Goal: Transaction & Acquisition: Purchase product/service

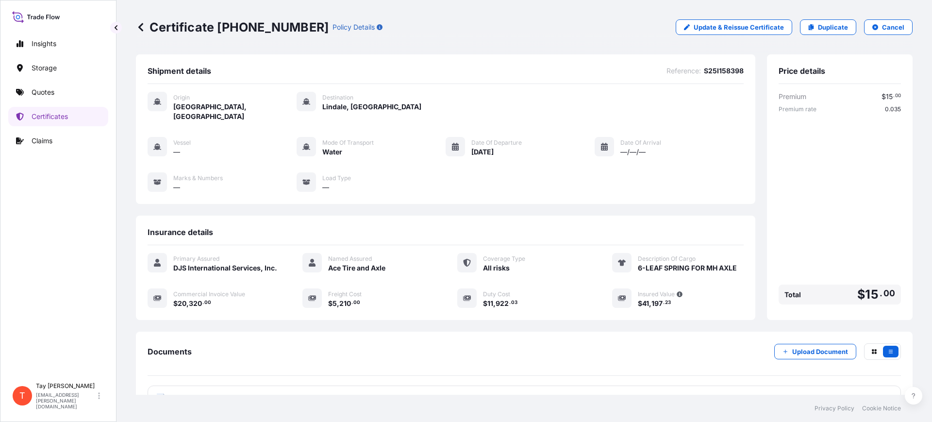
click at [292, 381] on div "Documents Upload Document PDF Certificate [DATE]" at bounding box center [523, 376] width 753 height 67
click at [39, 86] on link "Quotes" at bounding box center [58, 91] width 100 height 19
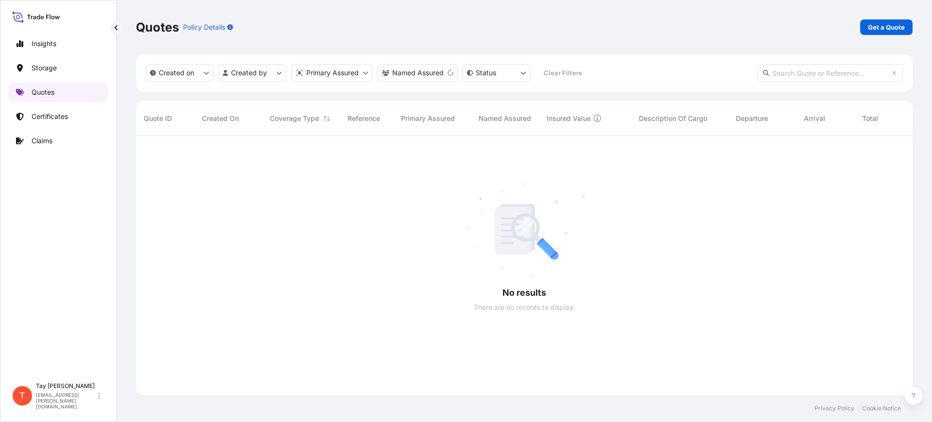
scroll to position [284, 767]
click at [48, 116] on p "Certificates" at bounding box center [50, 117] width 36 height 10
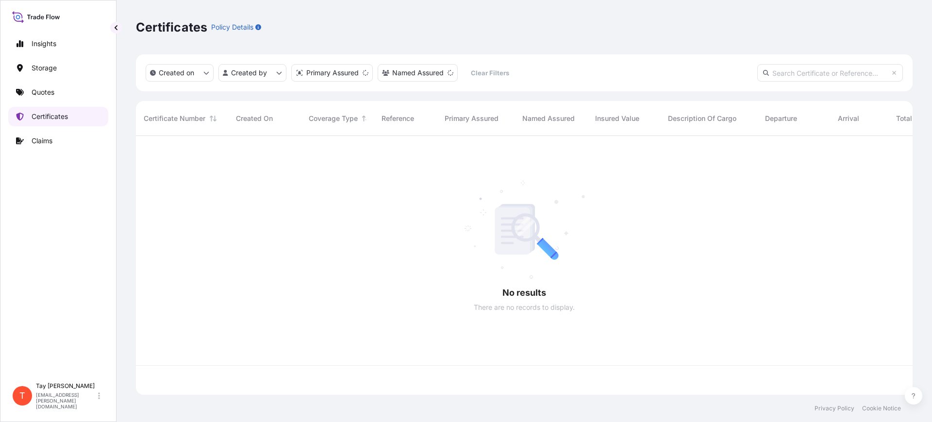
scroll to position [255, 767]
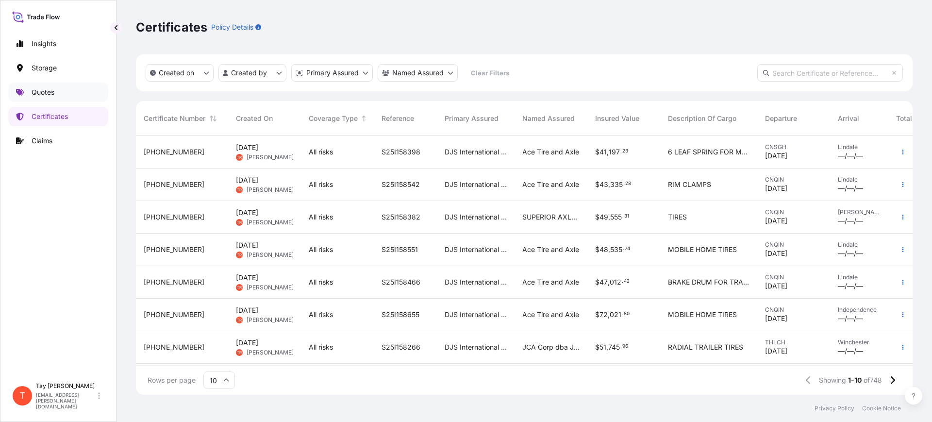
click at [40, 93] on p "Quotes" at bounding box center [43, 92] width 23 height 10
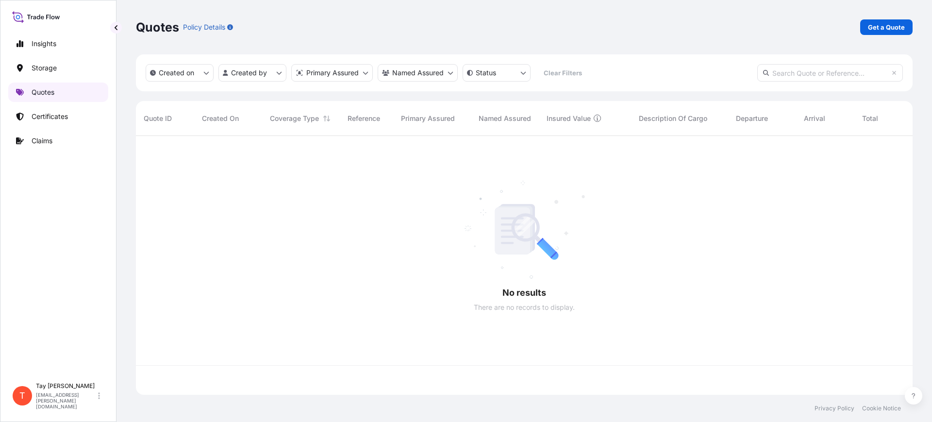
scroll to position [255, 767]
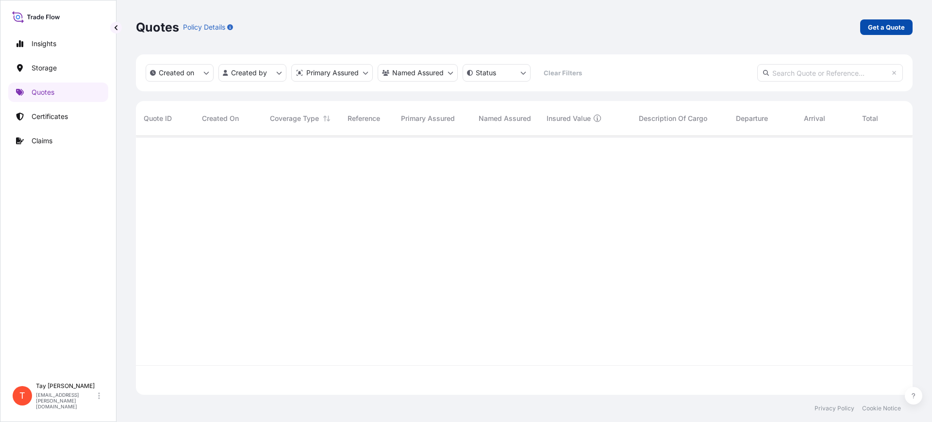
click at [888, 24] on p "Get a Quote" at bounding box center [886, 27] width 37 height 10
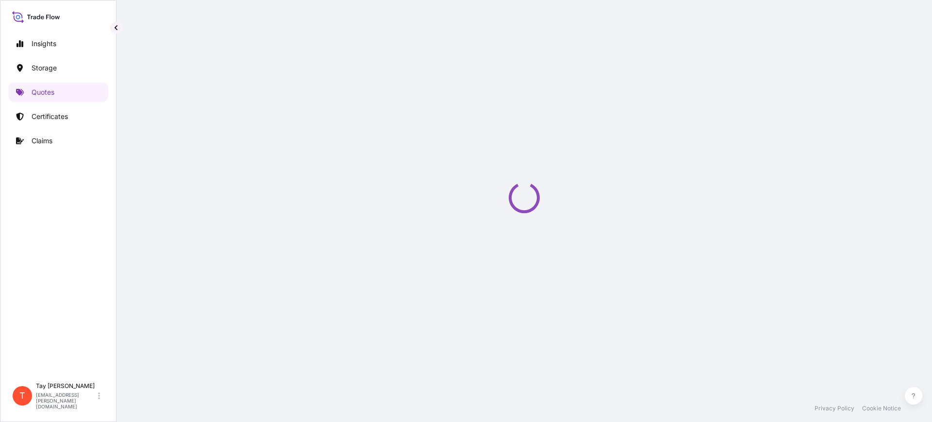
select select "Water"
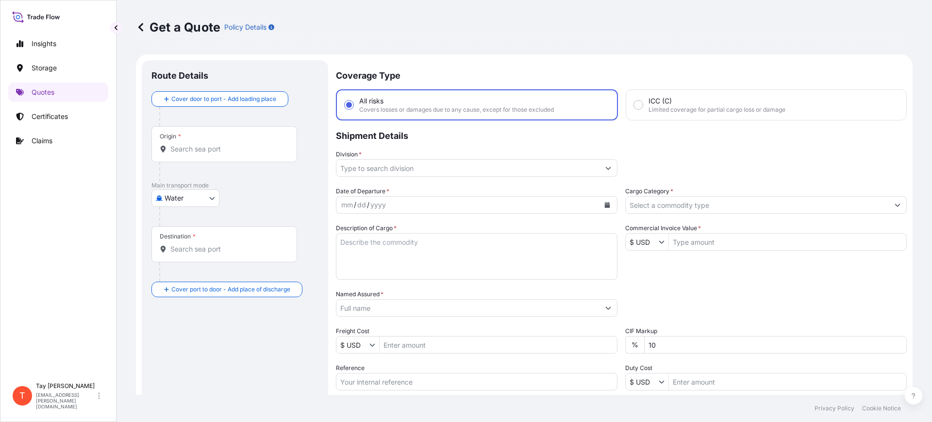
scroll to position [16, 0]
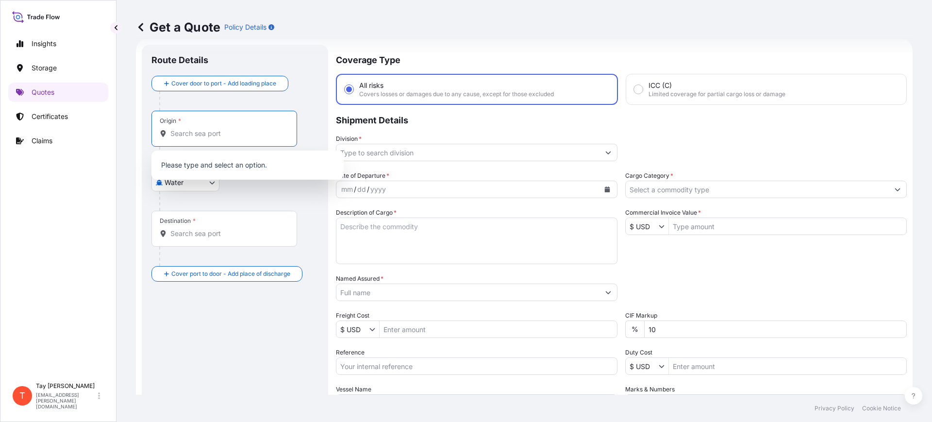
click at [202, 137] on input "Origin *" at bounding box center [227, 134] width 115 height 10
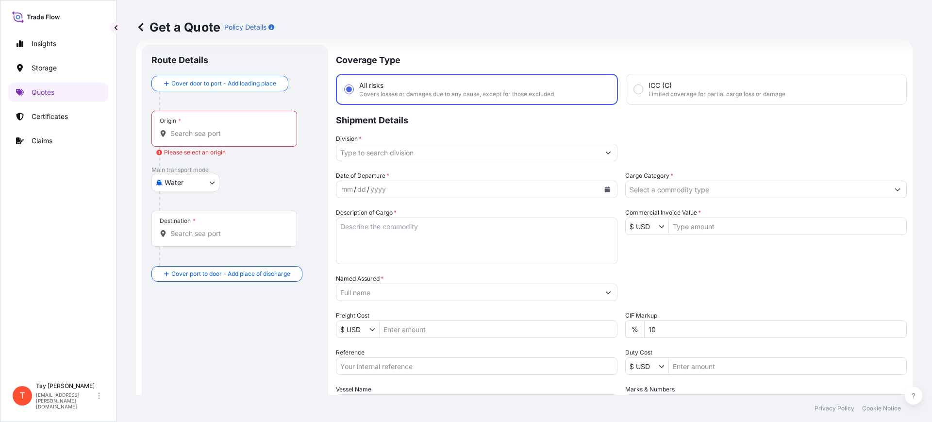
click at [237, 136] on input "Origin * Please select an origin" at bounding box center [227, 134] width 115 height 10
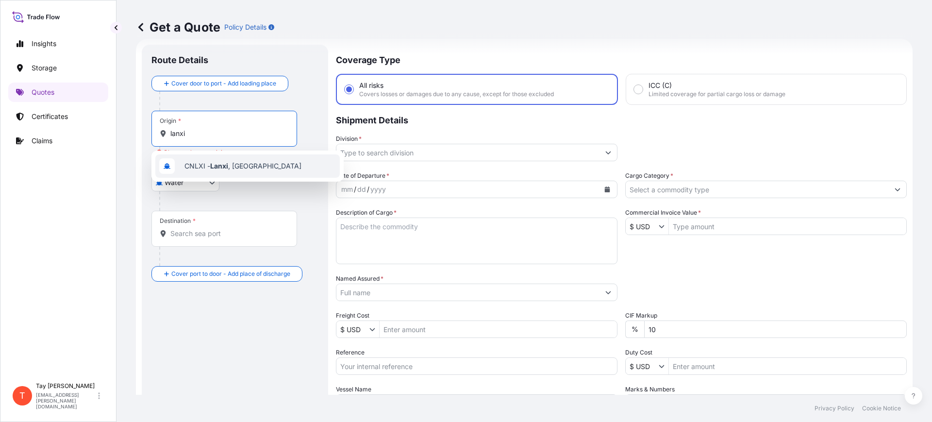
click at [240, 164] on span "CNLXI - [GEOGRAPHIC_DATA] , [GEOGRAPHIC_DATA]" at bounding box center [242, 166] width 117 height 10
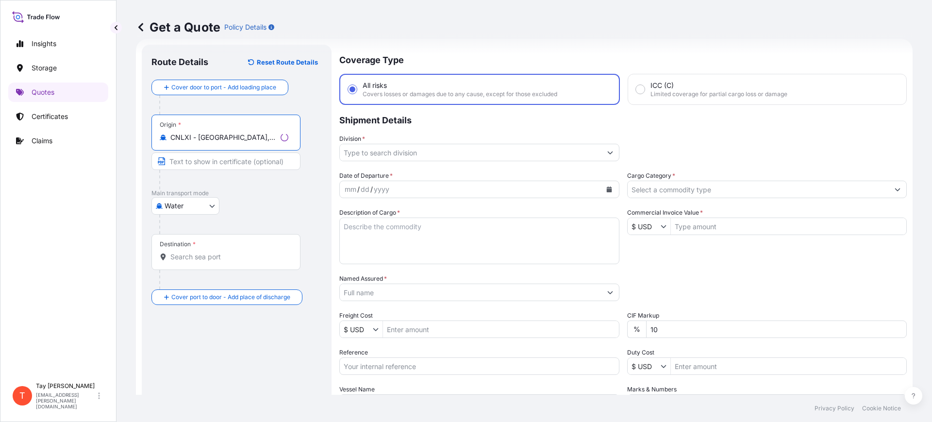
type input "CNLXI - [GEOGRAPHIC_DATA], [GEOGRAPHIC_DATA]"
click at [199, 261] on input "Destination *" at bounding box center [229, 257] width 118 height 10
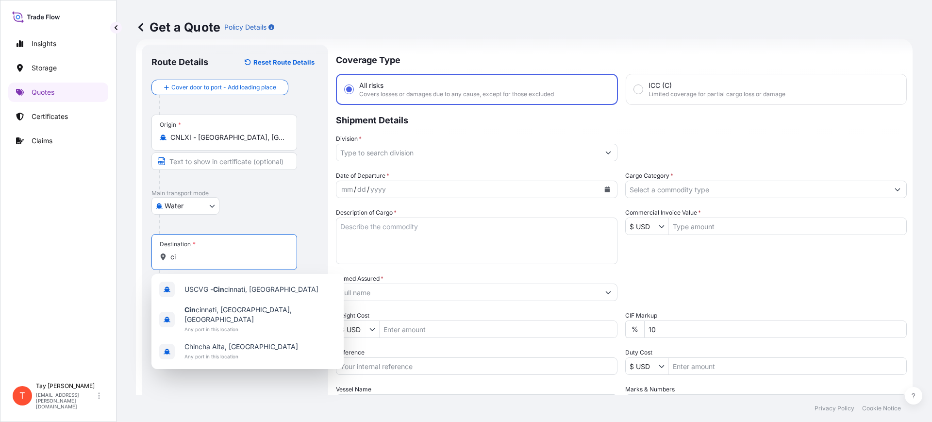
type input "c"
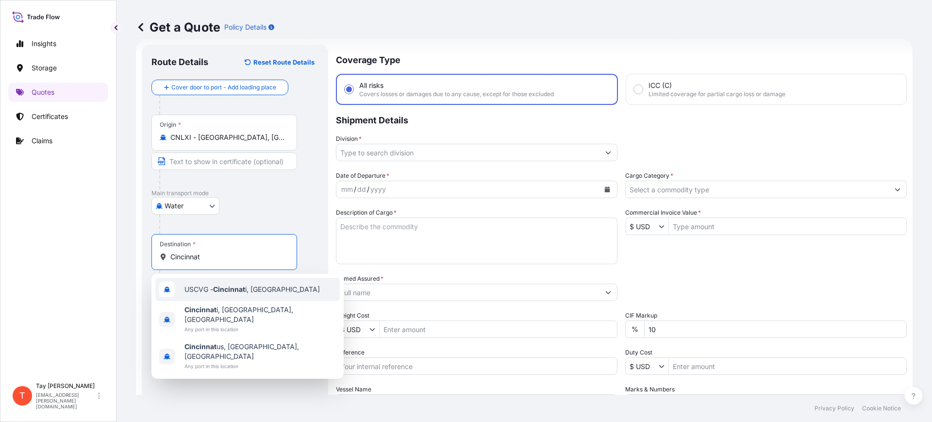
click at [243, 293] on span "USCVG - Cincinnat i, [GEOGRAPHIC_DATA]" at bounding box center [251, 289] width 135 height 10
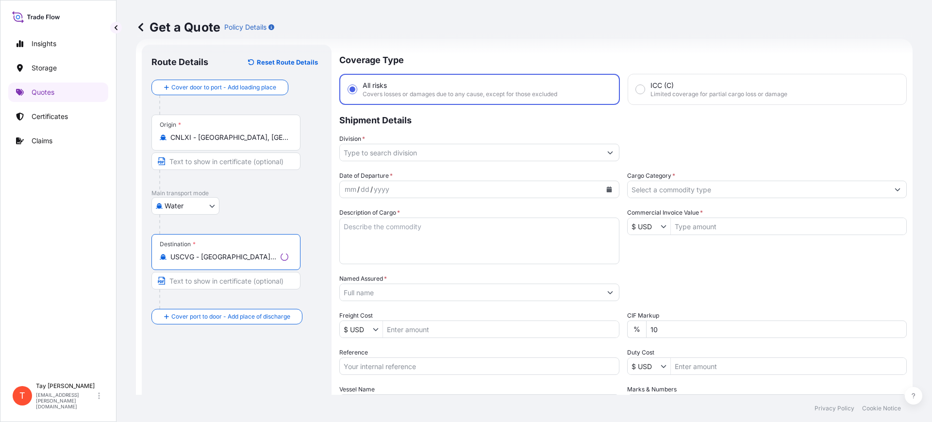
type input "USCVG - [GEOGRAPHIC_DATA], [GEOGRAPHIC_DATA]"
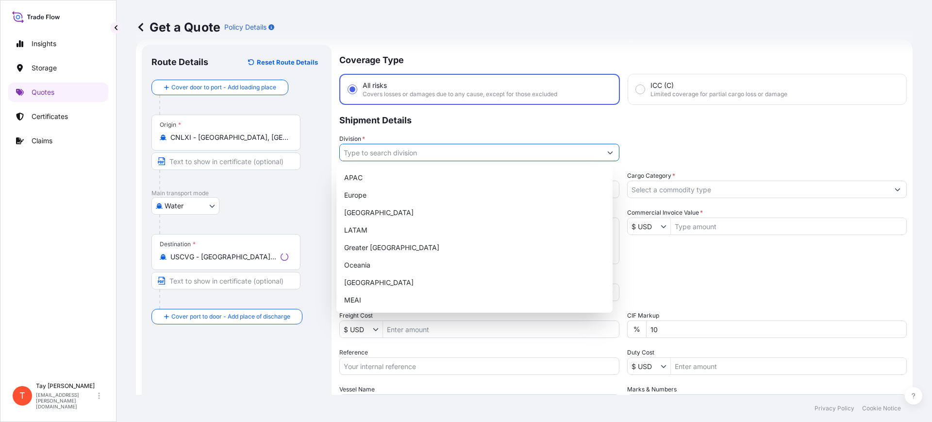
click at [380, 147] on input "Division *" at bounding box center [471, 152] width 262 height 17
click at [378, 213] on div "[GEOGRAPHIC_DATA]" at bounding box center [474, 212] width 268 height 17
type input "[GEOGRAPHIC_DATA]"
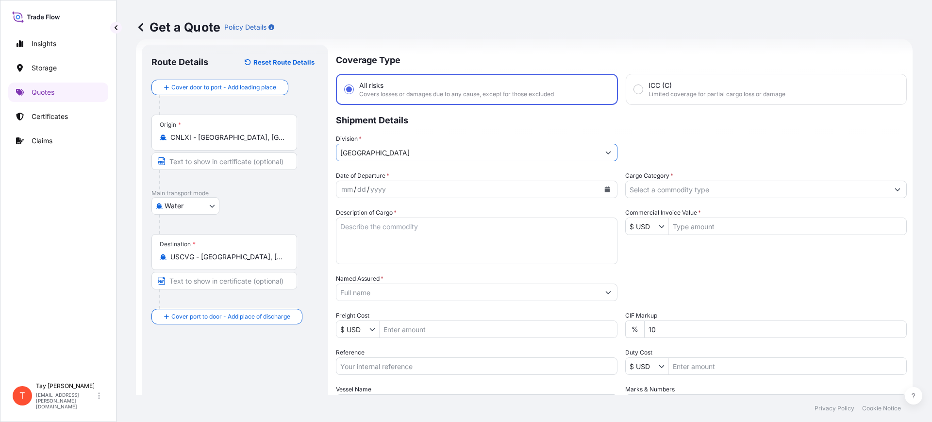
click at [605, 189] on icon "Calendar" at bounding box center [607, 189] width 5 height 6
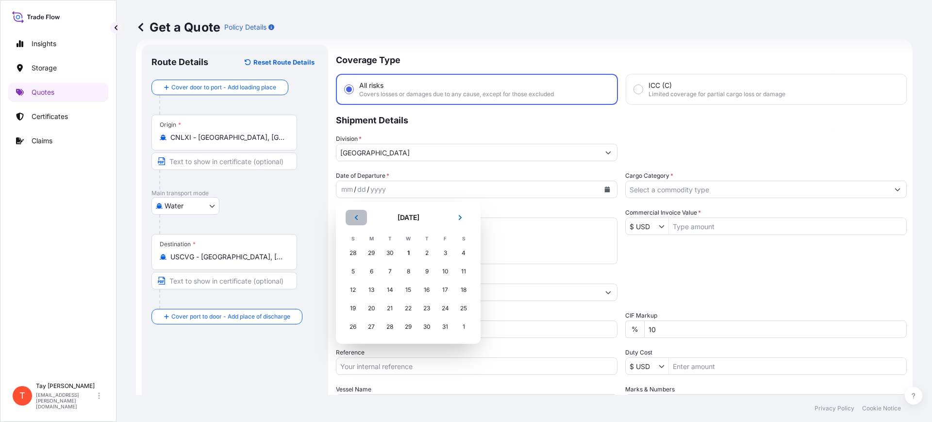
click at [357, 213] on button "Previous" at bounding box center [355, 218] width 21 height 16
click at [351, 211] on button "Previous" at bounding box center [355, 218] width 21 height 16
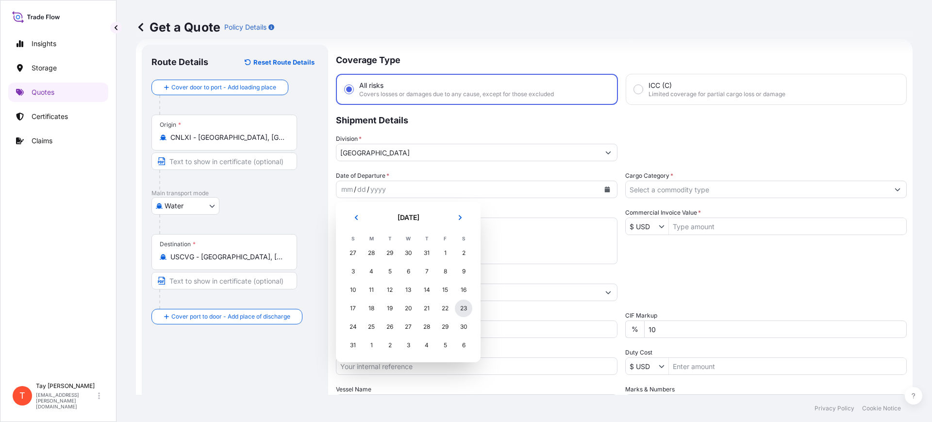
click at [462, 306] on div "23" at bounding box center [463, 307] width 17 height 17
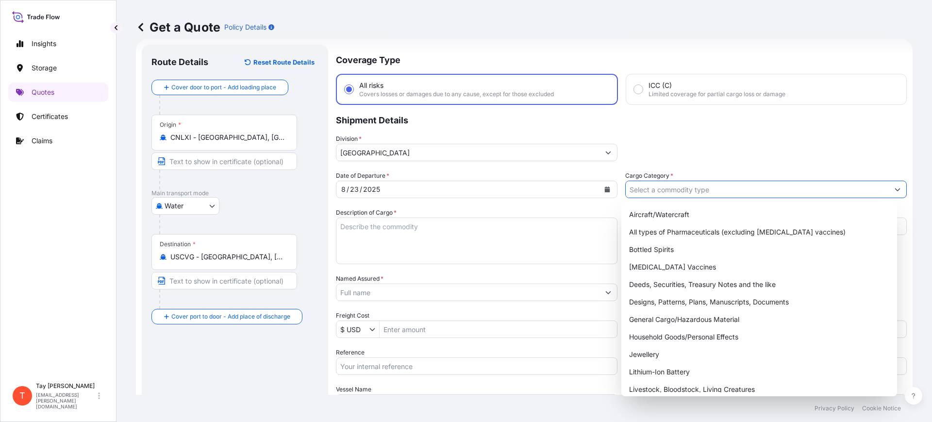
click at [634, 191] on input "Cargo Category *" at bounding box center [756, 188] width 263 height 17
click at [700, 315] on div "General Cargo/Hazardous Material" at bounding box center [759, 319] width 268 height 17
type input "General Cargo/Hazardous Material"
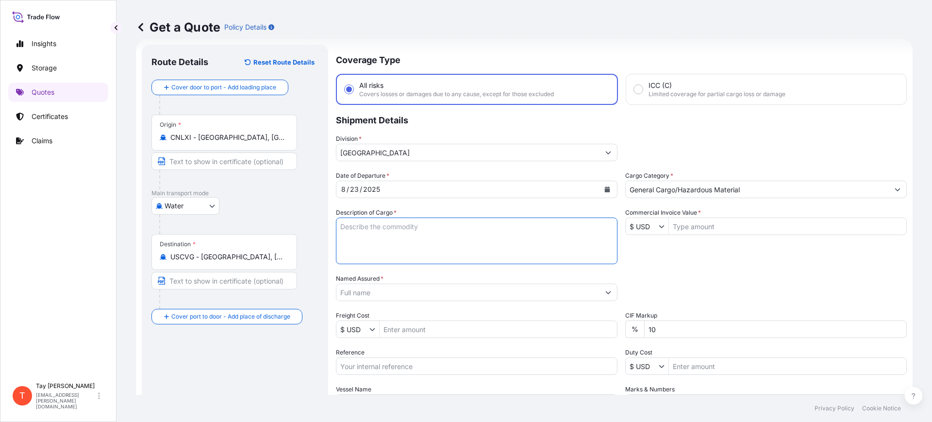
click at [464, 252] on textarea "Description of Cargo *" at bounding box center [476, 240] width 281 height 47
type textarea "a"
type textarea "AUTO A/C PARTS"
type input "2,480"
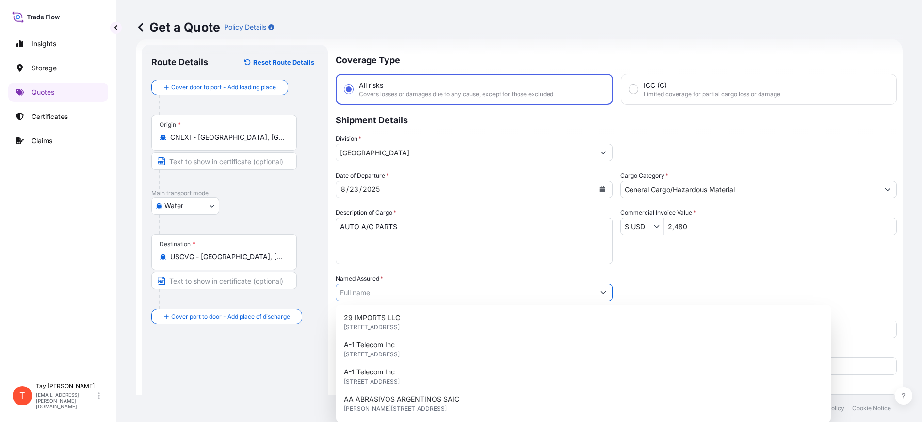
click at [437, 289] on input "Named Assured *" at bounding box center [465, 291] width 259 height 17
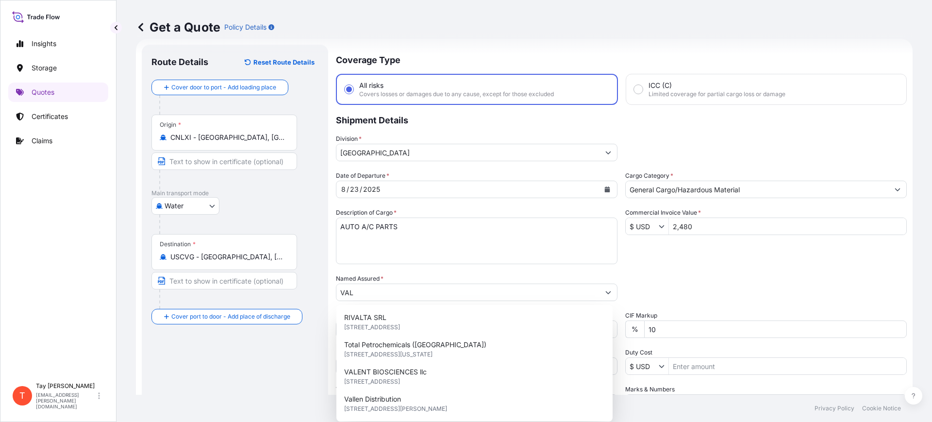
click at [267, 363] on div "Route Details Reset Route Details Cover door to port - Add loading place Place …" at bounding box center [234, 264] width 167 height 420
drag, startPoint x: 382, startPoint y: 293, endPoint x: 291, endPoint y: 290, distance: 90.8
click at [291, 290] on form "Route Details Reset Route Details Cover door to port - Add loading place Place …" at bounding box center [524, 264] width 776 height 451
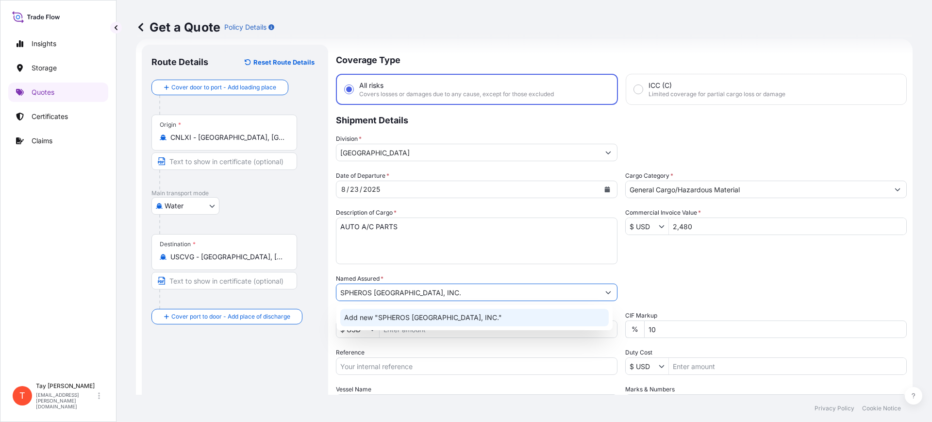
click at [410, 320] on span "Add new "SPHEROS [GEOGRAPHIC_DATA], INC."" at bounding box center [423, 317] width 158 height 10
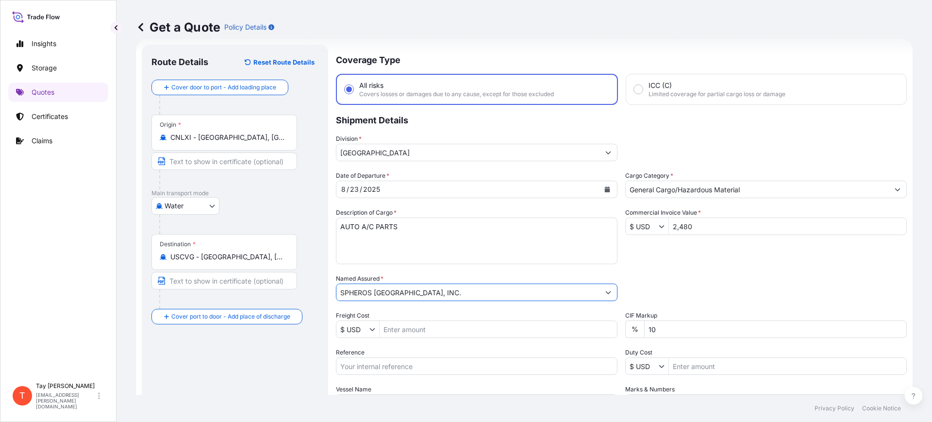
type input "SPHEROS [GEOGRAPHIC_DATA], INC."
click at [418, 330] on input "Freight Cost" at bounding box center [497, 328] width 237 height 17
click at [403, 326] on input "Freight Cost" at bounding box center [497, 328] width 237 height 17
type input "2,000"
click at [424, 356] on div "Reference" at bounding box center [476, 360] width 281 height 27
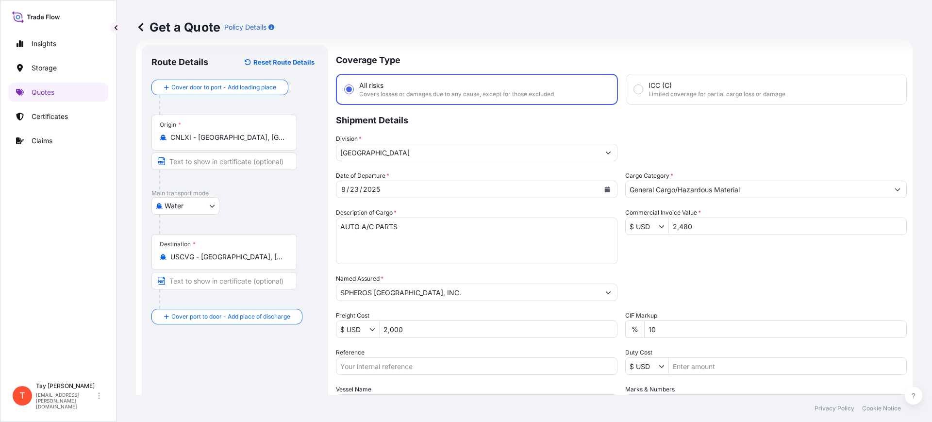
click at [426, 359] on input "Reference" at bounding box center [476, 365] width 281 height 17
paste input "B25I157547"
type input "B25I157547"
click at [696, 365] on input "Duty Cost" at bounding box center [787, 365] width 237 height 17
type input "1,148.71"
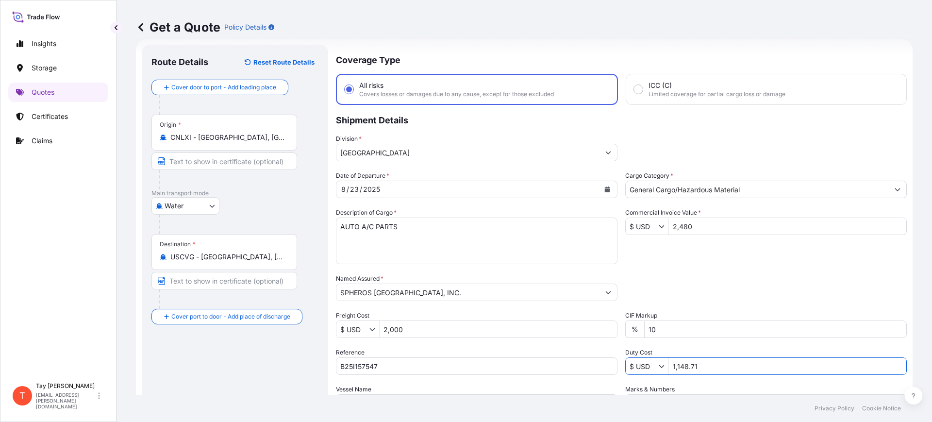
scroll to position [111, 0]
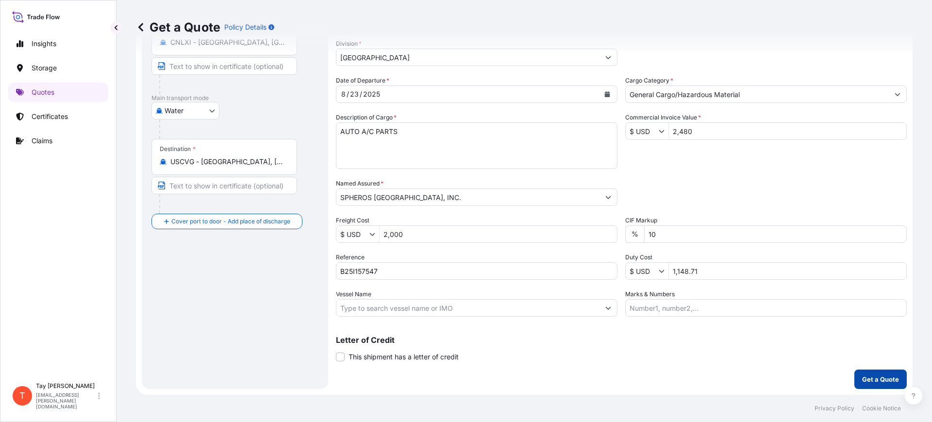
click at [867, 378] on p "Get a Quote" at bounding box center [880, 379] width 37 height 10
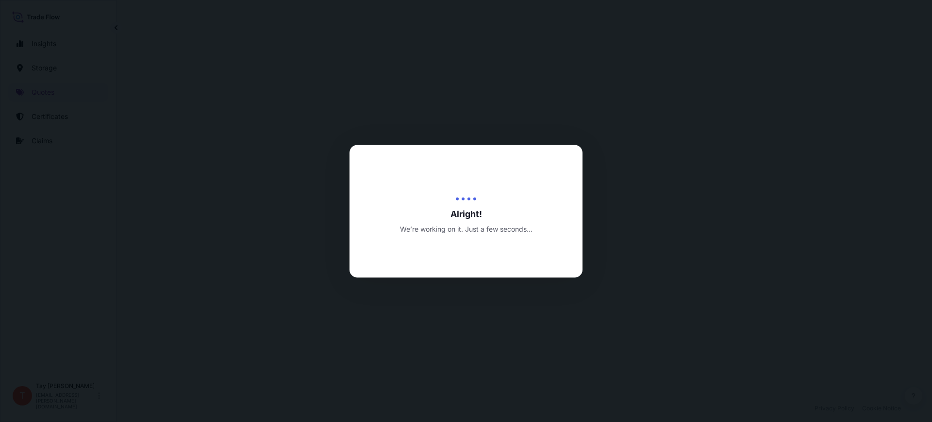
select select "Water"
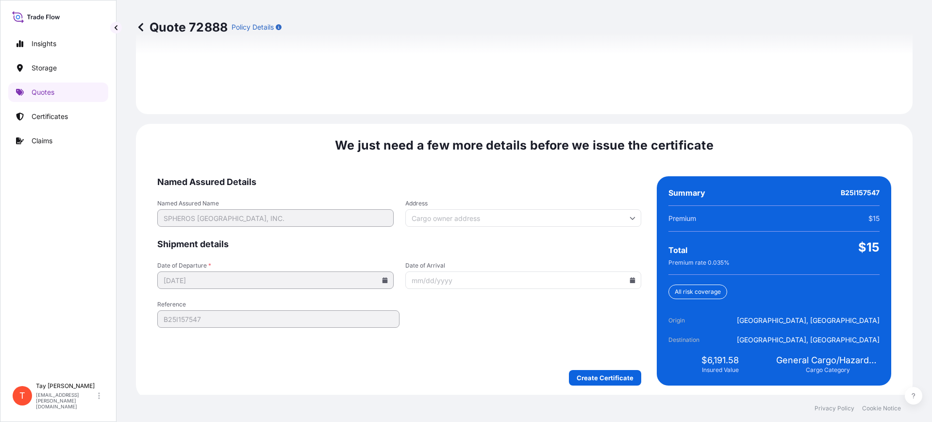
scroll to position [1417, 0]
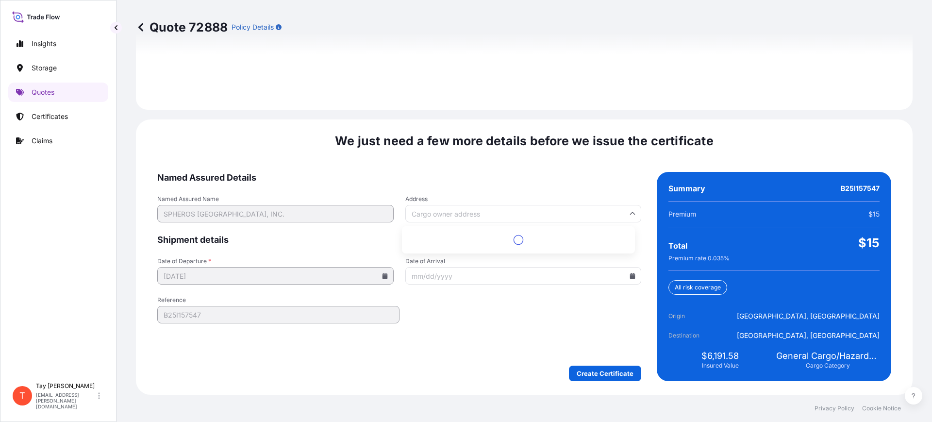
click at [427, 210] on input "Address" at bounding box center [523, 213] width 236 height 17
click at [427, 211] on input "Address" at bounding box center [523, 213] width 236 height 17
type input "2"
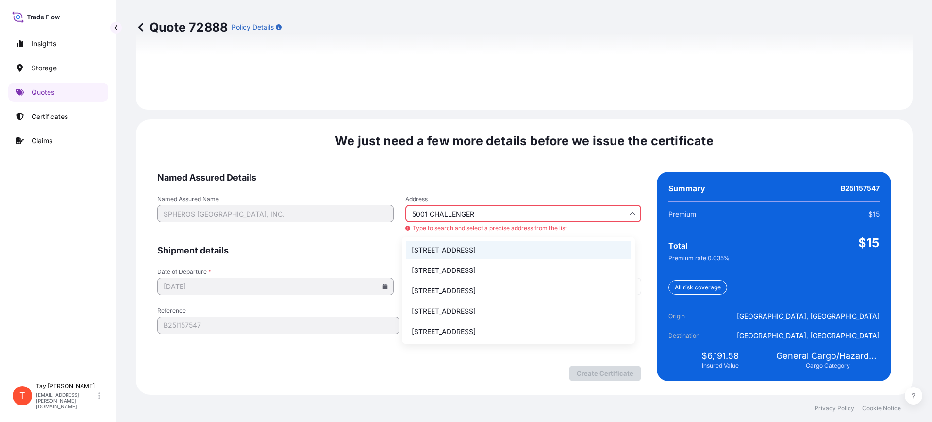
click at [470, 250] on li "[STREET_ADDRESS]" at bounding box center [518, 250] width 225 height 18
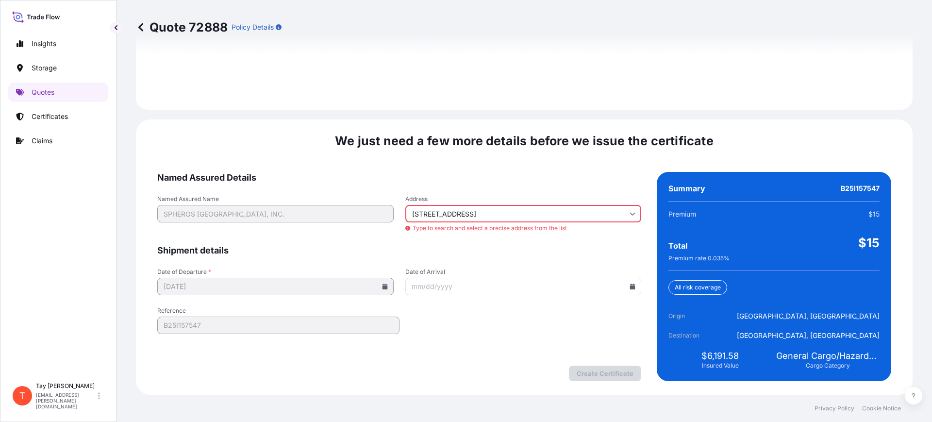
type input "[STREET_ADDRESS][PERSON_NAME]"
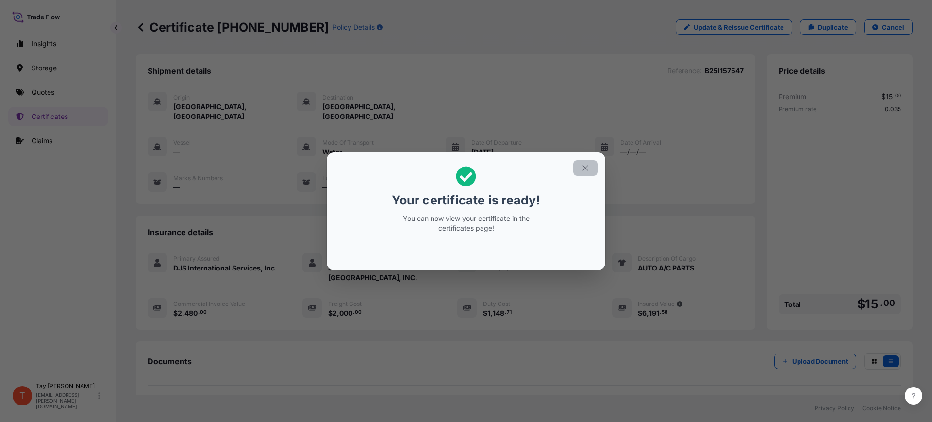
click at [584, 166] on icon "button" at bounding box center [585, 168] width 9 height 9
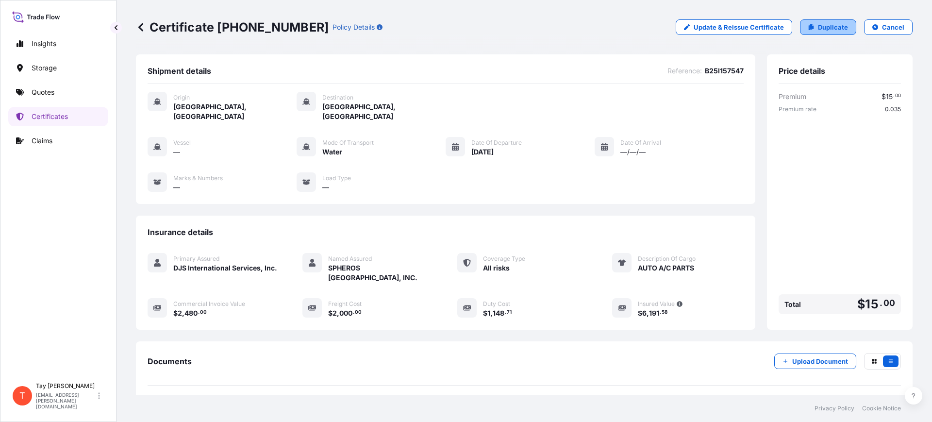
click at [818, 30] on p "Duplicate" at bounding box center [833, 27] width 30 height 10
select select "Water"
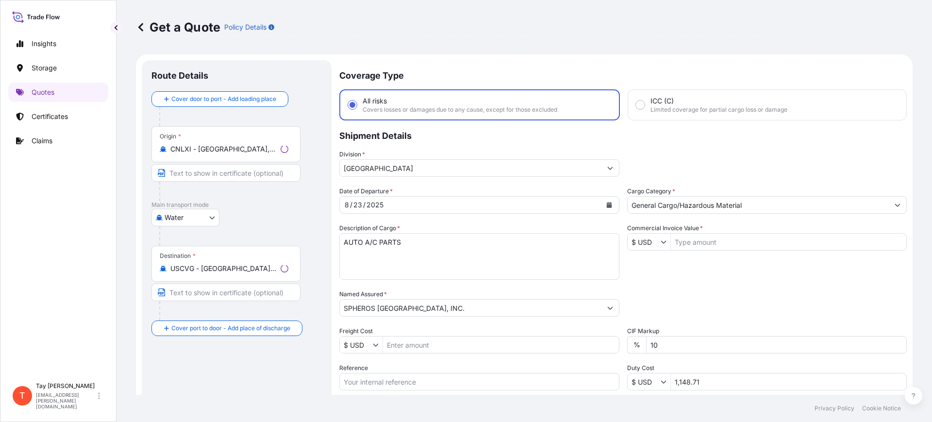
scroll to position [16, 0]
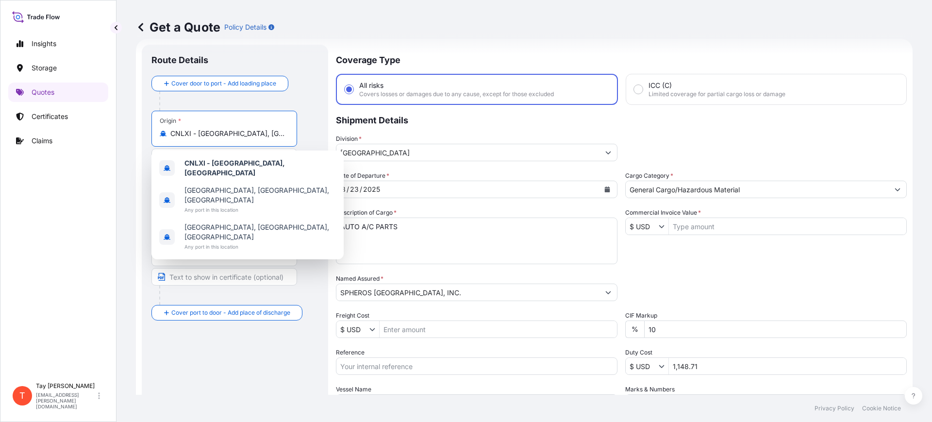
drag, startPoint x: 234, startPoint y: 133, endPoint x: 145, endPoint y: 126, distance: 90.1
click at [145, 126] on div "Route Details Cover door to port - Add loading place Place of loading Road / [G…" at bounding box center [235, 264] width 186 height 439
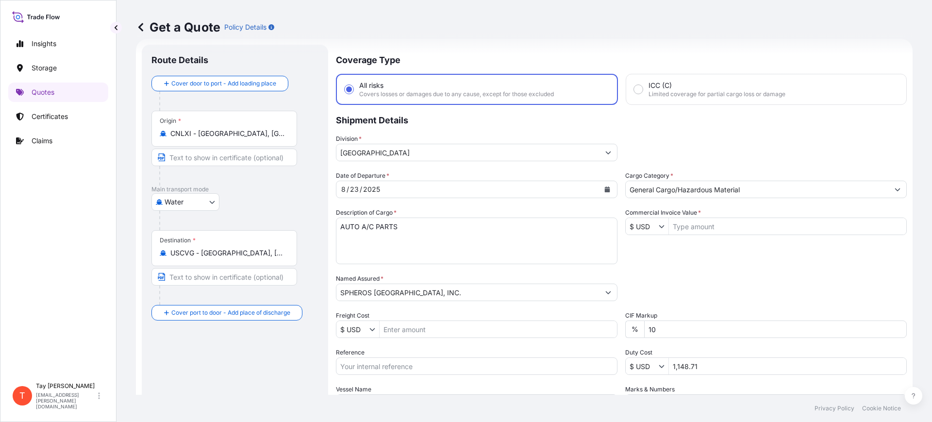
click at [44, 243] on div "Insights Storage Quotes Certificates Claims" at bounding box center [58, 201] width 100 height 352
drag, startPoint x: 233, startPoint y: 119, endPoint x: 204, endPoint y: 118, distance: 28.6
click at [200, 117] on div "Origin * CNLXI - [GEOGRAPHIC_DATA], [GEOGRAPHIC_DATA]" at bounding box center [224, 129] width 146 height 36
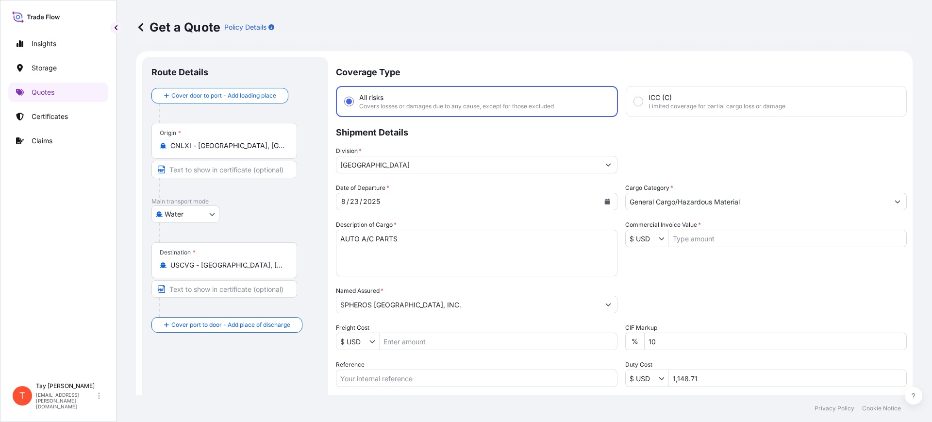
scroll to position [0, 0]
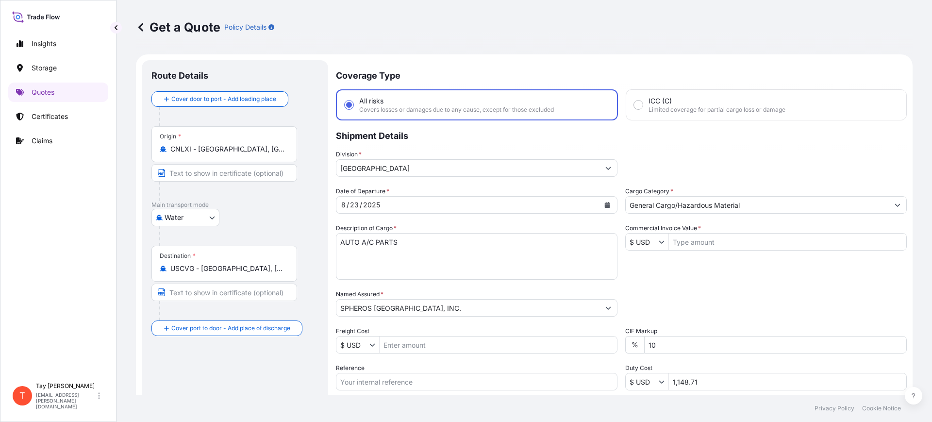
click at [274, 130] on div "Origin * CNLXI - [GEOGRAPHIC_DATA], [GEOGRAPHIC_DATA]" at bounding box center [224, 144] width 146 height 36
click at [274, 144] on input "CNLXI - [GEOGRAPHIC_DATA], [GEOGRAPHIC_DATA]" at bounding box center [227, 149] width 115 height 10
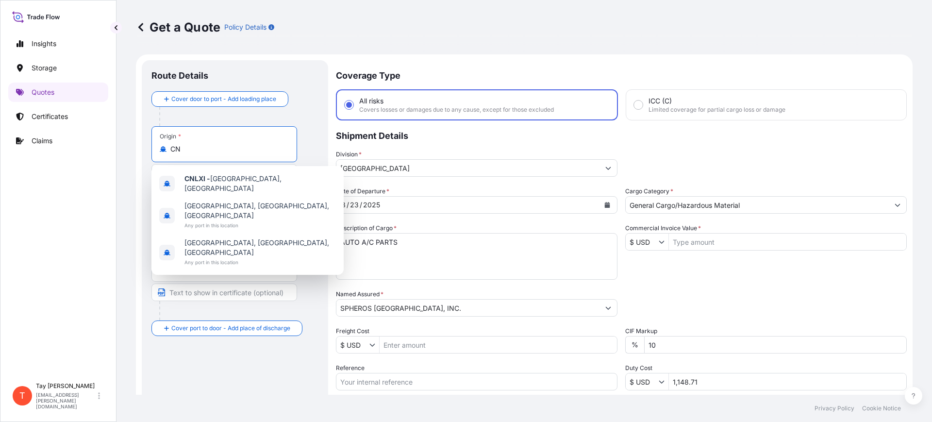
type input "C"
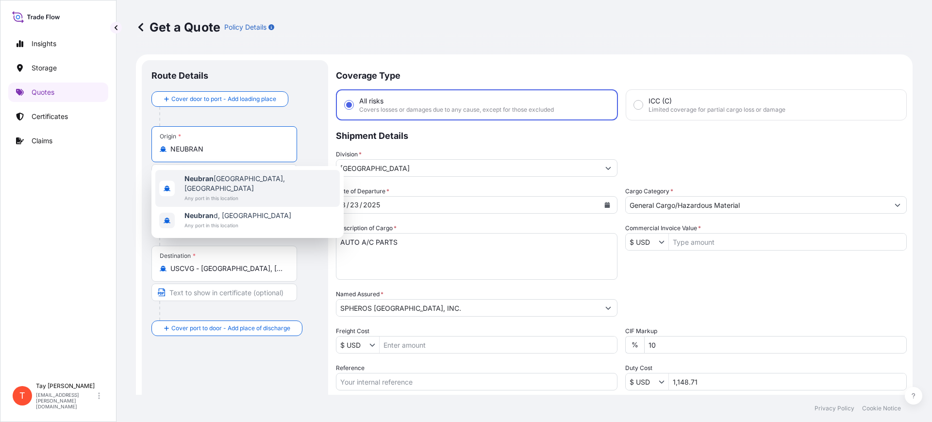
click at [273, 174] on div "[GEOGRAPHIC_DATA], [GEOGRAPHIC_DATA] Any port in this location" at bounding box center [247, 188] width 184 height 37
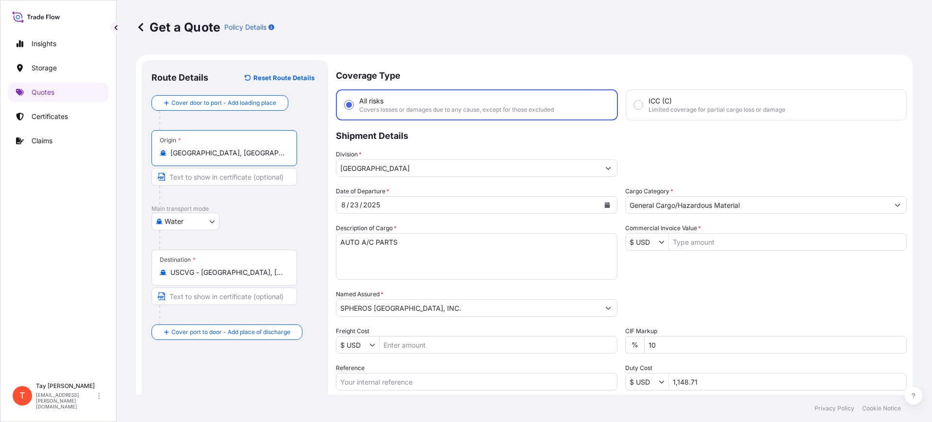
type input "[GEOGRAPHIC_DATA], [GEOGRAPHIC_DATA]"
click at [269, 275] on input "USCVG - [GEOGRAPHIC_DATA], [GEOGRAPHIC_DATA]" at bounding box center [227, 272] width 115 height 10
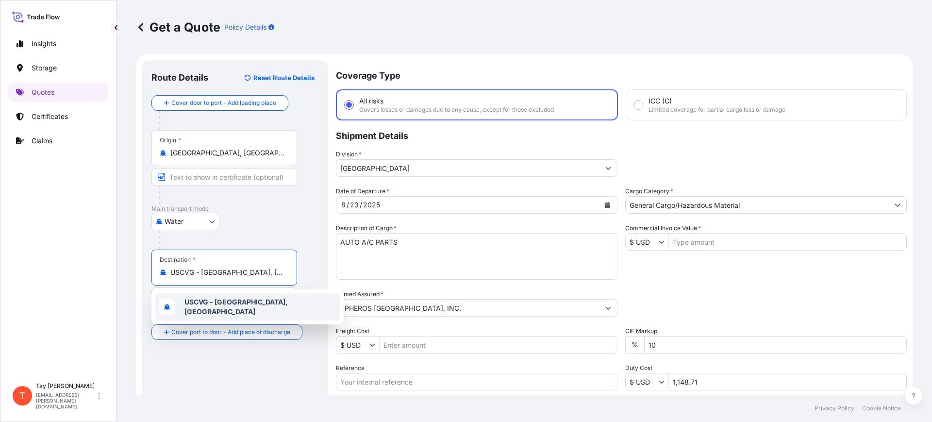
drag, startPoint x: 283, startPoint y: 273, endPoint x: 102, endPoint y: 260, distance: 181.4
click at [102, 261] on div "Insights Storage Quotes Certificates Claims T [PERSON_NAME] [EMAIL_ADDRESS][PER…" at bounding box center [466, 211] width 932 height 422
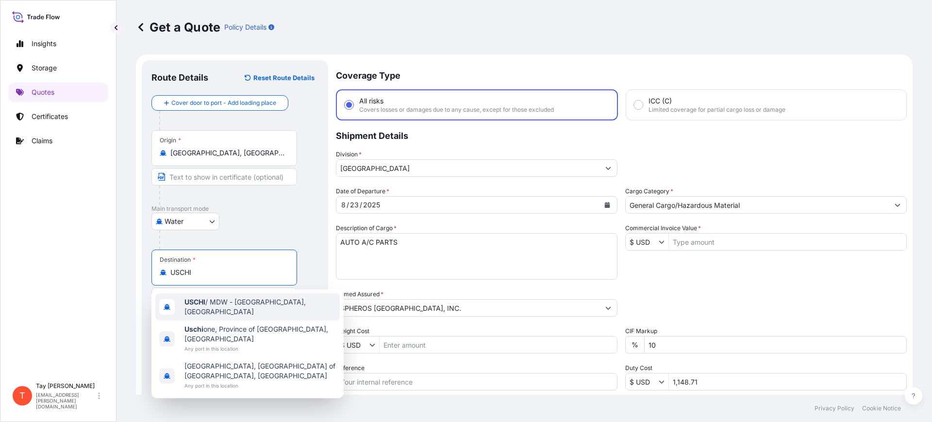
click at [208, 305] on span "USCHI / MDW - [GEOGRAPHIC_DATA], [GEOGRAPHIC_DATA]" at bounding box center [259, 306] width 151 height 19
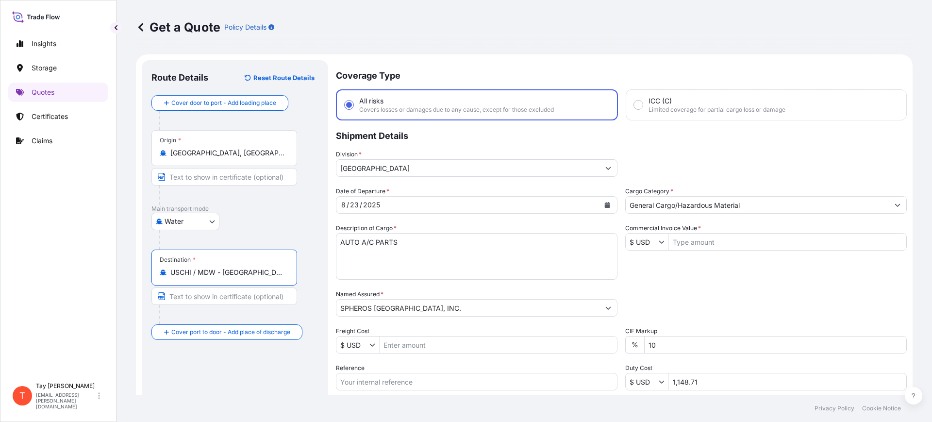
type input "USCHI / MDW - [GEOGRAPHIC_DATA], [GEOGRAPHIC_DATA]"
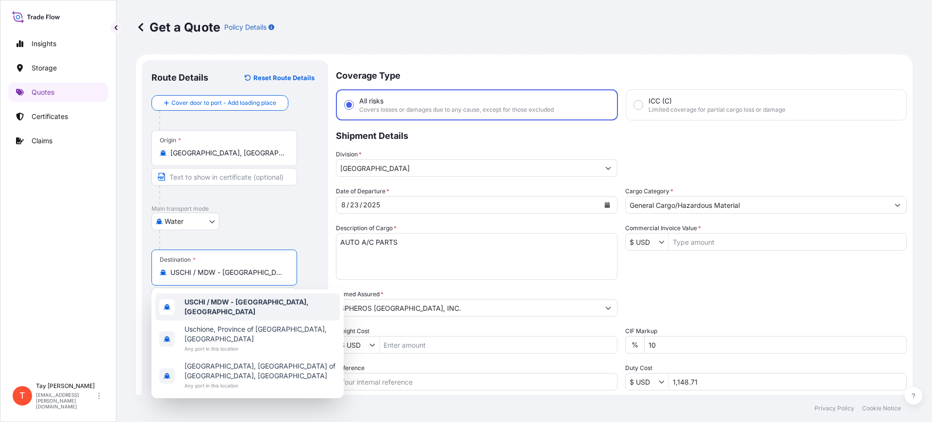
click at [256, 308] on b "USCHI / MDW - [GEOGRAPHIC_DATA], [GEOGRAPHIC_DATA]" at bounding box center [246, 306] width 124 height 18
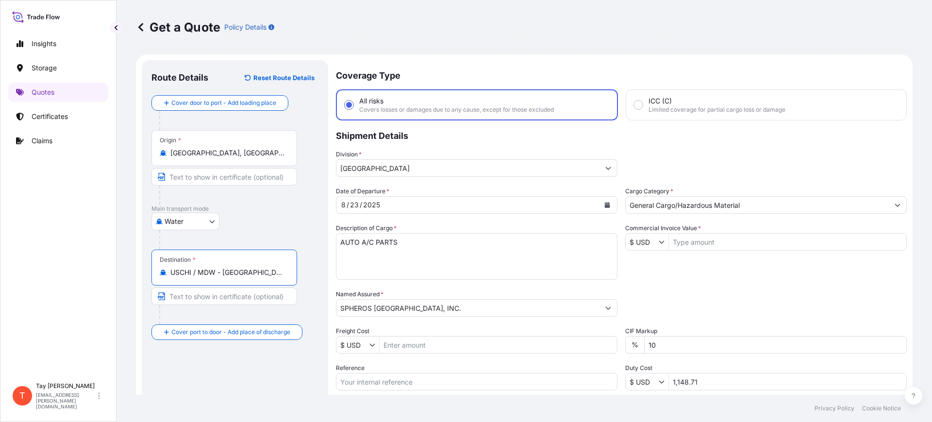
click at [605, 203] on icon "Calendar" at bounding box center [607, 205] width 5 height 6
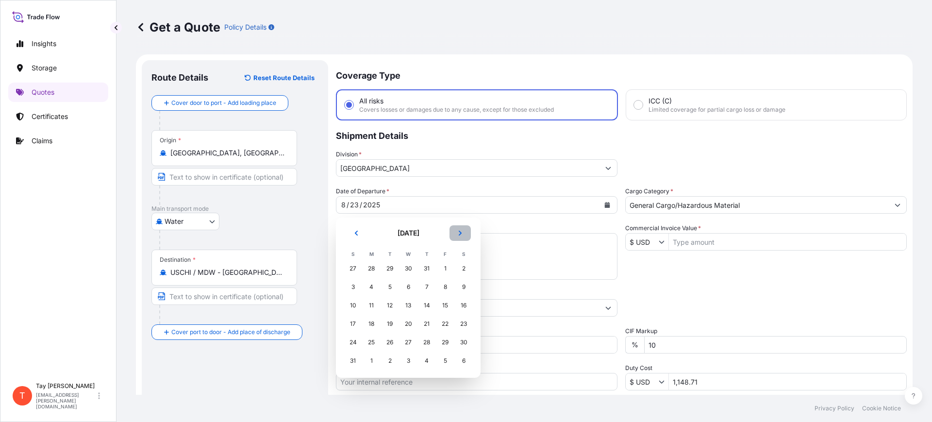
click at [457, 230] on icon "Next" at bounding box center [460, 233] width 6 height 6
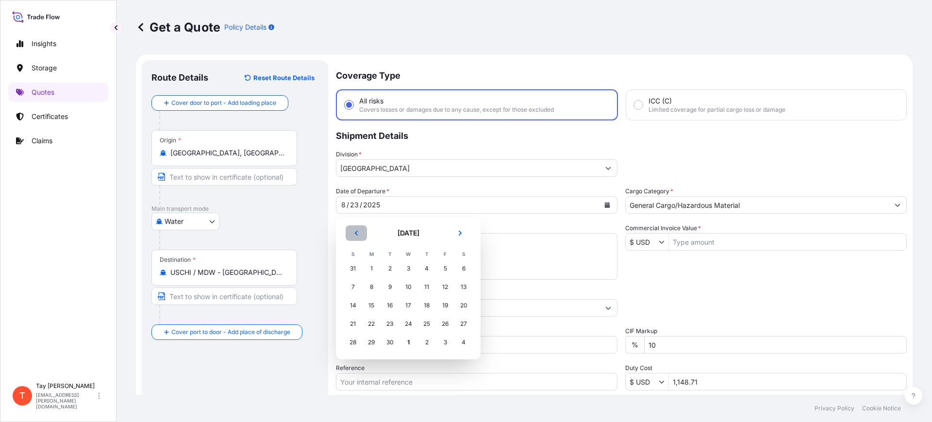
click at [350, 229] on button "Previous" at bounding box center [355, 233] width 21 height 16
click at [425, 338] on div "28" at bounding box center [426, 341] width 17 height 17
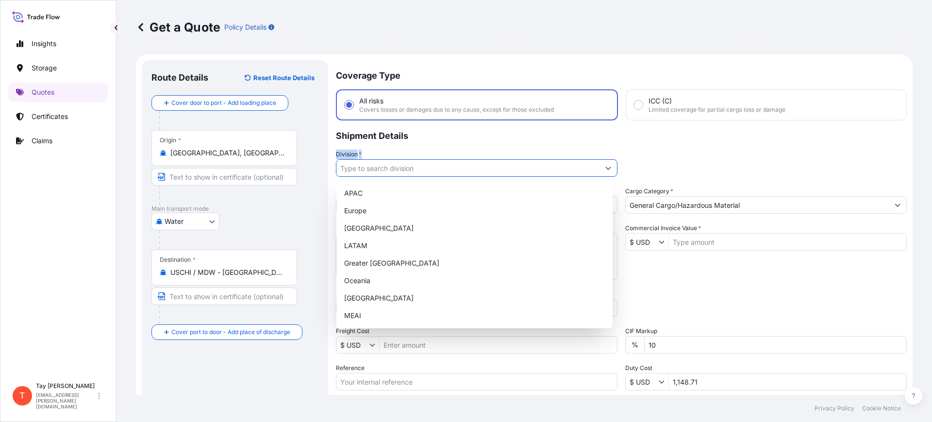
drag, startPoint x: 369, startPoint y: 174, endPoint x: 575, endPoint y: 149, distance: 207.6
click at [575, 149] on div "Coverage Type All risks Covers losses or damages due to any cause, except for t…" at bounding box center [621, 279] width 571 height 439
click at [381, 161] on input "Division *" at bounding box center [467, 167] width 263 height 17
click at [383, 226] on div "[GEOGRAPHIC_DATA]" at bounding box center [474, 227] width 268 height 17
type input "[GEOGRAPHIC_DATA]"
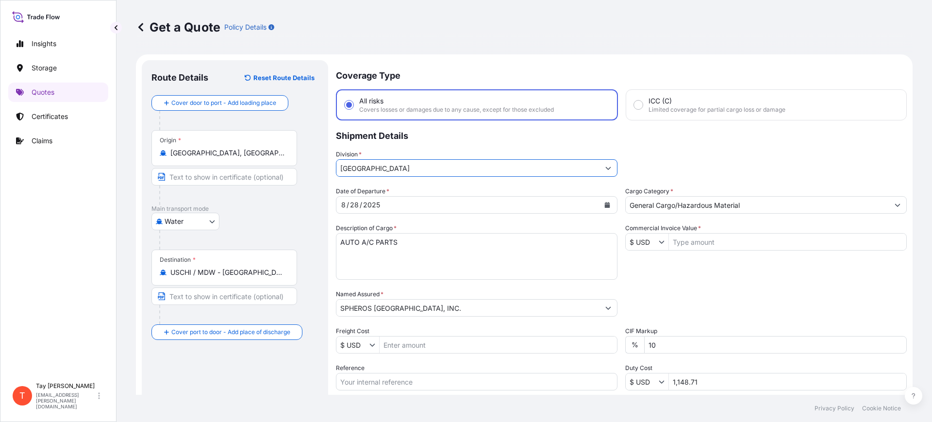
click at [605, 203] on icon "Calendar" at bounding box center [607, 205] width 5 height 6
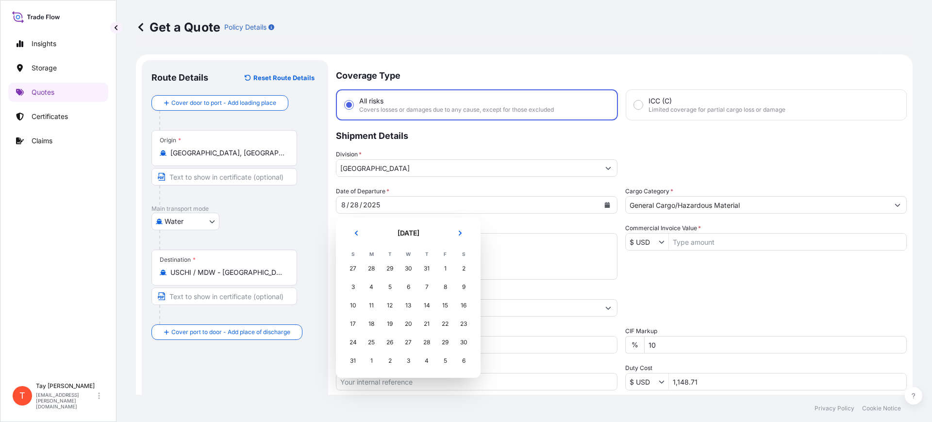
click at [368, 268] on div "28" at bounding box center [370, 268] width 17 height 17
click at [463, 234] on button "Next" at bounding box center [459, 233] width 21 height 16
click at [354, 232] on icon "Previous" at bounding box center [356, 233] width 6 height 6
click at [424, 337] on div "28" at bounding box center [426, 341] width 17 height 17
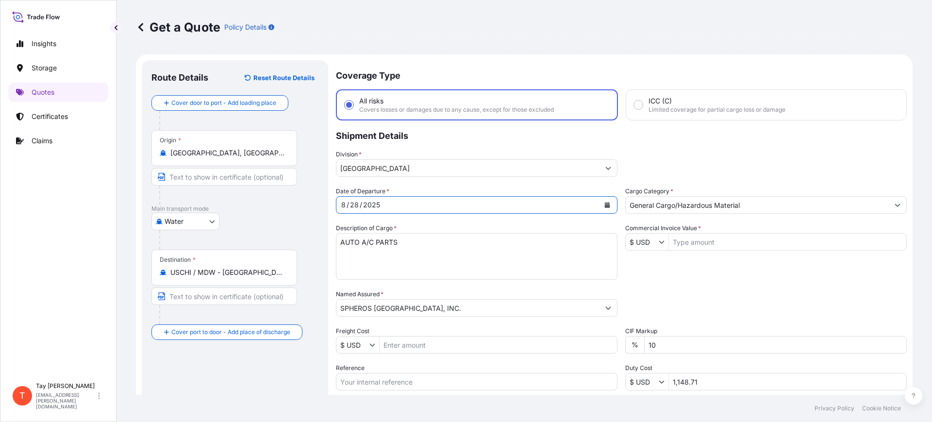
click at [693, 238] on input "Commercial Invoice Value *" at bounding box center [787, 241] width 237 height 17
type input "709"
click at [430, 336] on div "$ USD" at bounding box center [476, 344] width 281 height 17
click at [426, 344] on input "Freight Cost" at bounding box center [497, 344] width 237 height 17
type input "270"
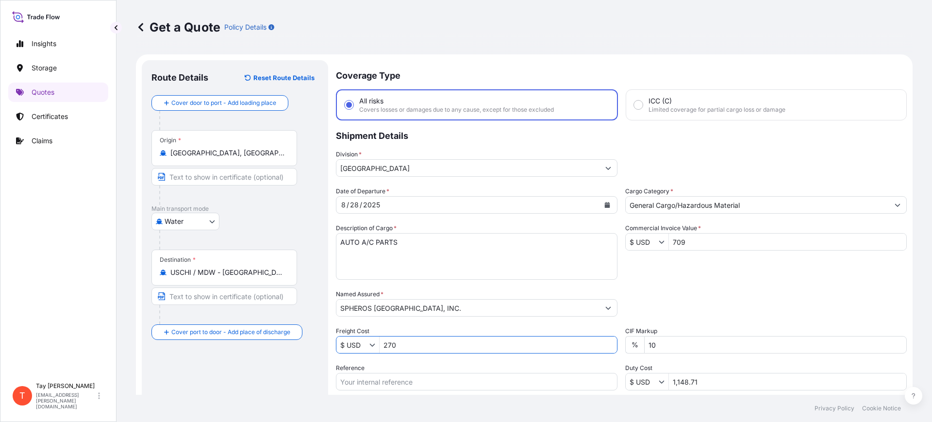
click at [398, 379] on input "Reference" at bounding box center [476, 381] width 281 height 17
paste input "B25I157695"
type input "B25I157695"
drag, startPoint x: 722, startPoint y: 383, endPoint x: 622, endPoint y: 380, distance: 101.0
click at [625, 380] on div "$ USD 1,148.71" at bounding box center [765, 381] width 281 height 17
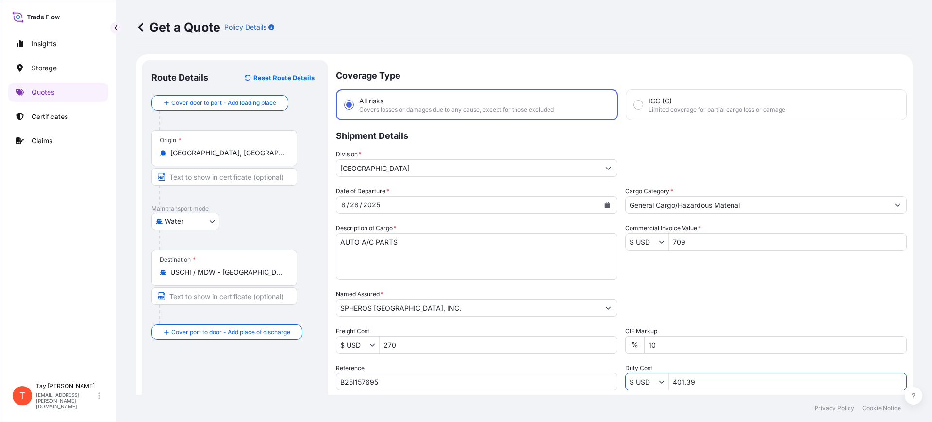
type input "401.39"
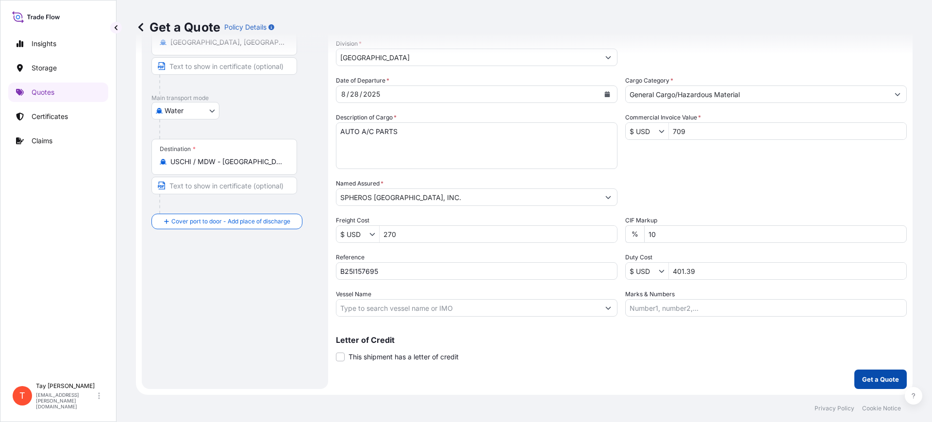
click at [867, 376] on p "Get a Quote" at bounding box center [880, 379] width 37 height 10
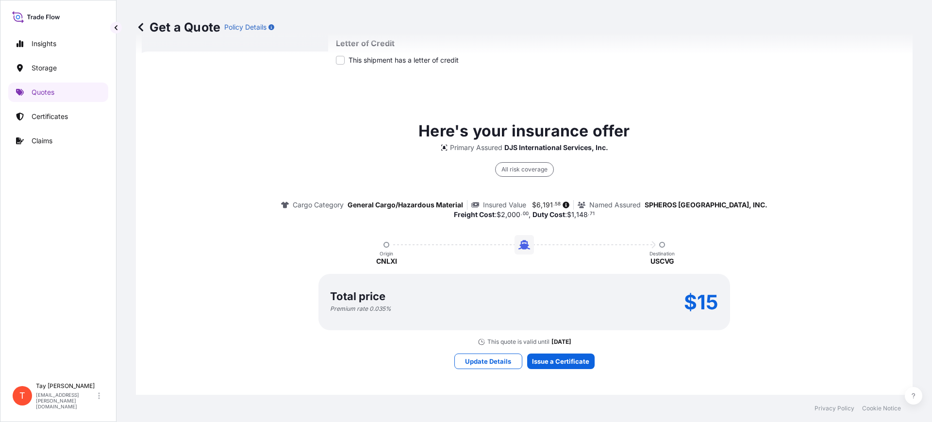
scroll to position [410, 0]
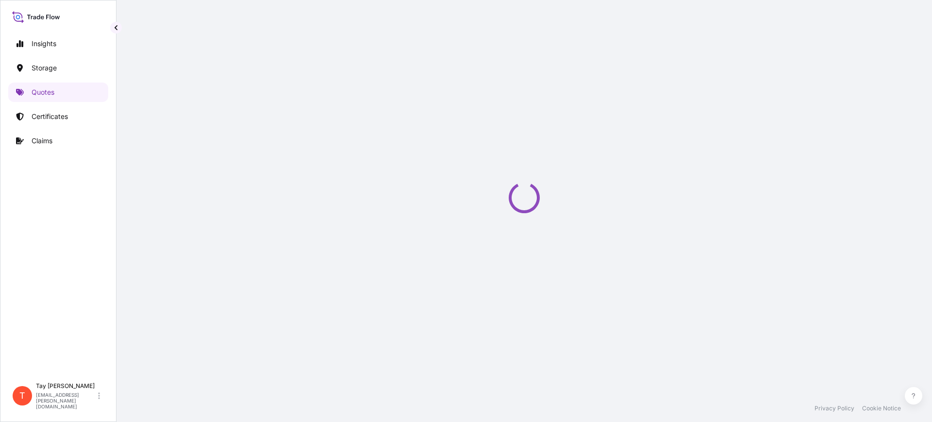
click at [550, 362] on div "Get a Quote Policy Details Route Details Reset Route Details Cover door to port…" at bounding box center [523, 197] width 815 height 394
select select "Water"
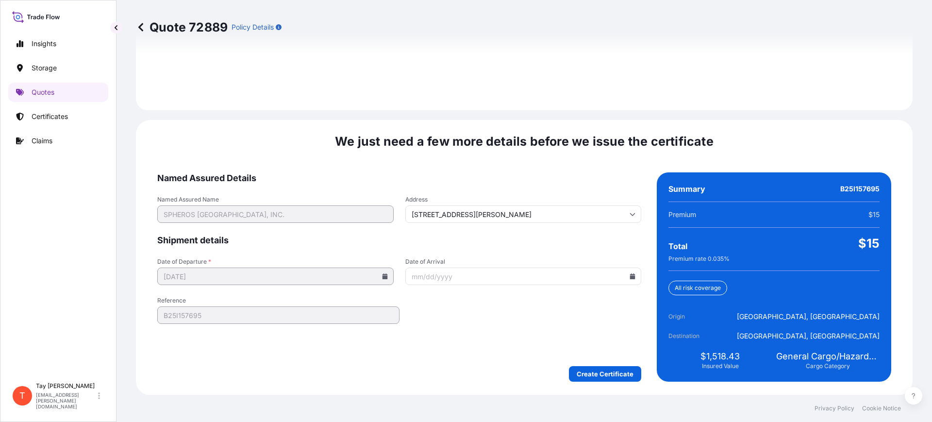
scroll to position [1417, 0]
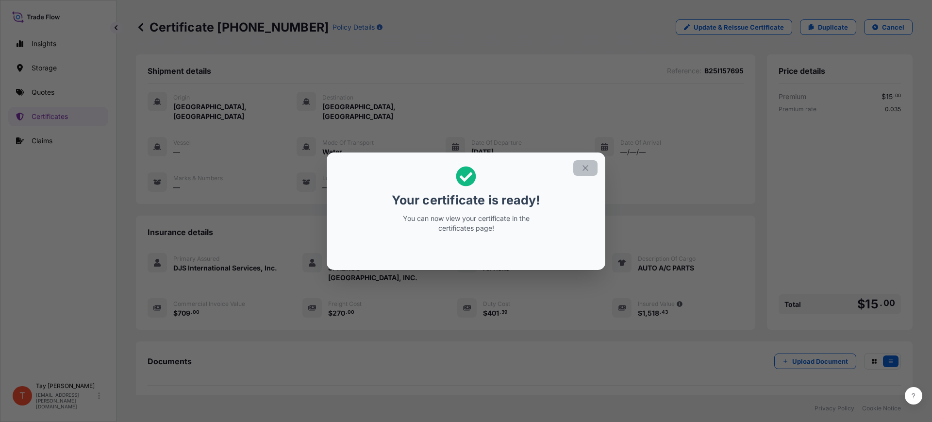
click at [584, 167] on icon "button" at bounding box center [585, 168] width 9 height 9
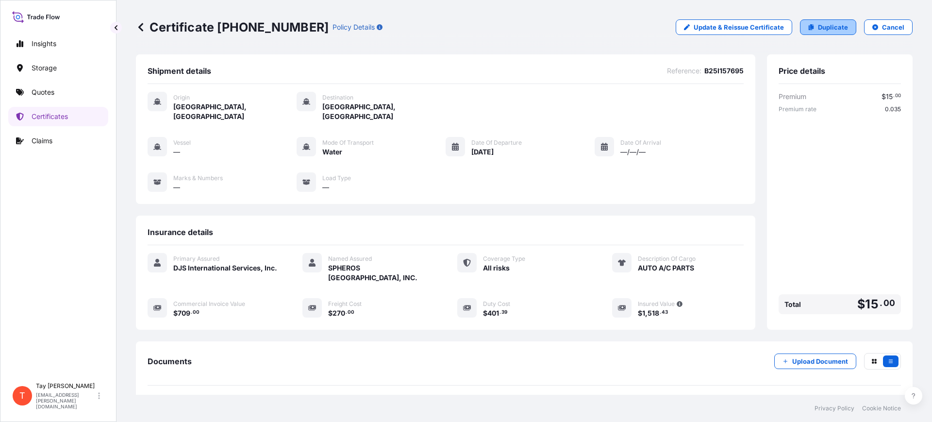
click at [818, 27] on p "Duplicate" at bounding box center [833, 27] width 30 height 10
select select "Water"
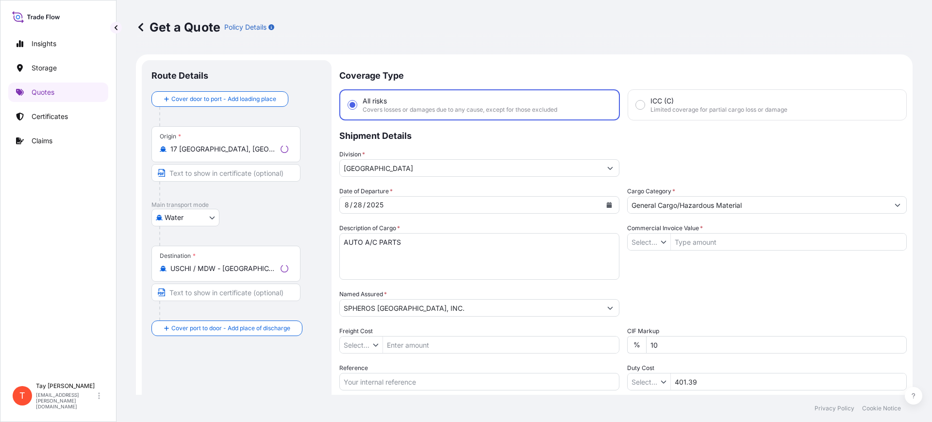
type input "$ USD"
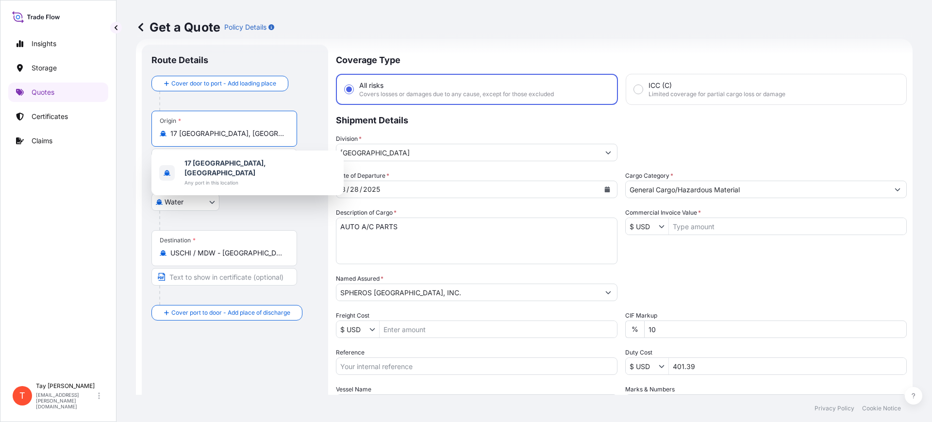
drag, startPoint x: 272, startPoint y: 130, endPoint x: 122, endPoint y: 131, distance: 149.4
click at [121, 131] on div "Get a Quote Policy Details Route Details Cover door to port - Add loading place…" at bounding box center [523, 197] width 815 height 394
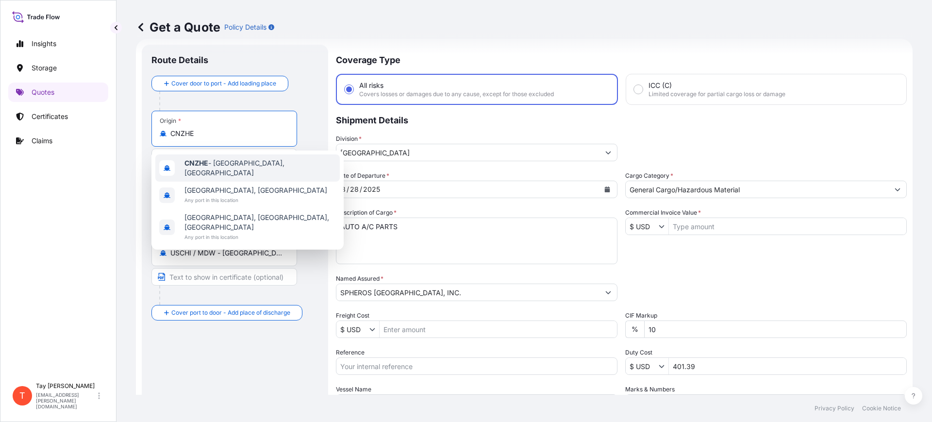
click at [192, 160] on div "CNZHE - [GEOGRAPHIC_DATA], [GEOGRAPHIC_DATA]" at bounding box center [247, 167] width 184 height 27
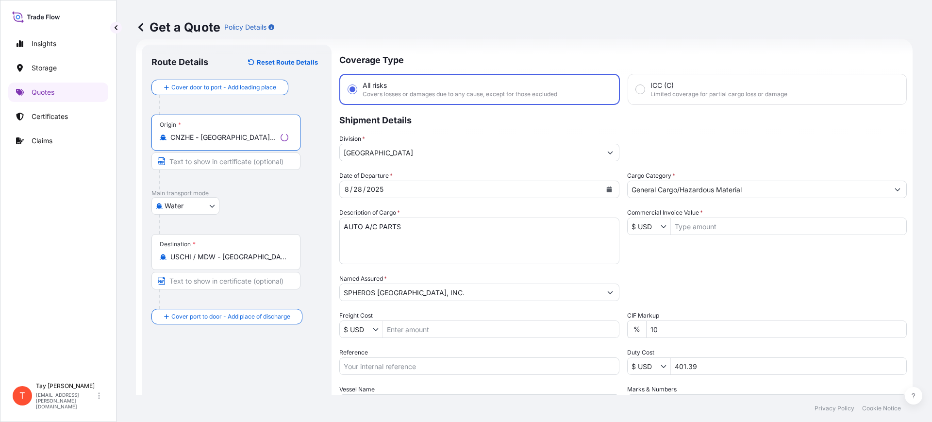
type input "CNZHE - [GEOGRAPHIC_DATA], [GEOGRAPHIC_DATA]"
click at [261, 261] on input "USCHI / MDW - [GEOGRAPHIC_DATA], [GEOGRAPHIC_DATA]" at bounding box center [229, 257] width 118 height 10
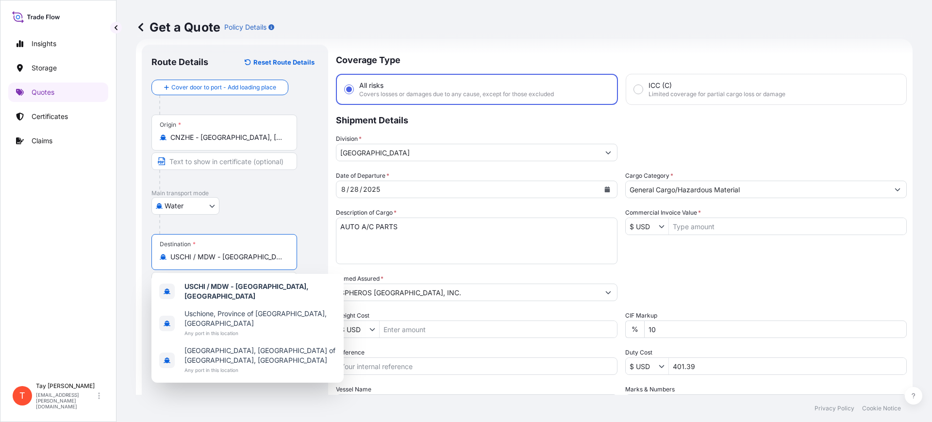
click at [261, 261] on input "USCHI / MDW - [GEOGRAPHIC_DATA], [GEOGRAPHIC_DATA]" at bounding box center [227, 257] width 115 height 10
click at [267, 291] on b "USCHI / MDW - [GEOGRAPHIC_DATA], [GEOGRAPHIC_DATA]" at bounding box center [246, 291] width 124 height 18
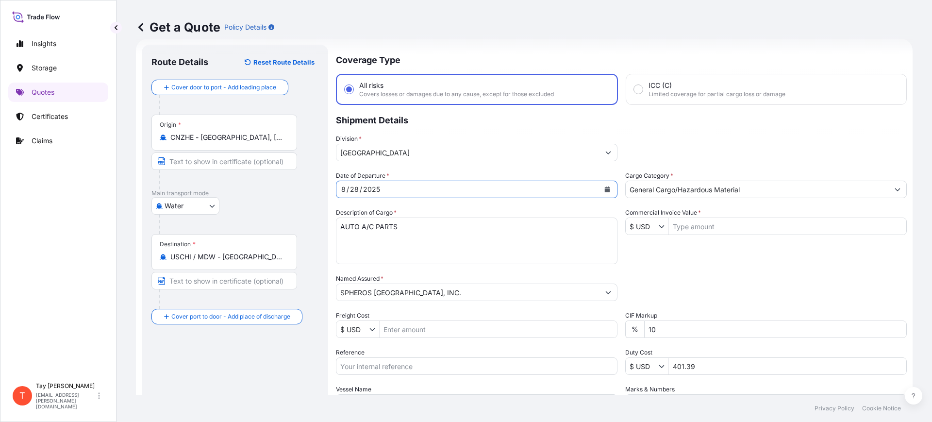
click at [606, 187] on button "Calendar" at bounding box center [607, 189] width 16 height 16
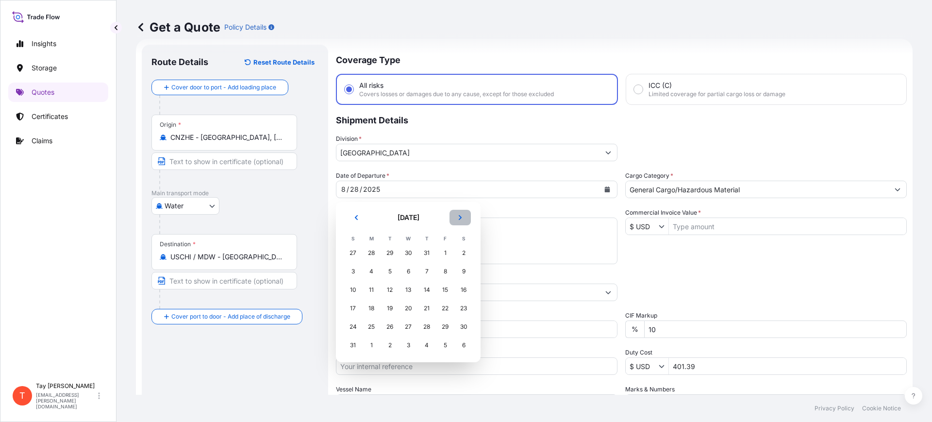
click at [457, 215] on button "Next" at bounding box center [459, 218] width 21 height 16
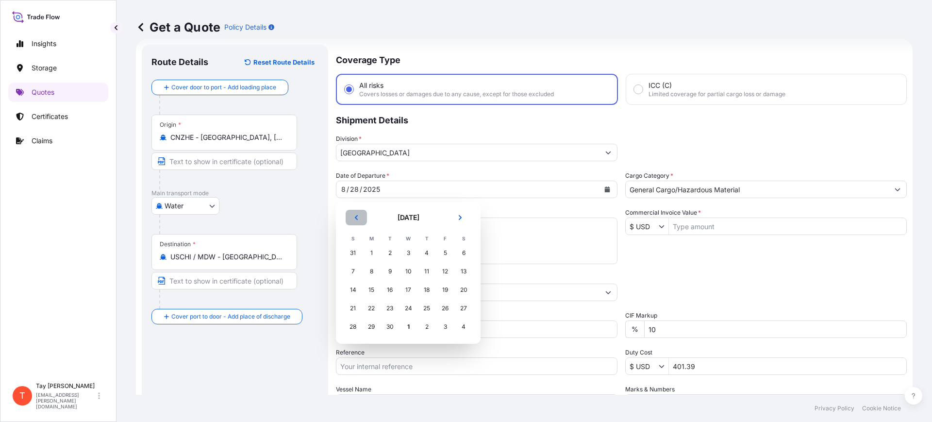
click at [347, 212] on button "Previous" at bounding box center [355, 218] width 21 height 16
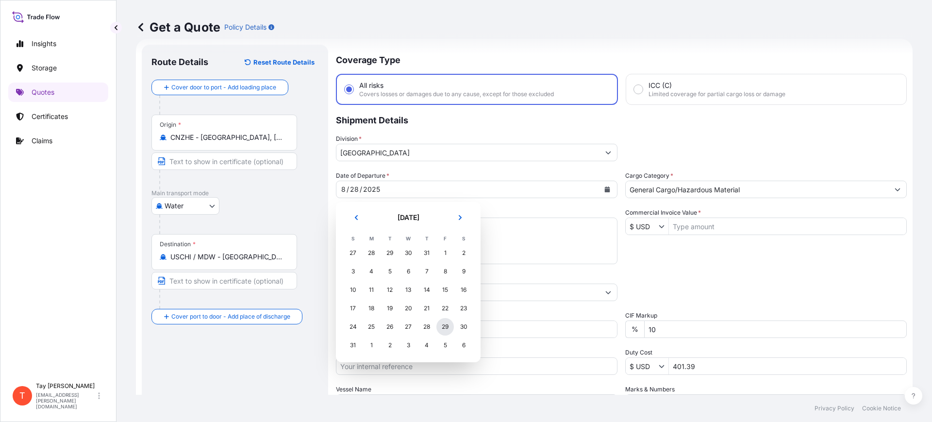
click at [442, 328] on div "29" at bounding box center [444, 326] width 17 height 17
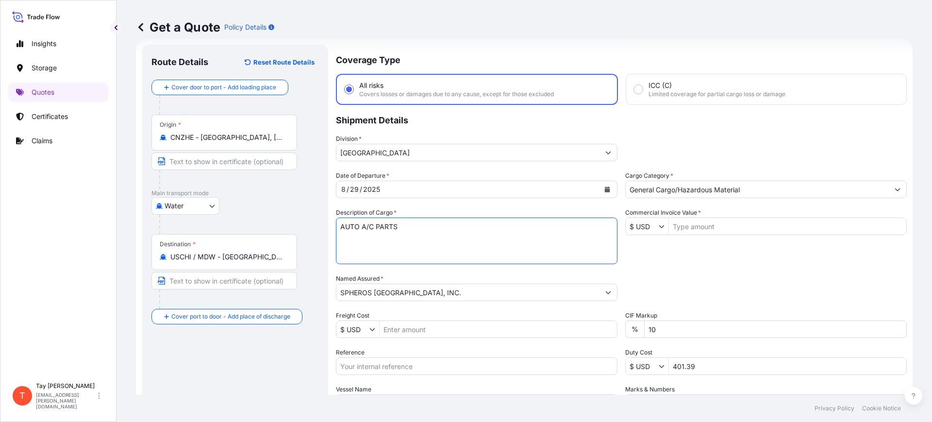
drag, startPoint x: 515, startPoint y: 229, endPoint x: 236, endPoint y: 226, distance: 279.5
click at [236, 229] on form "Route Details Reset Route Details Cover door to port - Add loading place Place …" at bounding box center [524, 264] width 776 height 451
type textarea "AUTO ELECTRICAL LIGHTING PARTS"
type input "34,646"
click at [440, 331] on input "Freight Cost" at bounding box center [497, 328] width 237 height 17
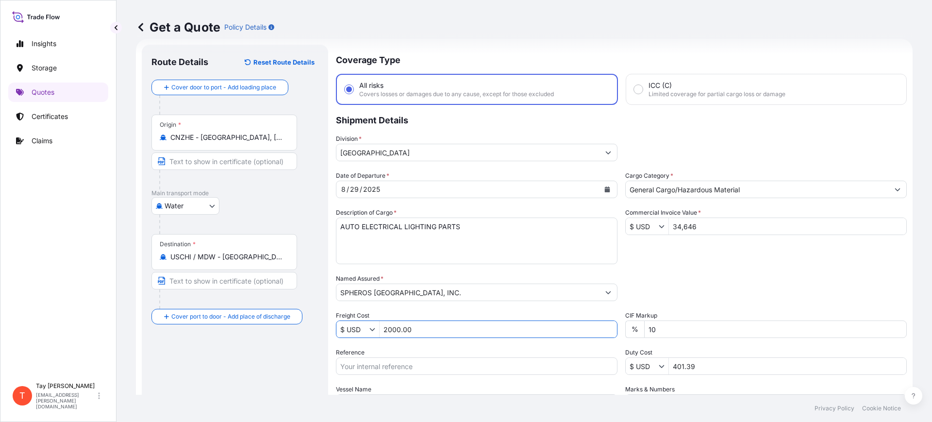
type input "2,000"
click at [419, 363] on input "Reference" at bounding box center [476, 365] width 281 height 17
paste input "B25I156470"
type input "B25I156470"
drag, startPoint x: 697, startPoint y: 367, endPoint x: 640, endPoint y: 368, distance: 56.8
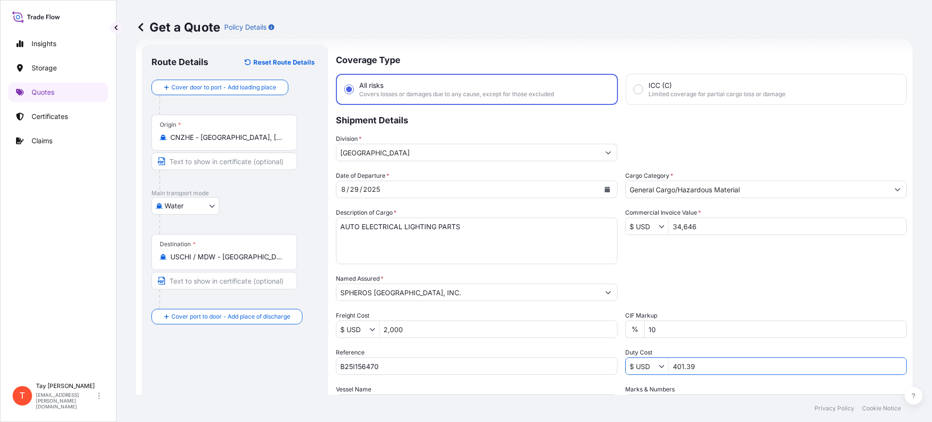
click at [640, 368] on div "$ USD 401.39" at bounding box center [765, 365] width 281 height 17
type input "27,499.03"
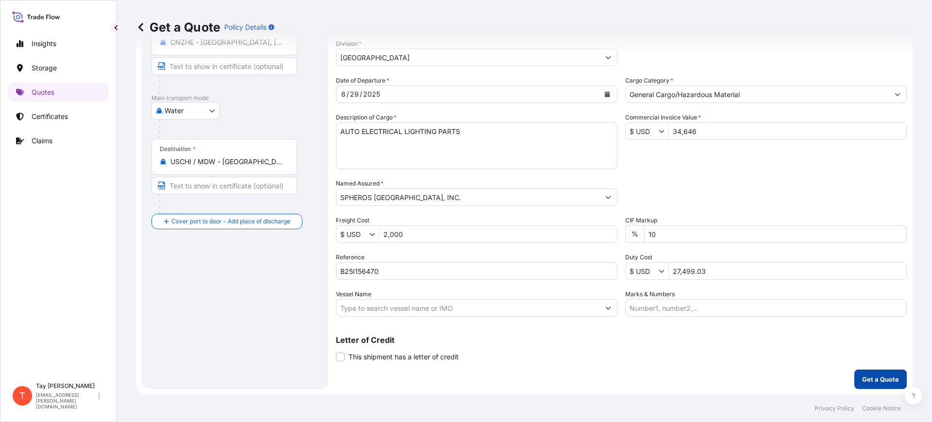
click at [875, 376] on p "Get a Quote" at bounding box center [880, 379] width 37 height 10
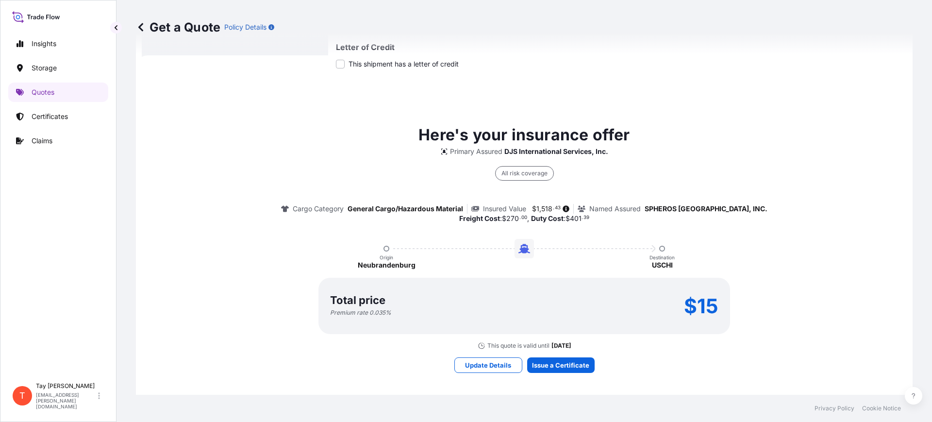
scroll to position [410, 0]
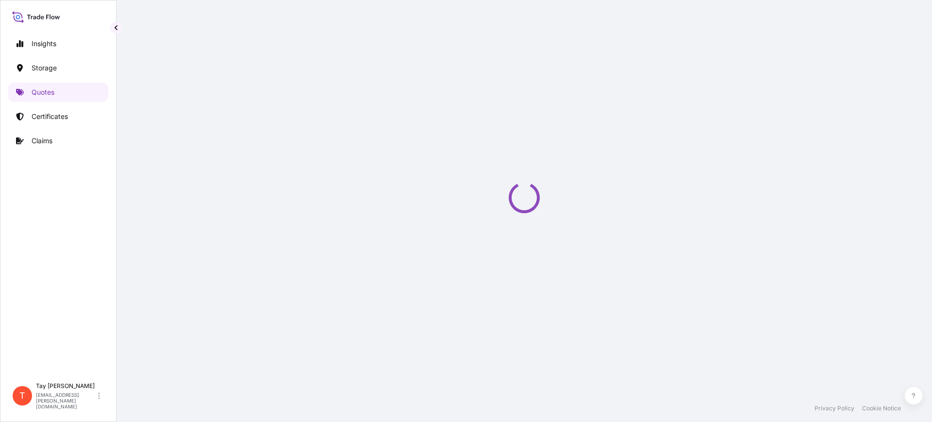
select select "Water"
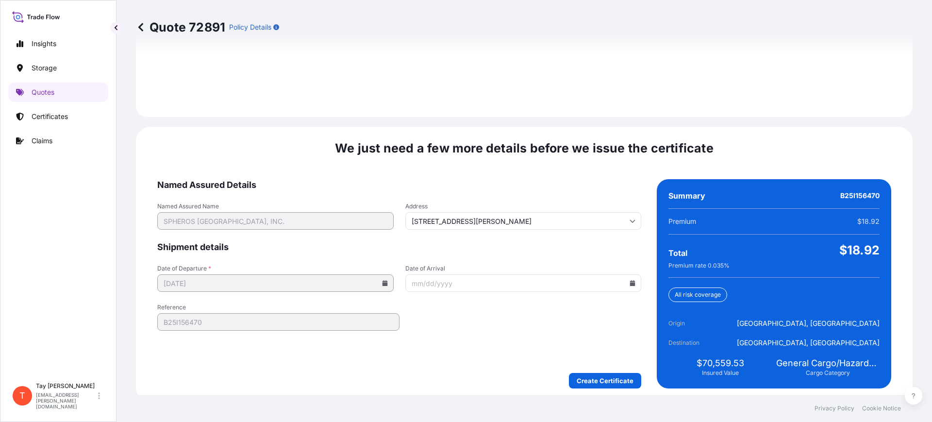
scroll to position [1417, 0]
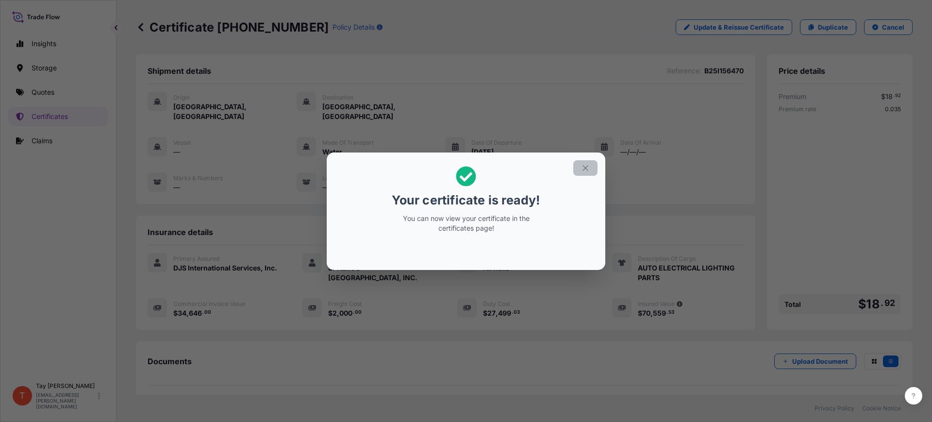
click at [592, 164] on button "button" at bounding box center [585, 168] width 24 height 16
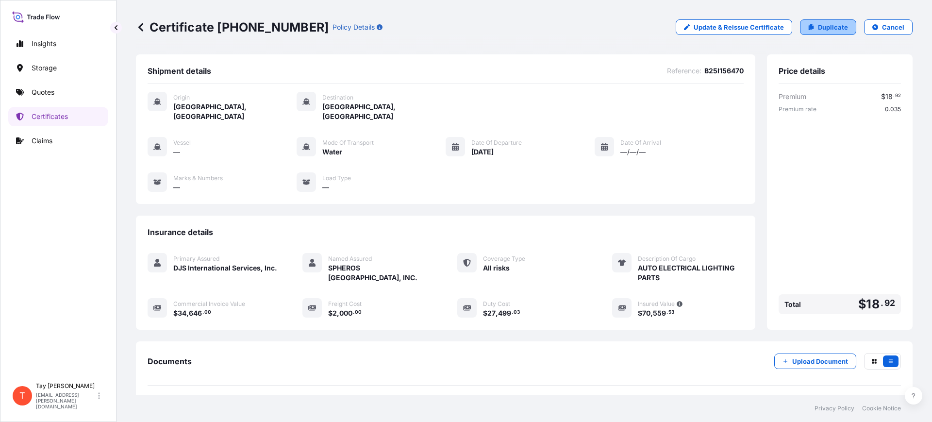
click at [833, 30] on p "Duplicate" at bounding box center [833, 27] width 30 height 10
select select "Water"
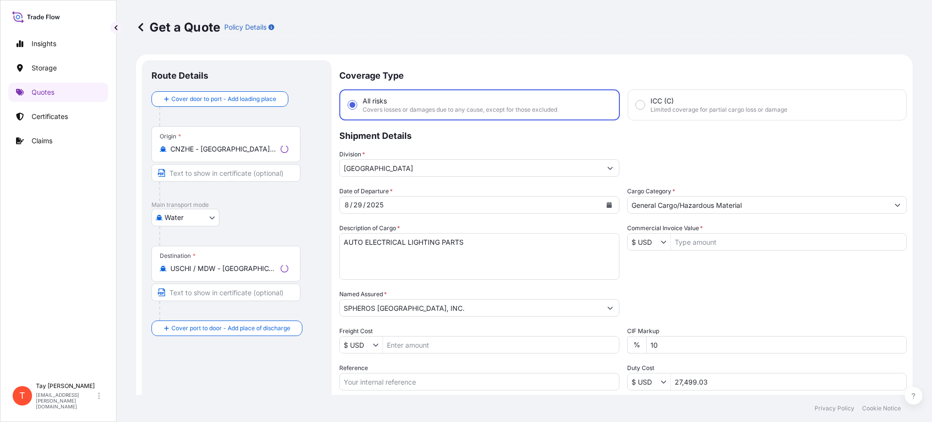
scroll to position [16, 0]
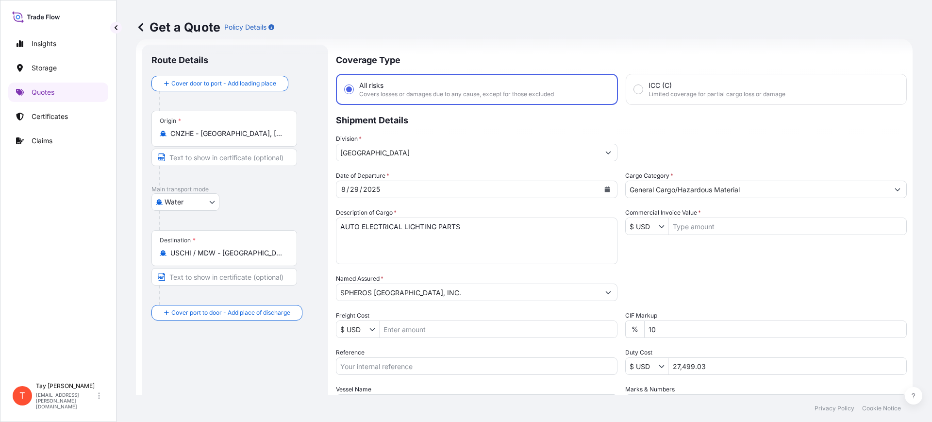
click at [266, 130] on input "CNZHE - [GEOGRAPHIC_DATA], [GEOGRAPHIC_DATA]" at bounding box center [227, 134] width 115 height 10
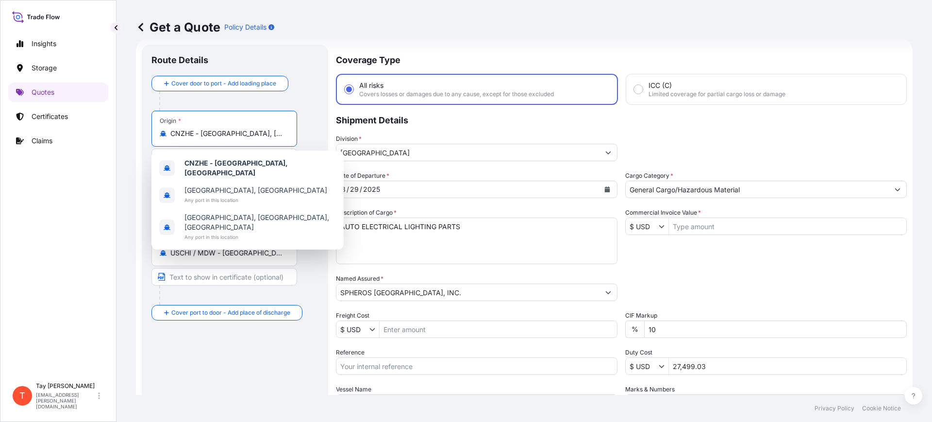
drag, startPoint x: 269, startPoint y: 134, endPoint x: 150, endPoint y: 106, distance: 122.0
click at [152, 114] on div "Origin * CNZHE - [GEOGRAPHIC_DATA], [GEOGRAPHIC_DATA]" at bounding box center [224, 129] width 146 height 36
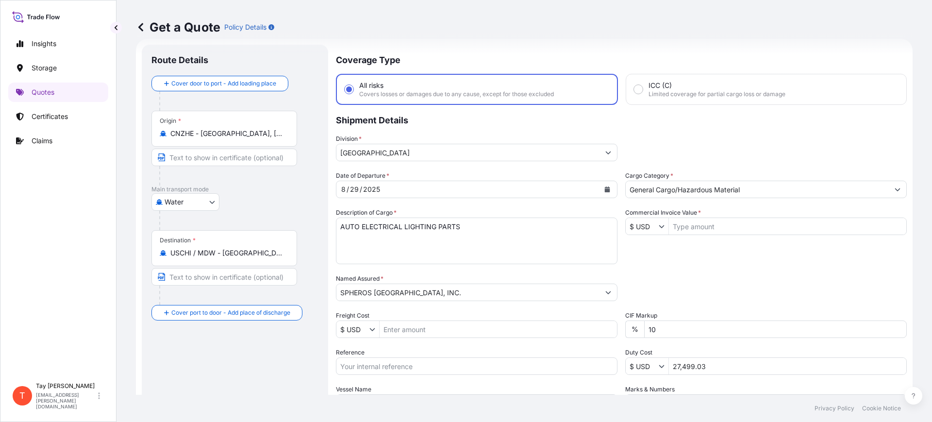
click at [35, 302] on div "Insights Storage Quotes Certificates Claims" at bounding box center [58, 201] width 100 height 352
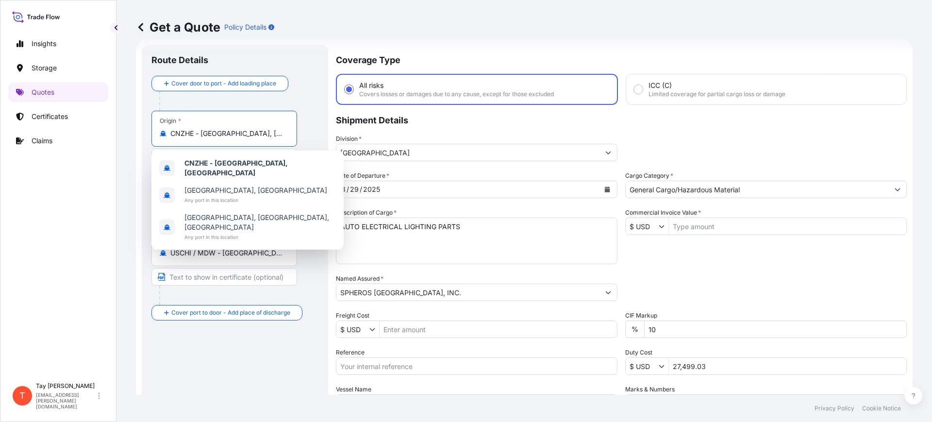
drag, startPoint x: 255, startPoint y: 136, endPoint x: 134, endPoint y: 131, distance: 120.4
click at [135, 131] on div "Get a Quote Policy Details Route Details Cover door to port - Add loading place…" at bounding box center [523, 197] width 815 height 394
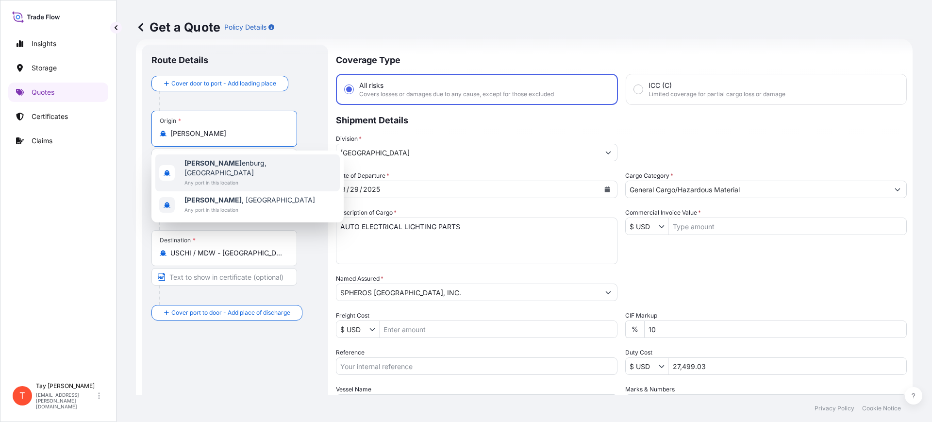
click at [190, 162] on b "[PERSON_NAME]" at bounding box center [212, 163] width 57 height 8
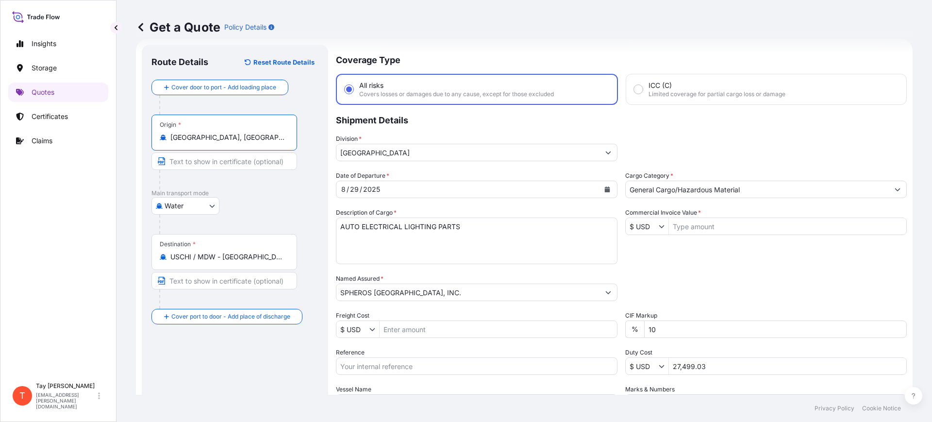
type input "[GEOGRAPHIC_DATA], [GEOGRAPHIC_DATA]"
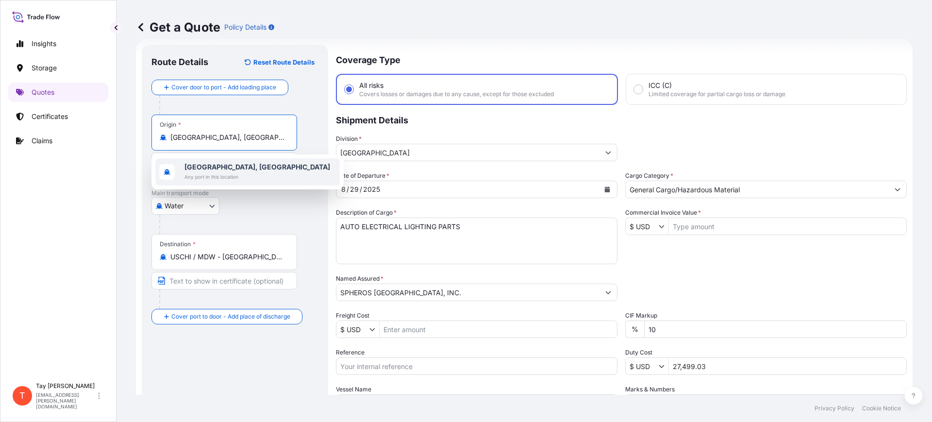
click at [259, 172] on span "Any port in this location" at bounding box center [257, 177] width 146 height 10
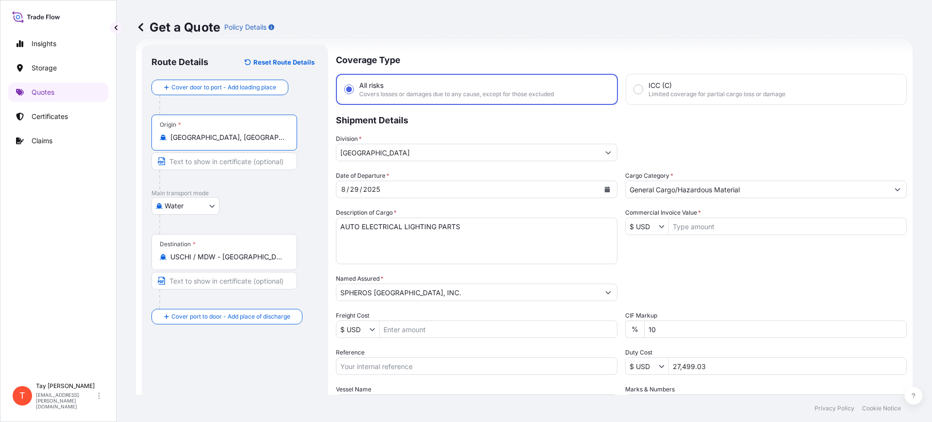
click at [276, 258] on input "USCHI / MDW - [GEOGRAPHIC_DATA], [GEOGRAPHIC_DATA]" at bounding box center [227, 257] width 115 height 10
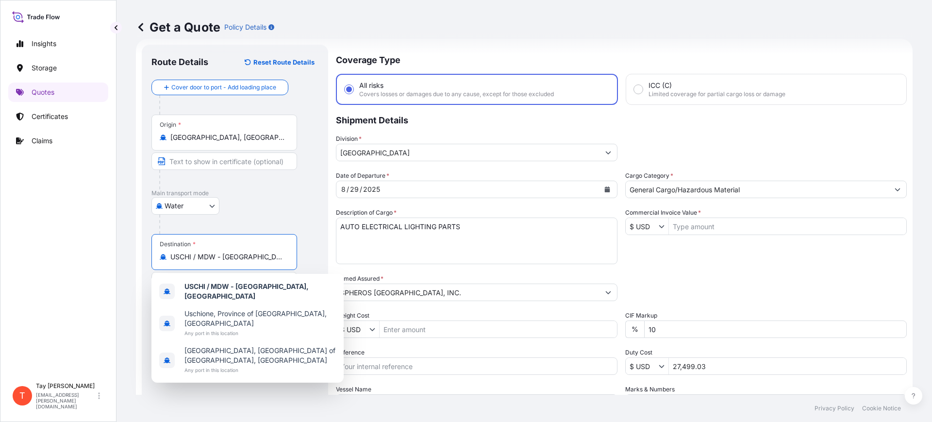
click at [276, 257] on input "USCHI / MDW - [GEOGRAPHIC_DATA], [GEOGRAPHIC_DATA]" at bounding box center [227, 257] width 115 height 10
click at [193, 259] on input "USCHI / MDW - [GEOGRAPHIC_DATA], [GEOGRAPHIC_DATA]" at bounding box center [227, 257] width 115 height 10
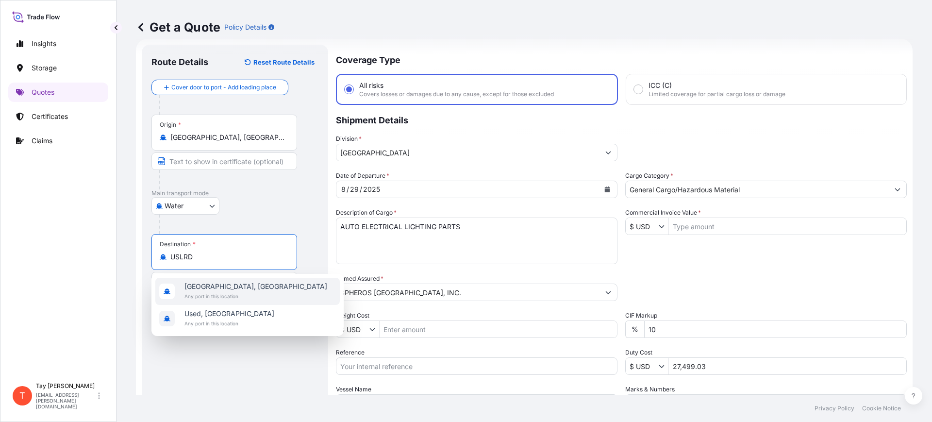
drag, startPoint x: 212, startPoint y: 259, endPoint x: 115, endPoint y: 257, distance: 96.6
click at [116, 257] on div "Insights Storage Quotes Certificates Claims T [PERSON_NAME] [EMAIL_ADDRESS][PER…" at bounding box center [466, 211] width 932 height 422
type input "USCHI / MDW - [GEOGRAPHIC_DATA], [GEOGRAPHIC_DATA]"
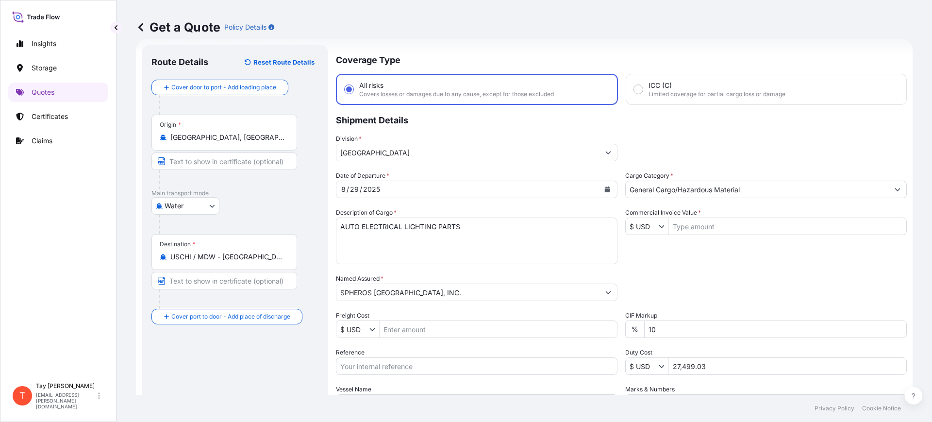
click at [229, 263] on div "Destination * USCHI / MDW - [GEOGRAPHIC_DATA], [GEOGRAPHIC_DATA]" at bounding box center [224, 252] width 146 height 36
click at [229, 262] on input "USCHI / MDW - [GEOGRAPHIC_DATA], [GEOGRAPHIC_DATA]" at bounding box center [227, 257] width 115 height 10
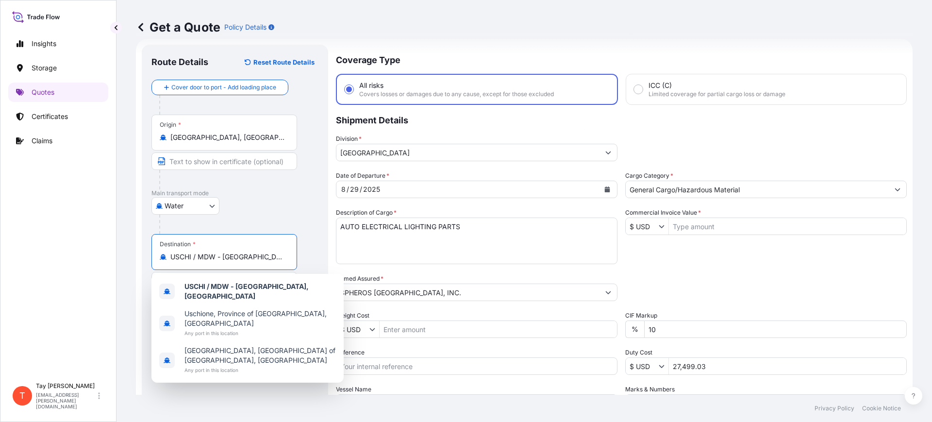
scroll to position [0, 0]
click at [229, 263] on div "Destination * USCHI / MDW - [GEOGRAPHIC_DATA], [GEOGRAPHIC_DATA]" at bounding box center [224, 252] width 146 height 36
click at [229, 262] on input "USCHI / MDW - [GEOGRAPHIC_DATA], [GEOGRAPHIC_DATA]" at bounding box center [227, 257] width 115 height 10
click at [204, 254] on input "USCHI / MDW - [GEOGRAPHIC_DATA], [GEOGRAPHIC_DATA]" at bounding box center [227, 257] width 115 height 10
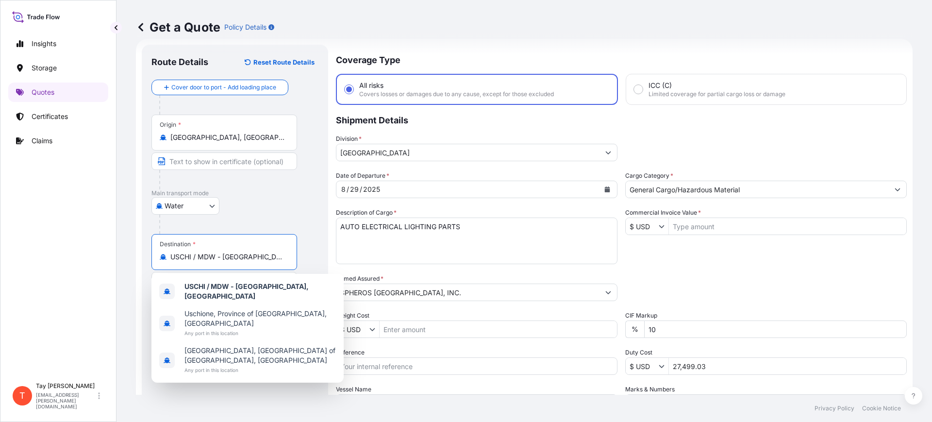
click at [204, 254] on input "USCHI / MDW - [GEOGRAPHIC_DATA], [GEOGRAPHIC_DATA]" at bounding box center [227, 257] width 115 height 10
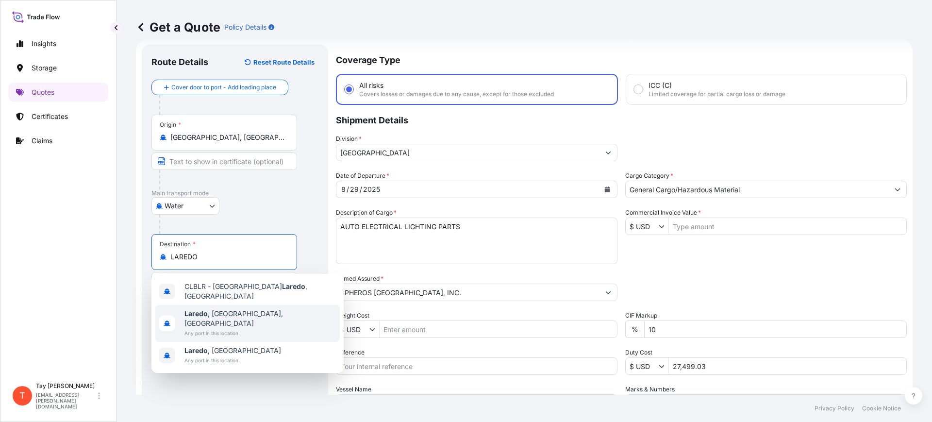
click at [218, 309] on span "[GEOGRAPHIC_DATA] , [GEOGRAPHIC_DATA], [GEOGRAPHIC_DATA]" at bounding box center [259, 318] width 151 height 19
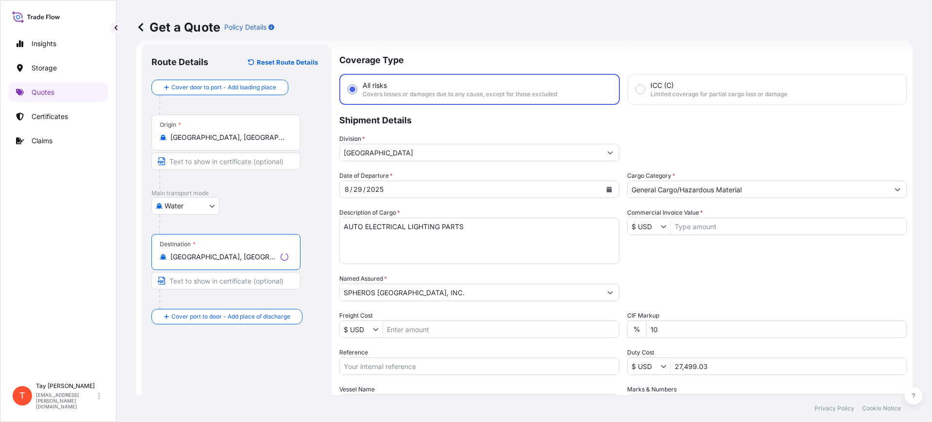
type input "[GEOGRAPHIC_DATA], [GEOGRAPHIC_DATA], [GEOGRAPHIC_DATA]"
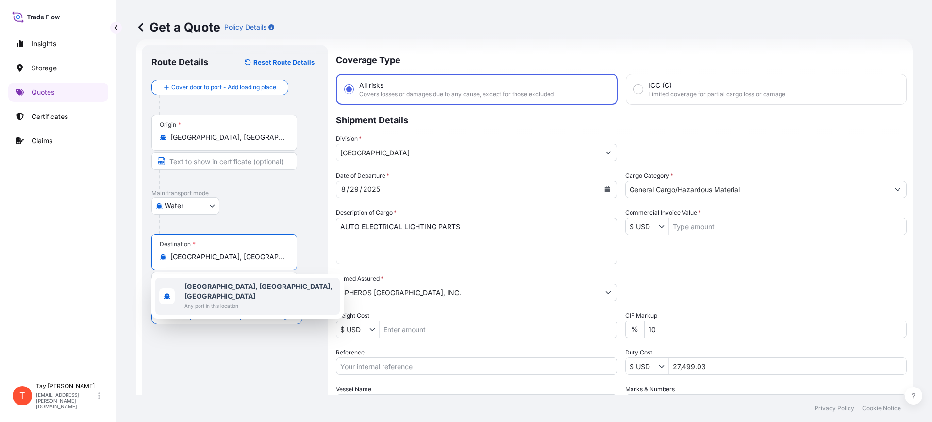
click at [234, 285] on b "[GEOGRAPHIC_DATA], [GEOGRAPHIC_DATA], [GEOGRAPHIC_DATA]" at bounding box center [258, 291] width 148 height 18
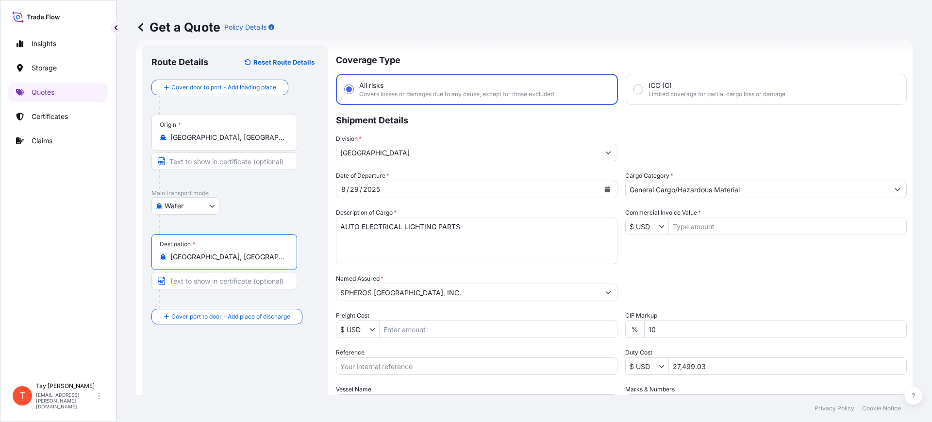
click at [599, 190] on button "Calendar" at bounding box center [607, 189] width 16 height 16
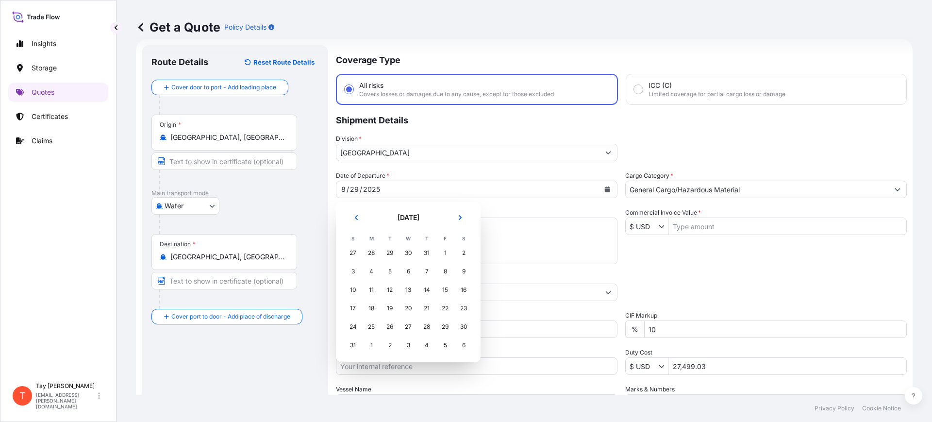
click at [455, 247] on div "[DATE] [DATE] S M T W T F S 27 28 29 30 31 1 2 3 4 5 6 7 8 9 10 11 12 13 14 15 …" at bounding box center [408, 282] width 129 height 145
click at [458, 219] on icon "Next" at bounding box center [460, 217] width 6 height 6
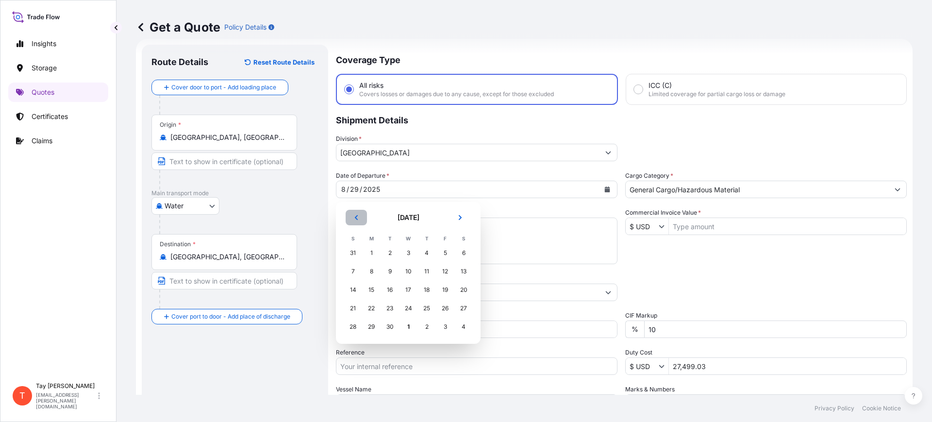
click at [350, 211] on button "Previous" at bounding box center [355, 218] width 21 height 16
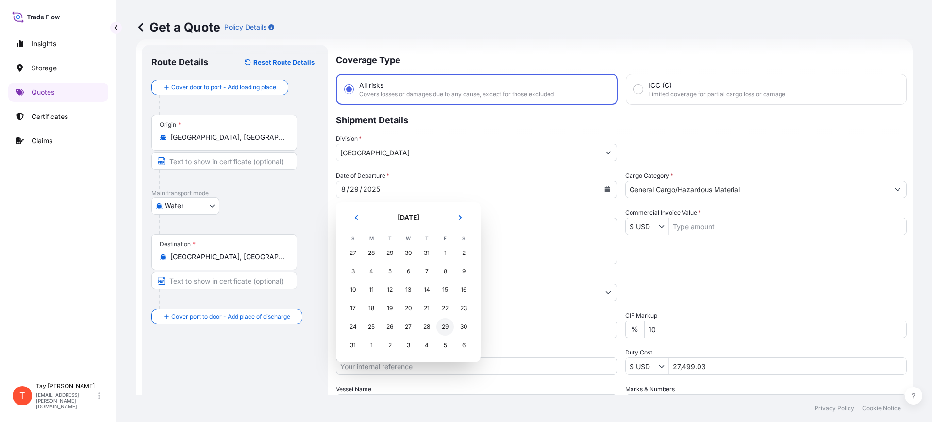
click at [444, 327] on div "29" at bounding box center [444, 326] width 17 height 17
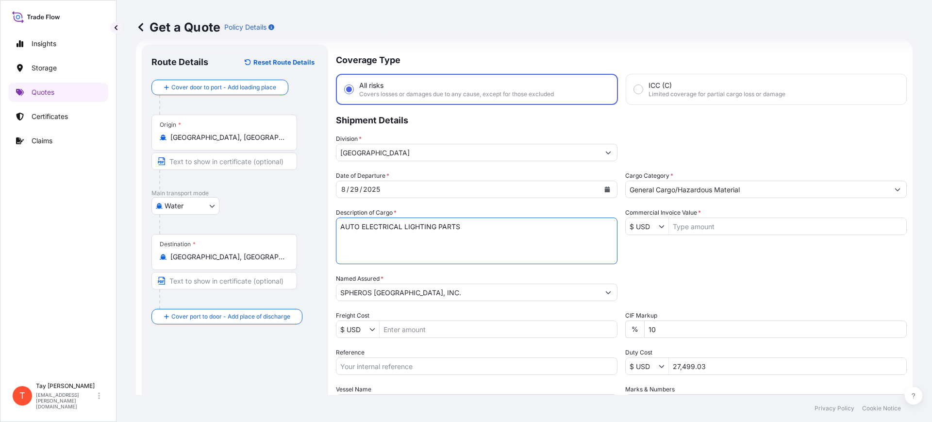
drag, startPoint x: 526, startPoint y: 224, endPoint x: 377, endPoint y: 219, distance: 148.5
click at [377, 219] on textarea "AUTO ELECTRICAL LIGHTING PARTS" at bounding box center [476, 240] width 281 height 47
type textarea "AUTO A/C PARTS"
click at [701, 229] on input "Commercial Invoice Value *" at bounding box center [787, 225] width 237 height 17
type input "594"
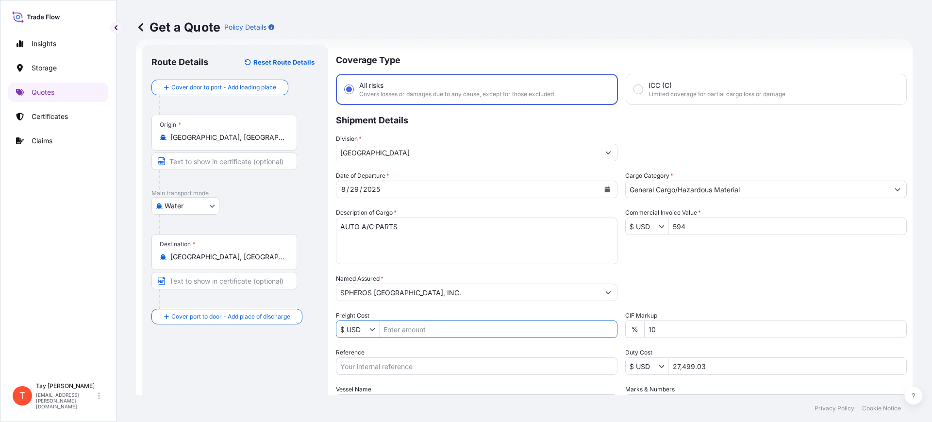
click at [404, 328] on input "Freight Cost" at bounding box center [497, 328] width 237 height 17
type input "210"
click at [415, 366] on input "Reference" at bounding box center [476, 365] width 281 height 17
paste input "B25I157643"
type input "B25I157643"
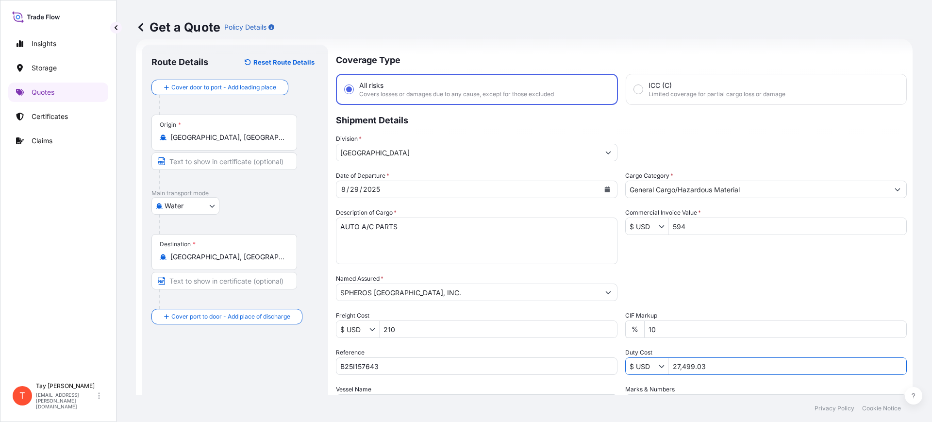
drag, startPoint x: 746, startPoint y: 357, endPoint x: 653, endPoint y: 361, distance: 93.7
click at [651, 361] on div "$ USD 27,499.03" at bounding box center [765, 365] width 281 height 17
type input "1"
type input "164.71"
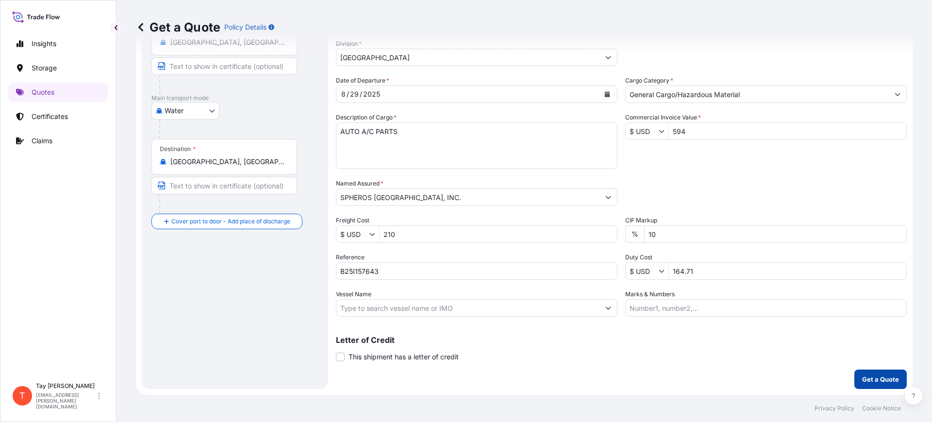
click at [868, 379] on p "Get a Quote" at bounding box center [880, 379] width 37 height 10
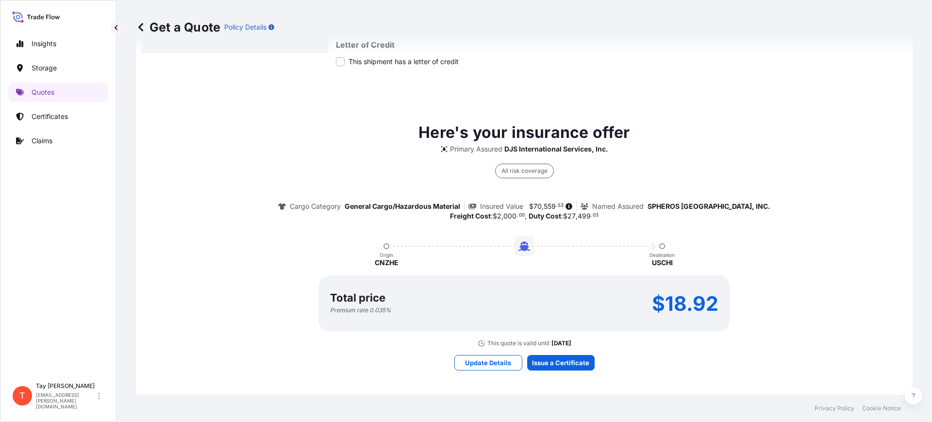
scroll to position [410, 0]
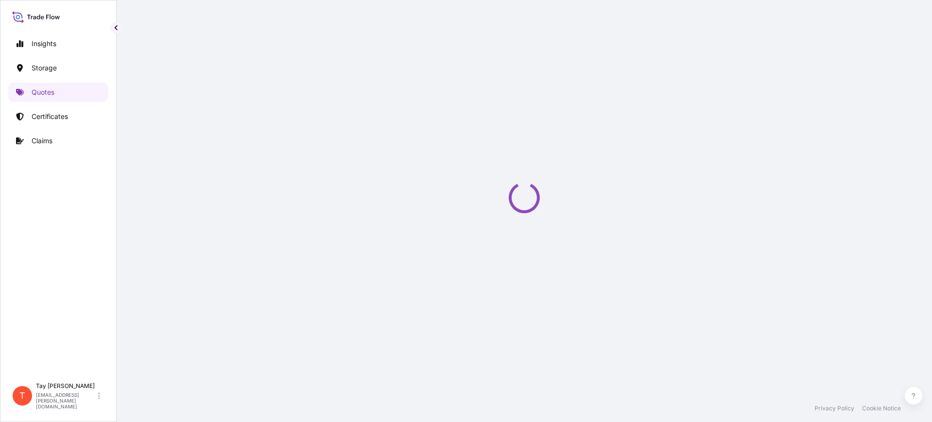
select select "Water"
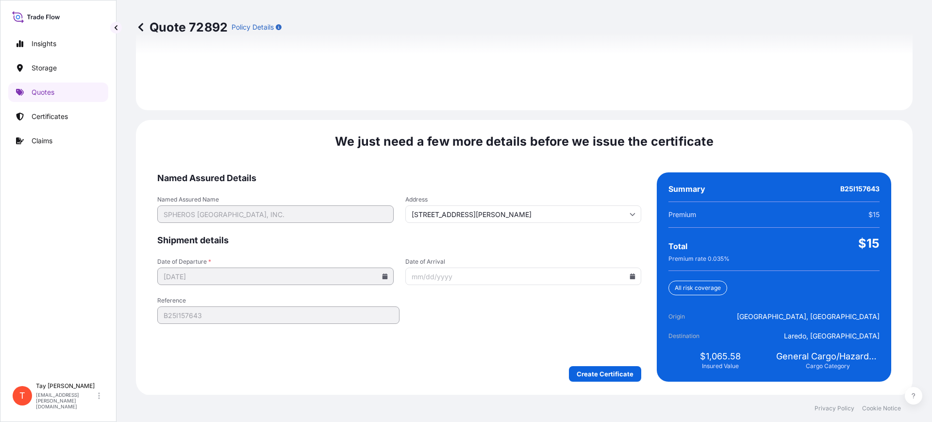
scroll to position [1417, 0]
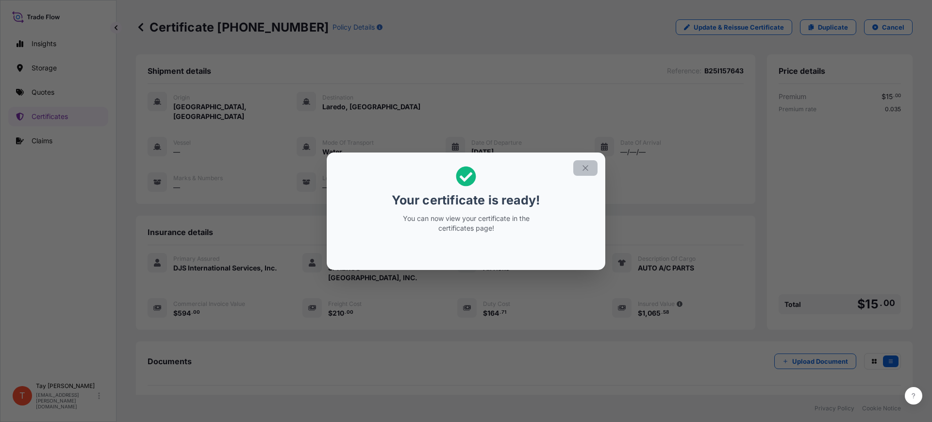
click at [585, 164] on icon "button" at bounding box center [585, 168] width 9 height 9
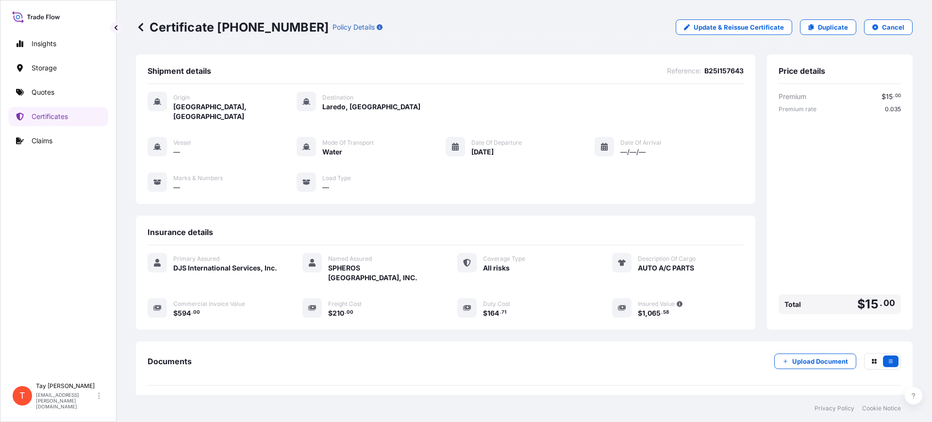
click at [830, 22] on link "Duplicate" at bounding box center [828, 27] width 56 height 16
select select "Water"
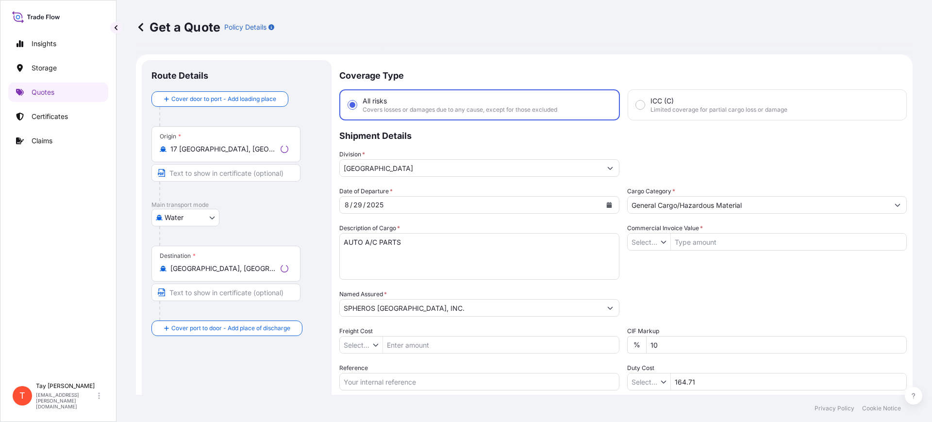
type input "$ USD"
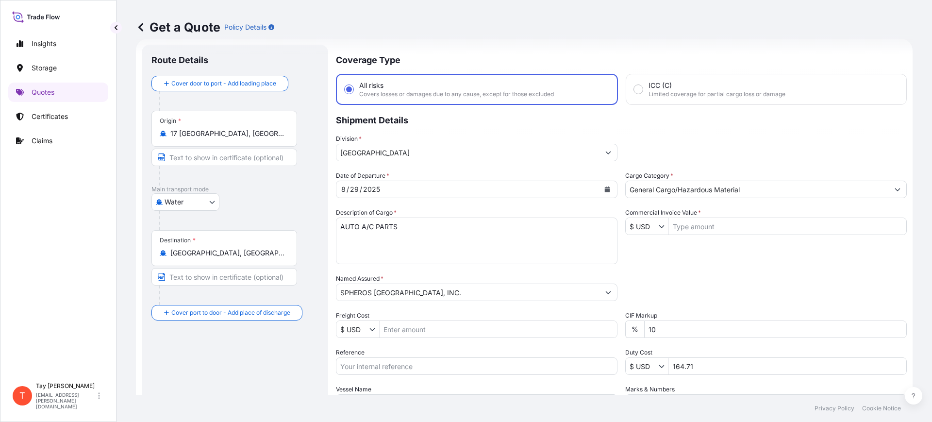
click at [266, 133] on input "17 [GEOGRAPHIC_DATA], [GEOGRAPHIC_DATA]" at bounding box center [227, 134] width 115 height 10
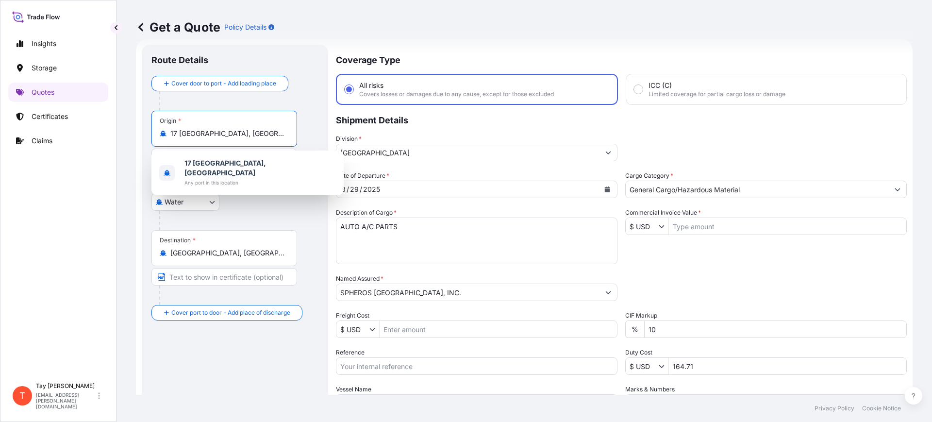
drag, startPoint x: 275, startPoint y: 134, endPoint x: 141, endPoint y: 123, distance: 134.3
click at [144, 123] on div "Route Details Cover door to port - Add loading place Place of loading Road / [G…" at bounding box center [235, 264] width 186 height 439
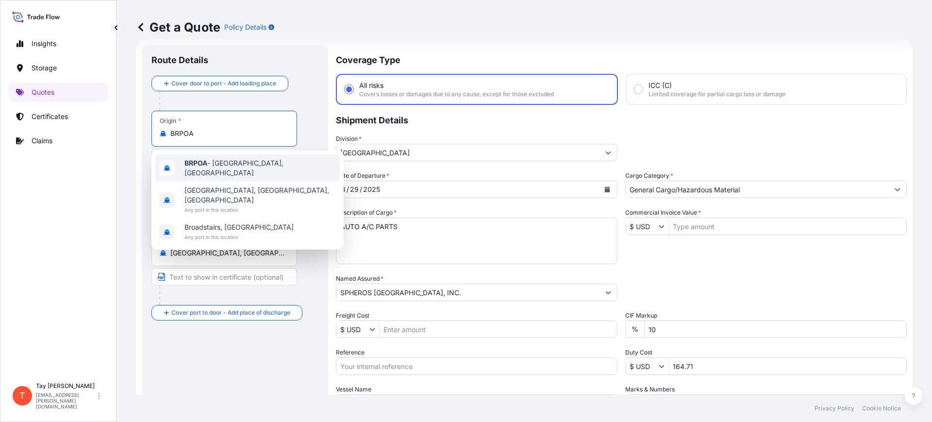
click at [214, 165] on span "BRPOA - [GEOGRAPHIC_DATA], [GEOGRAPHIC_DATA]" at bounding box center [259, 167] width 151 height 19
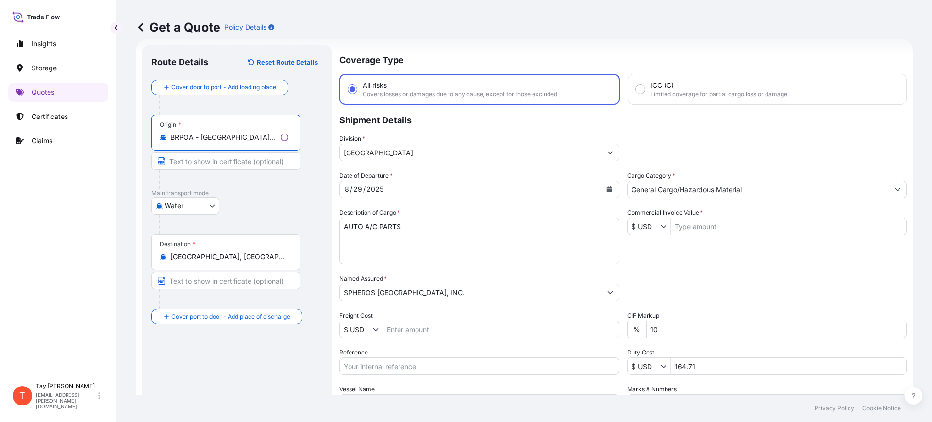
type input "BRPOA - [GEOGRAPHIC_DATA], [GEOGRAPHIC_DATA]"
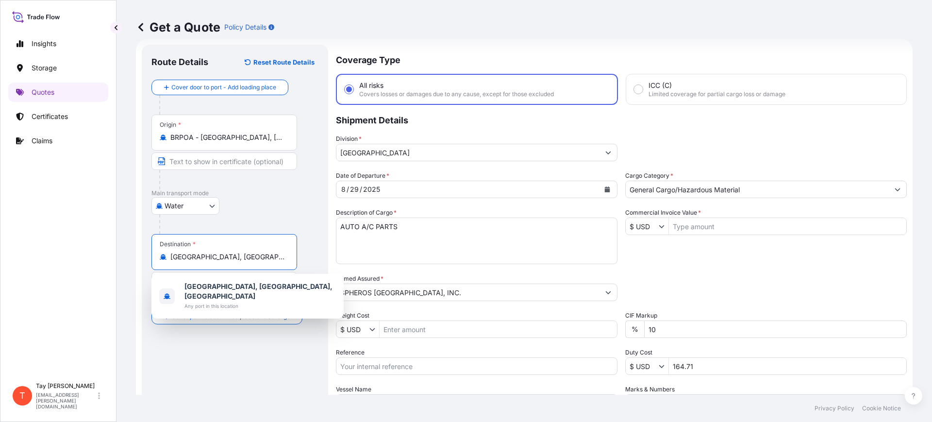
drag, startPoint x: 244, startPoint y: 256, endPoint x: 117, endPoint y: 237, distance: 128.0
click at [118, 240] on div "Get a Quote Policy Details Route Details Reset Route Details Cover door to port…" at bounding box center [523, 197] width 815 height 394
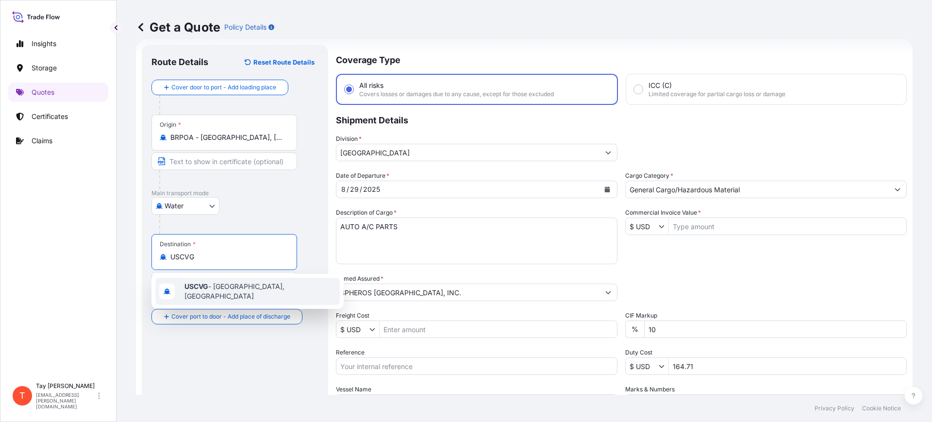
click at [235, 296] on div "USCVG - [GEOGRAPHIC_DATA], [GEOGRAPHIC_DATA]" at bounding box center [247, 291] width 184 height 27
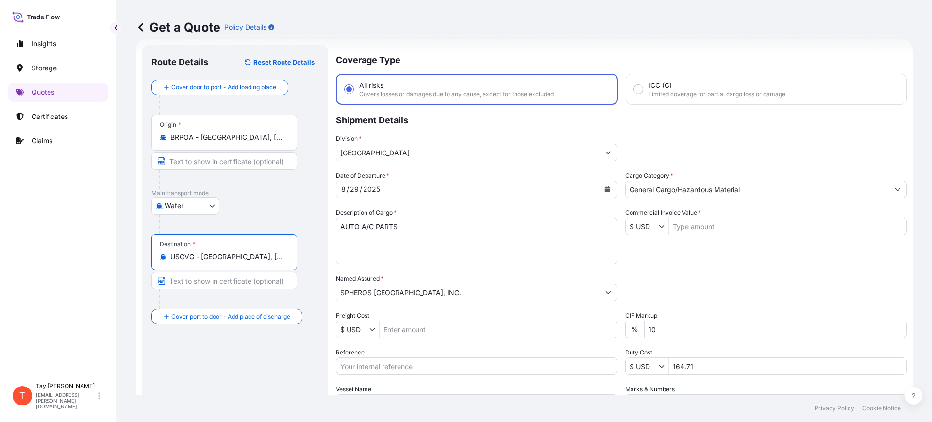
type input "USCVG - [GEOGRAPHIC_DATA], [GEOGRAPHIC_DATA]"
click at [710, 231] on input "Commercial Invoice Value *" at bounding box center [787, 225] width 237 height 17
type input "86"
click at [437, 318] on div "Freight Cost $ USD" at bounding box center [476, 324] width 281 height 27
click at [439, 325] on input "Freight Cost" at bounding box center [497, 328] width 237 height 17
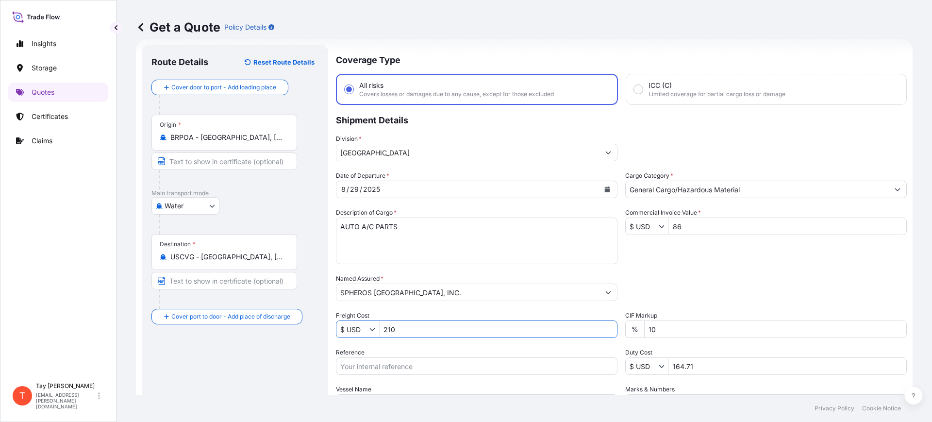
type input "210"
click at [414, 360] on input "Reference" at bounding box center [476, 365] width 281 height 17
paste input "B25I157737"
type input "B25I157737"
drag, startPoint x: 713, startPoint y: 369, endPoint x: 607, endPoint y: 360, distance: 106.2
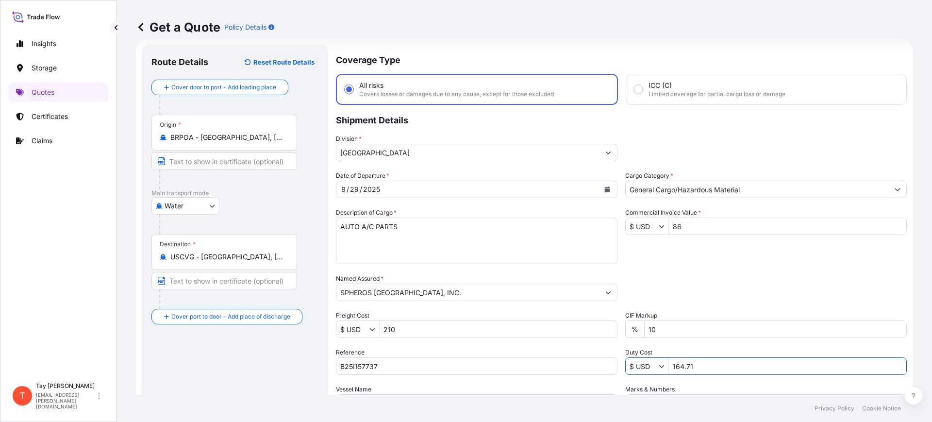
click at [607, 359] on div "Date of Departure * [DATE] Cargo Category * General Cargo/Hazardous Material De…" at bounding box center [621, 291] width 571 height 241
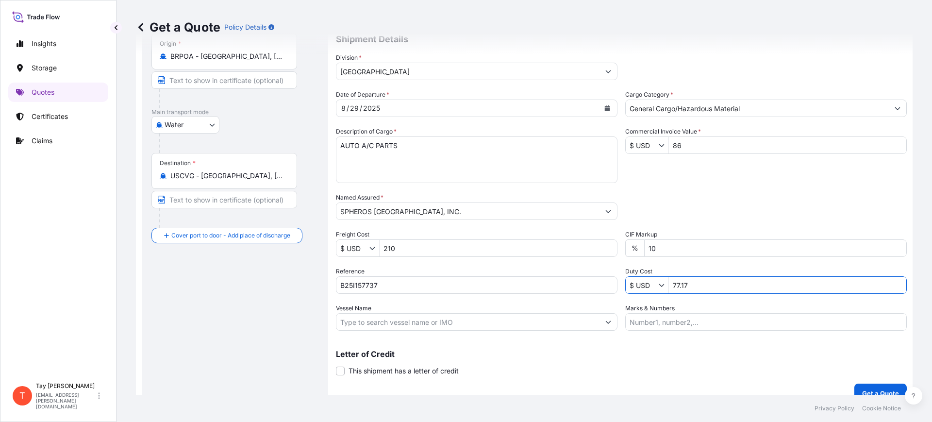
scroll to position [111, 0]
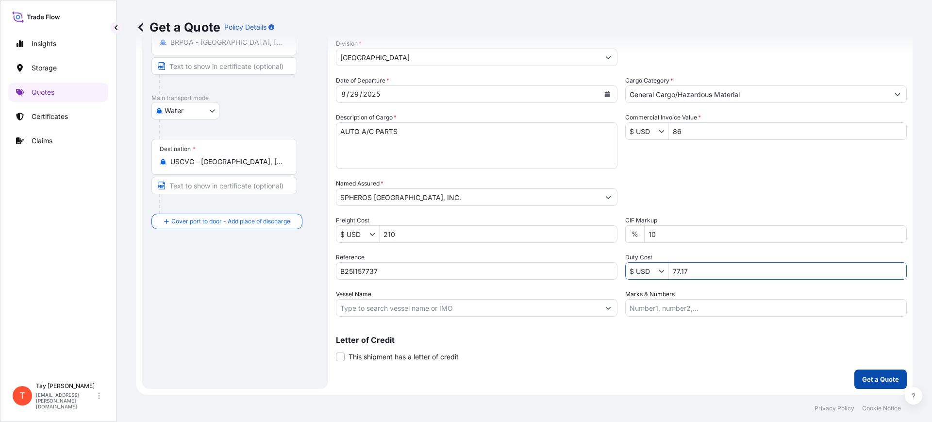
type input "77.17"
click at [864, 376] on p "Get a Quote" at bounding box center [880, 379] width 37 height 10
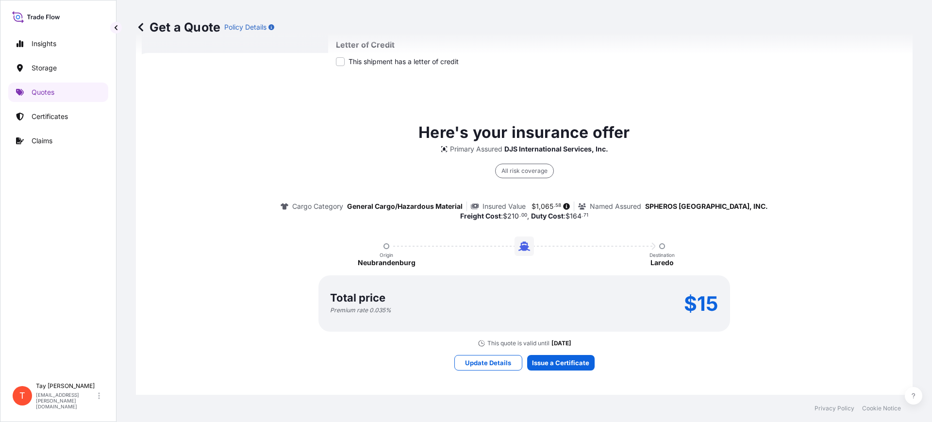
scroll to position [410, 0]
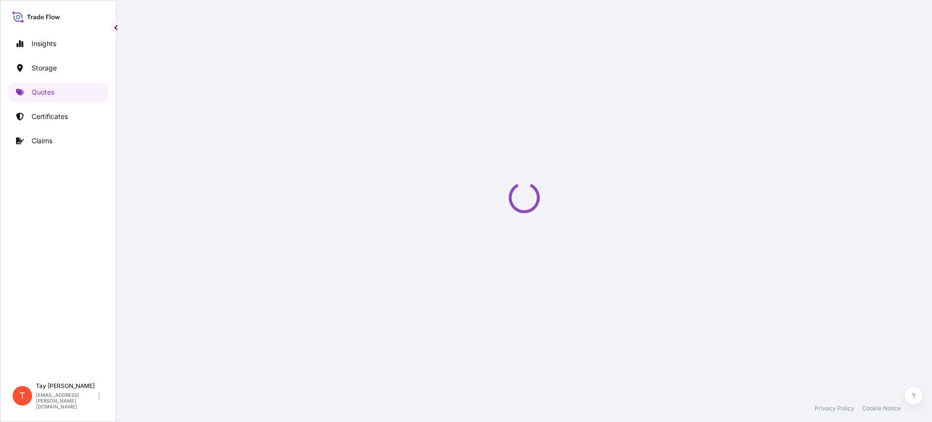
select select "Water"
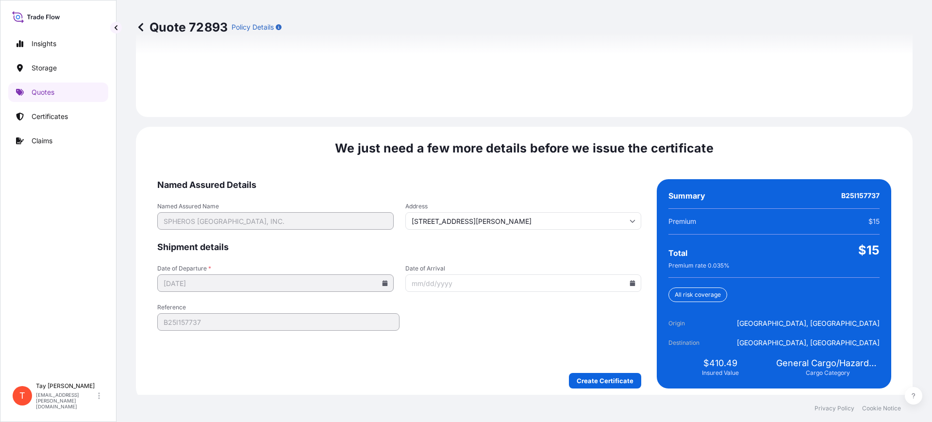
scroll to position [1417, 0]
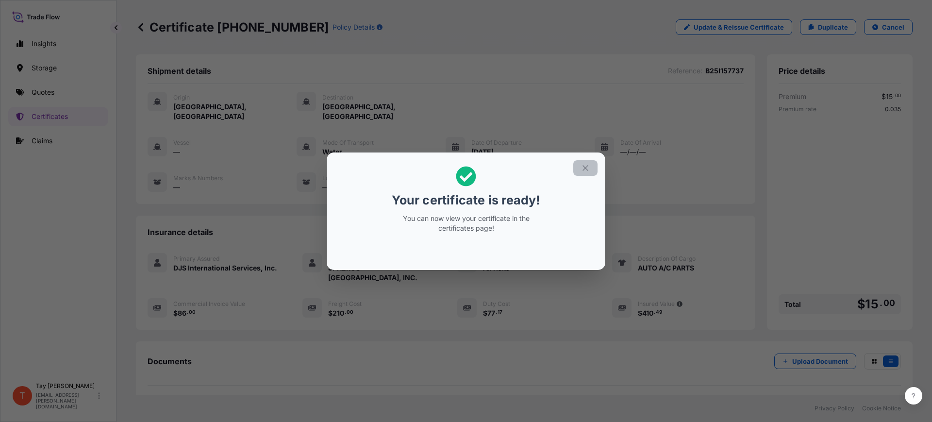
click at [585, 167] on icon "button" at bounding box center [584, 167] width 5 height 5
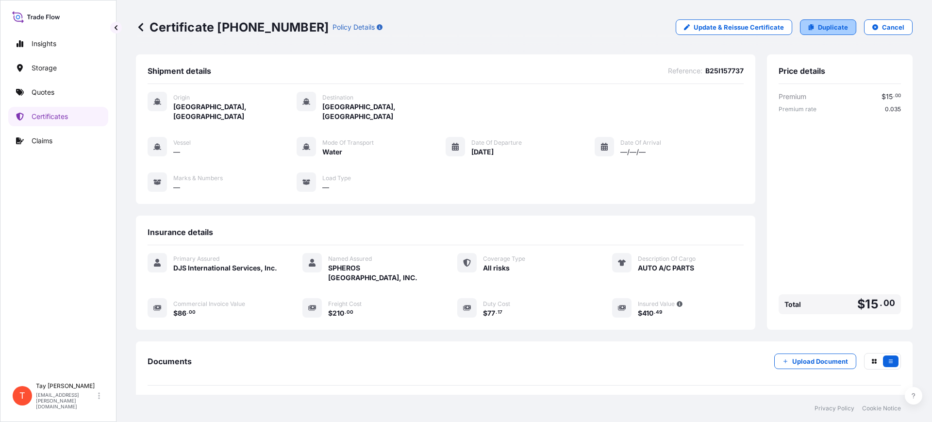
click at [808, 26] on icon at bounding box center [810, 27] width 5 height 6
select select "Water"
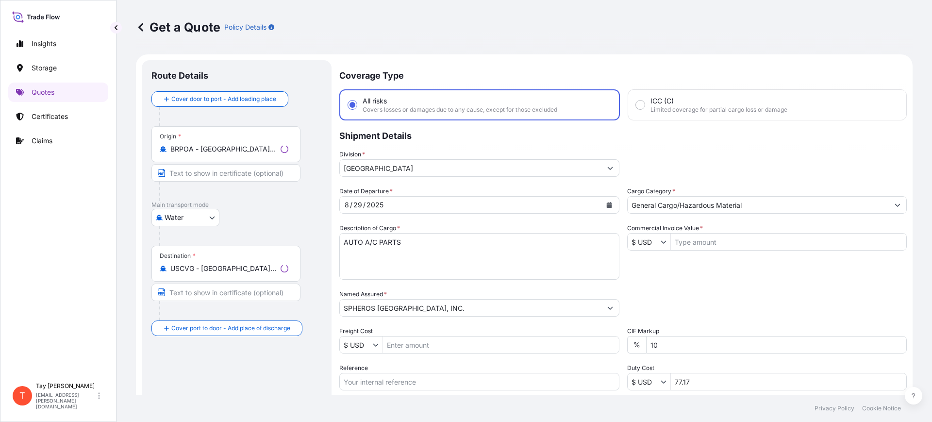
scroll to position [16, 0]
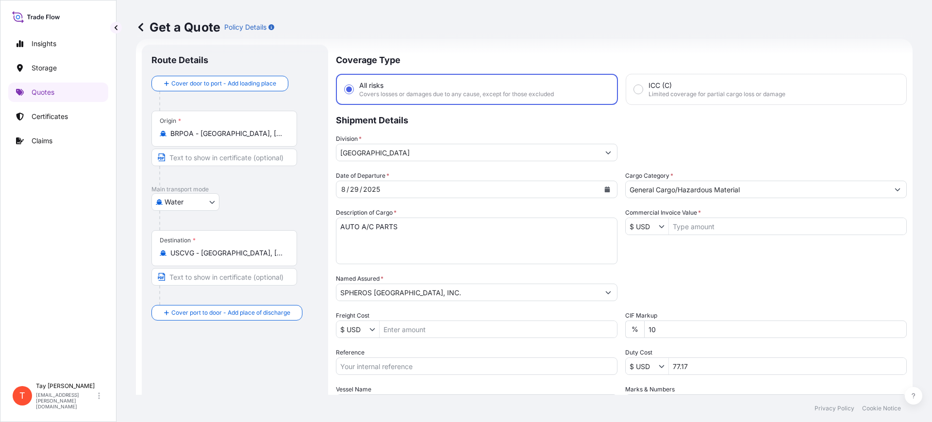
click at [198, 146] on div "Origin * BRPOA - [GEOGRAPHIC_DATA], [GEOGRAPHIC_DATA]" at bounding box center [224, 129] width 146 height 36
click at [198, 138] on input "BRPOA - [GEOGRAPHIC_DATA], [GEOGRAPHIC_DATA]" at bounding box center [227, 134] width 115 height 10
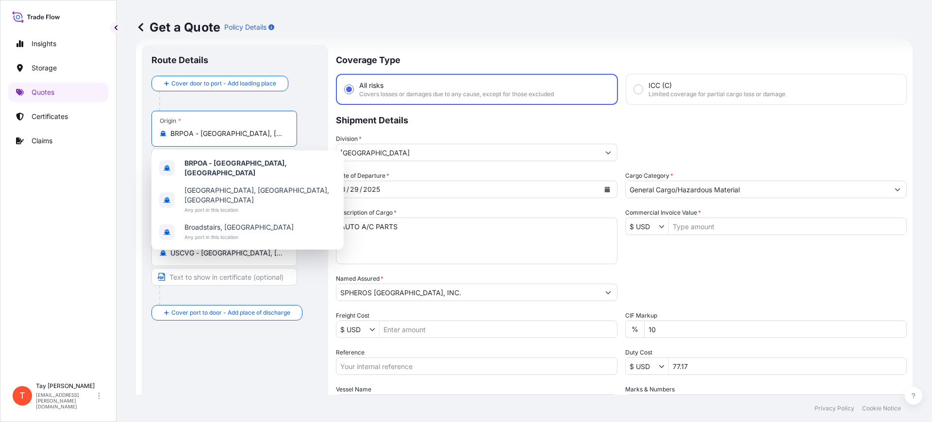
click at [197, 143] on div "Origin * BRPOA - [GEOGRAPHIC_DATA], [GEOGRAPHIC_DATA]" at bounding box center [224, 129] width 146 height 36
click at [197, 138] on input "BRPOA - [GEOGRAPHIC_DATA], [GEOGRAPHIC_DATA]" at bounding box center [227, 134] width 115 height 10
click at [197, 143] on div "Origin * BRPOA - [GEOGRAPHIC_DATA], [GEOGRAPHIC_DATA]" at bounding box center [224, 129] width 146 height 36
click at [197, 138] on input "BRPOA - [GEOGRAPHIC_DATA], [GEOGRAPHIC_DATA]" at bounding box center [227, 134] width 115 height 10
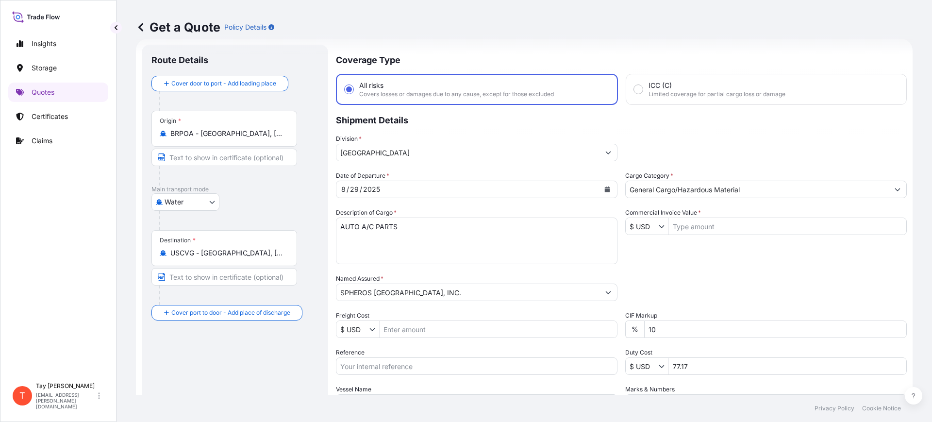
click at [197, 138] on input "BRPOA - [GEOGRAPHIC_DATA], [GEOGRAPHIC_DATA]" at bounding box center [227, 134] width 115 height 10
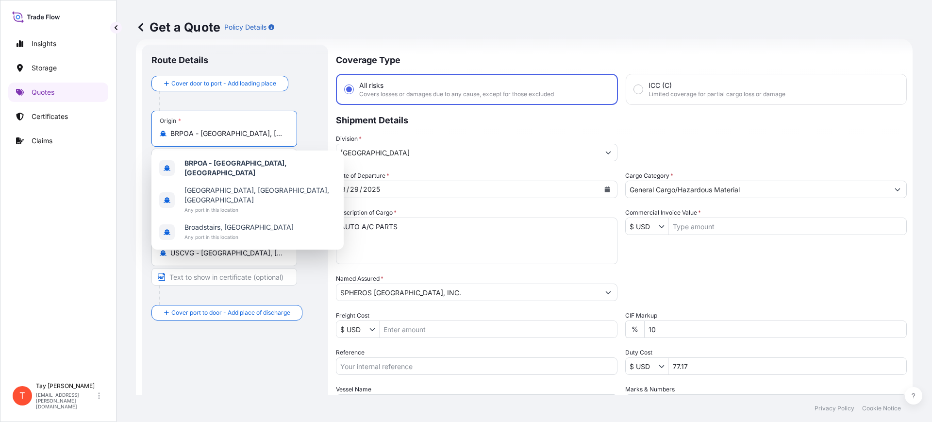
click at [197, 138] on input "BRPOA - [GEOGRAPHIC_DATA], [GEOGRAPHIC_DATA]" at bounding box center [227, 134] width 115 height 10
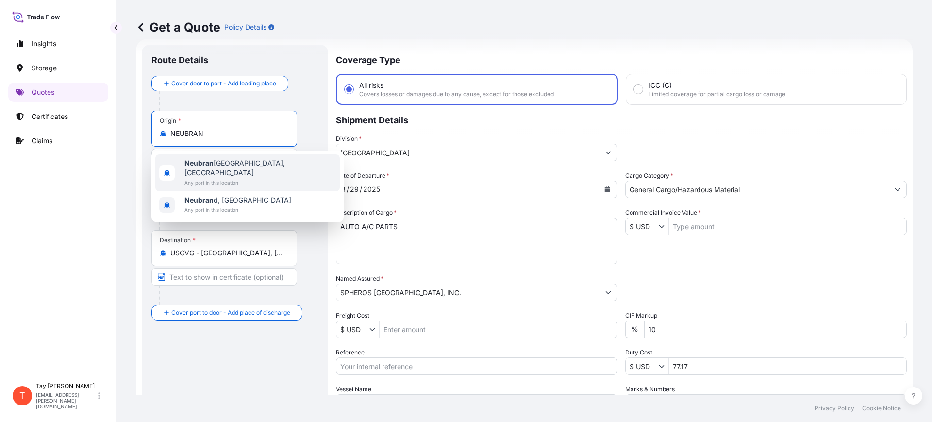
click at [222, 163] on span "Neubran denburg, [GEOGRAPHIC_DATA]" at bounding box center [259, 167] width 151 height 19
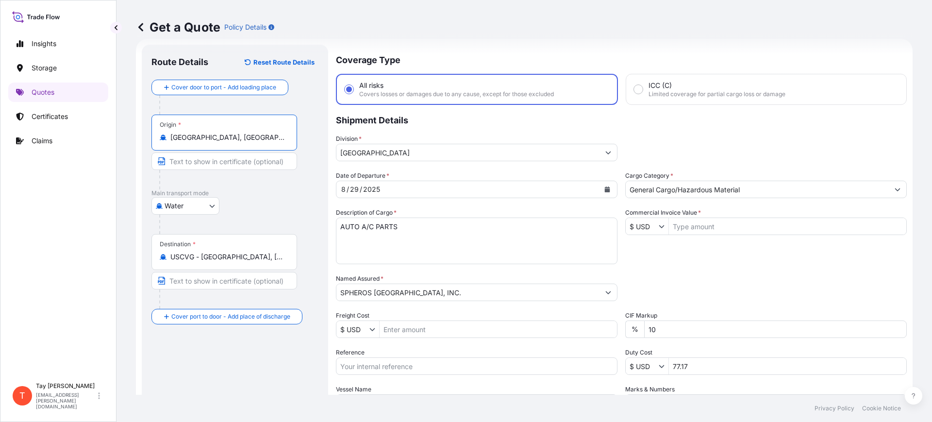
type input "[GEOGRAPHIC_DATA], [GEOGRAPHIC_DATA]"
click at [246, 251] on div "Destination * USCVG - [GEOGRAPHIC_DATA], [GEOGRAPHIC_DATA]" at bounding box center [224, 252] width 146 height 36
click at [246, 252] on input "USCVG - [GEOGRAPHIC_DATA], [GEOGRAPHIC_DATA]" at bounding box center [227, 257] width 115 height 10
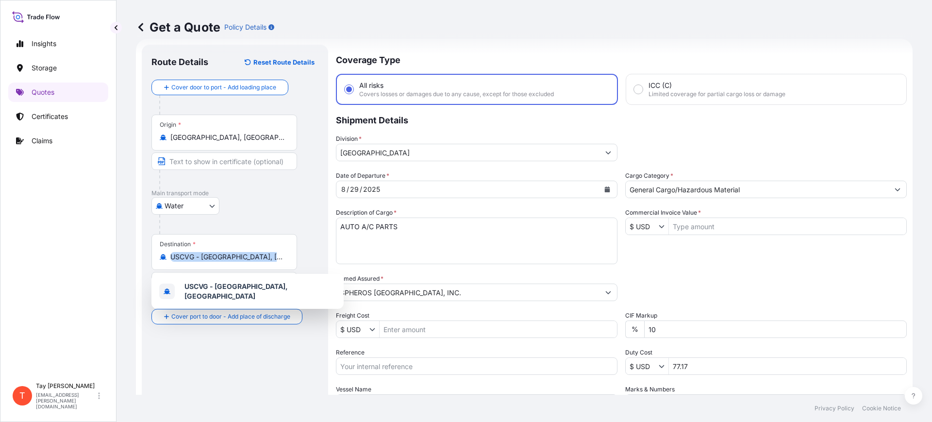
click at [246, 251] on div "Destination * USCVG - [GEOGRAPHIC_DATA], [GEOGRAPHIC_DATA]" at bounding box center [224, 252] width 146 height 36
click at [246, 252] on input "USCVG - [GEOGRAPHIC_DATA], [GEOGRAPHIC_DATA]" at bounding box center [227, 257] width 115 height 10
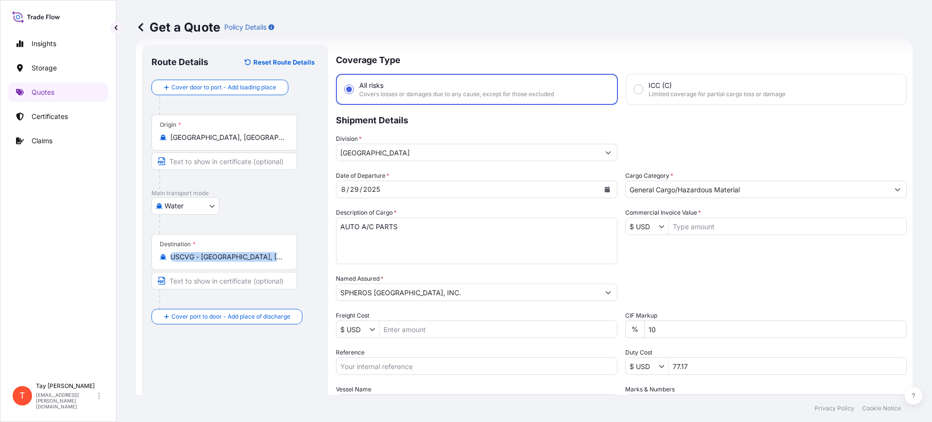
click at [255, 259] on input "USCVG - [GEOGRAPHIC_DATA], [GEOGRAPHIC_DATA]" at bounding box center [227, 257] width 115 height 10
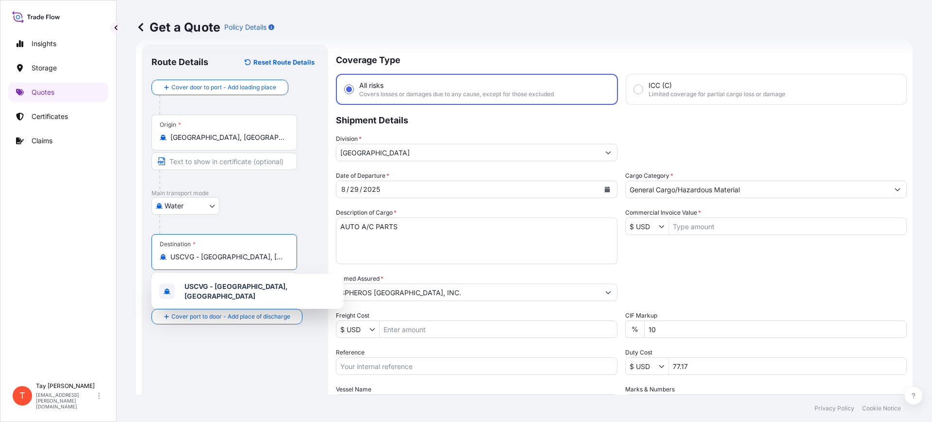
click at [255, 259] on input "USCVG - [GEOGRAPHIC_DATA], [GEOGRAPHIC_DATA]" at bounding box center [227, 257] width 115 height 10
click at [264, 258] on input "USCVG - [GEOGRAPHIC_DATA], [GEOGRAPHIC_DATA]" at bounding box center [227, 257] width 115 height 10
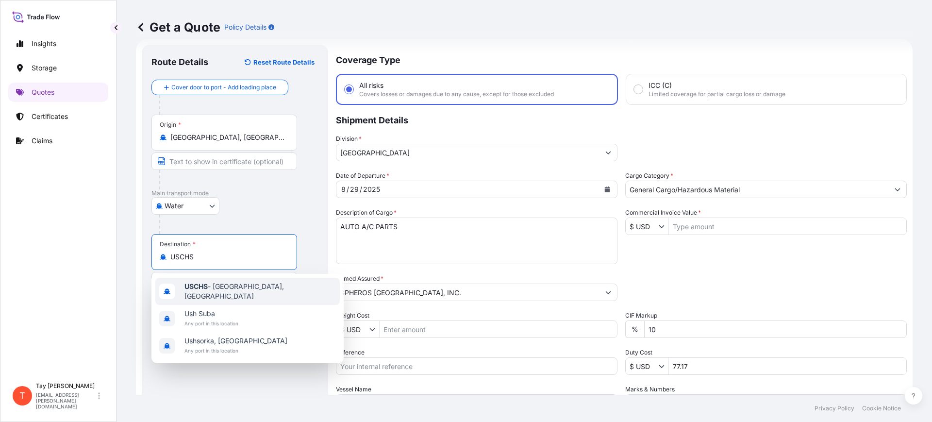
click at [244, 287] on span "USCHS - [GEOGRAPHIC_DATA], [GEOGRAPHIC_DATA]" at bounding box center [259, 290] width 151 height 19
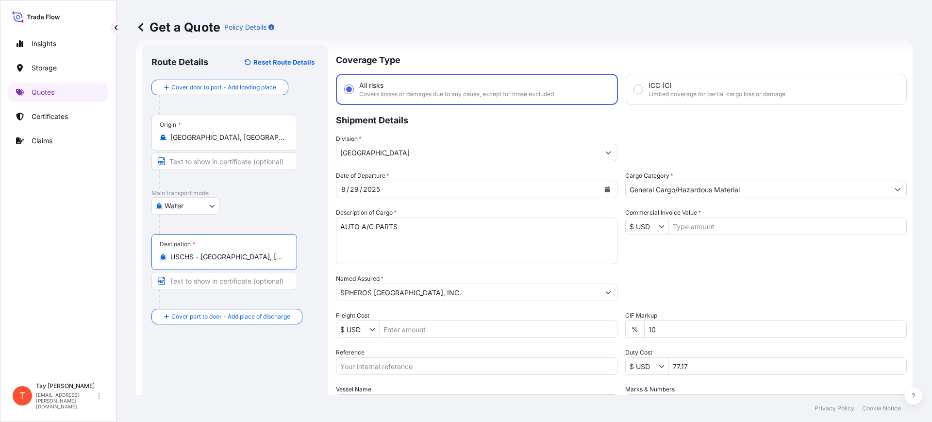
type input "USCHS - [GEOGRAPHIC_DATA], [GEOGRAPHIC_DATA]"
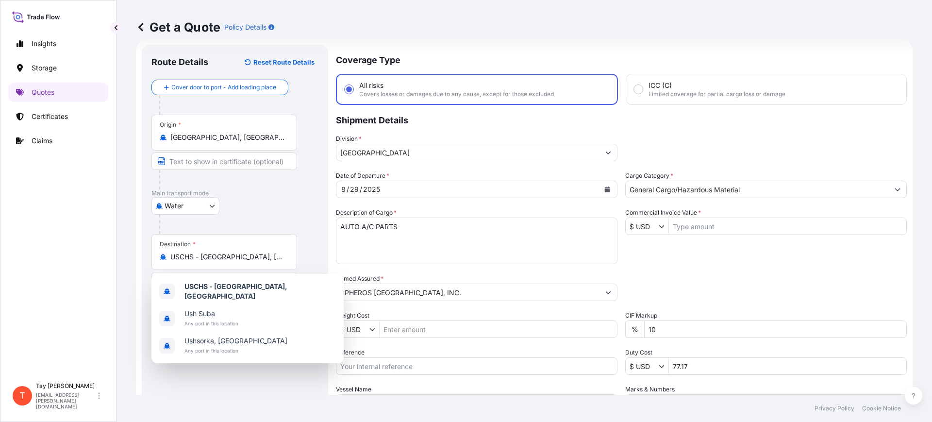
click at [27, 309] on div "Insights Storage Quotes Certificates Claims" at bounding box center [58, 201] width 100 height 352
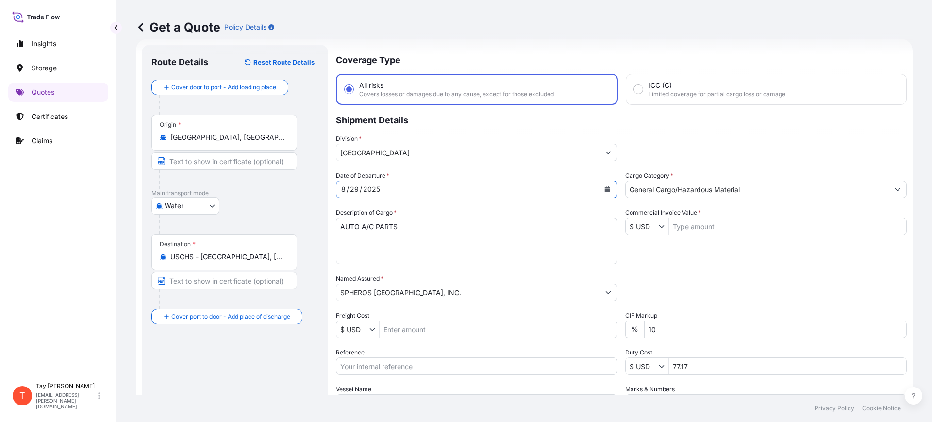
click at [605, 187] on icon "Calendar" at bounding box center [607, 189] width 5 height 6
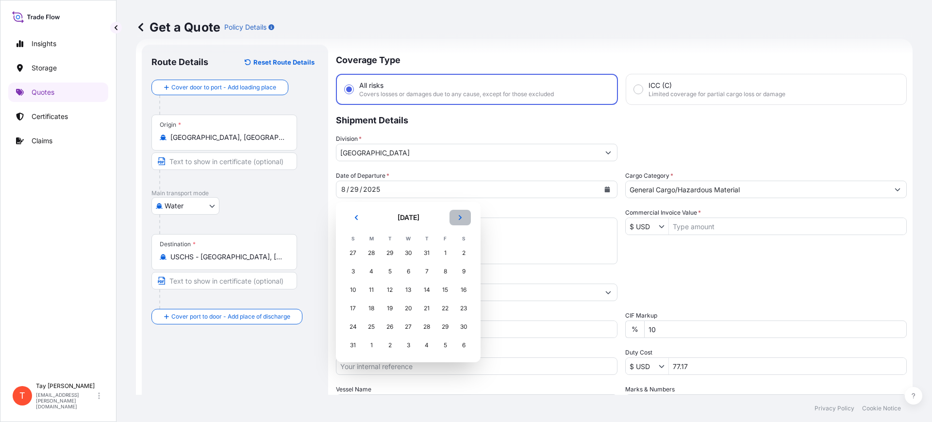
click at [457, 216] on icon "Next" at bounding box center [460, 217] width 6 height 6
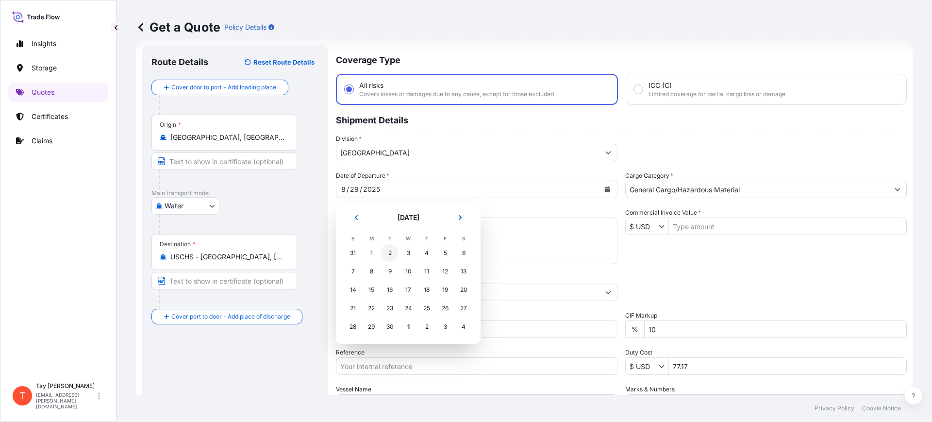
click at [384, 255] on div "2" at bounding box center [389, 252] width 17 height 17
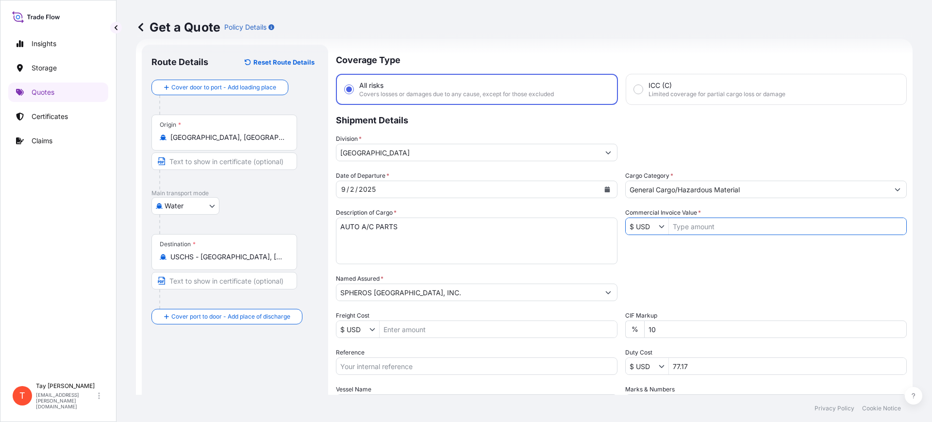
click at [700, 227] on input "Commercial Invoice Value *" at bounding box center [787, 225] width 237 height 17
type input "20,049"
click at [438, 322] on input "Freight Cost" at bounding box center [497, 328] width 237 height 17
type input "2,000"
click at [424, 361] on input "Reference" at bounding box center [476, 365] width 281 height 17
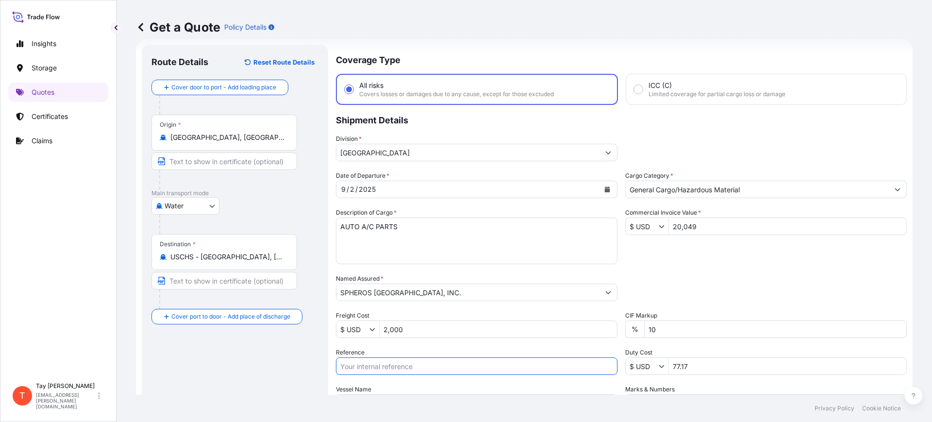
paste input "B25I157562"
type input "B25I157562"
drag, startPoint x: 695, startPoint y: 370, endPoint x: 636, endPoint y: 369, distance: 59.2
click at [636, 369] on div "$ USD 77.17" at bounding box center [765, 365] width 281 height 17
type input "9,325.98"
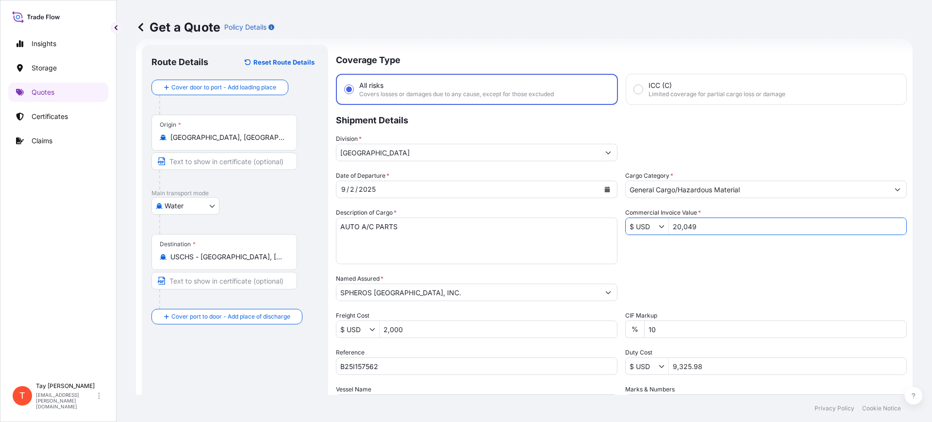
click at [695, 227] on input "20,049" at bounding box center [787, 225] width 237 height 17
click at [414, 328] on input "2,000" at bounding box center [497, 328] width 237 height 17
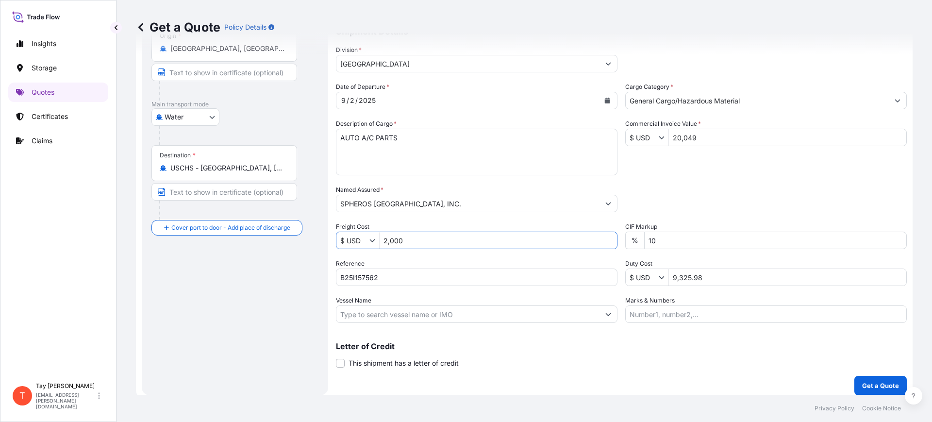
scroll to position [111, 0]
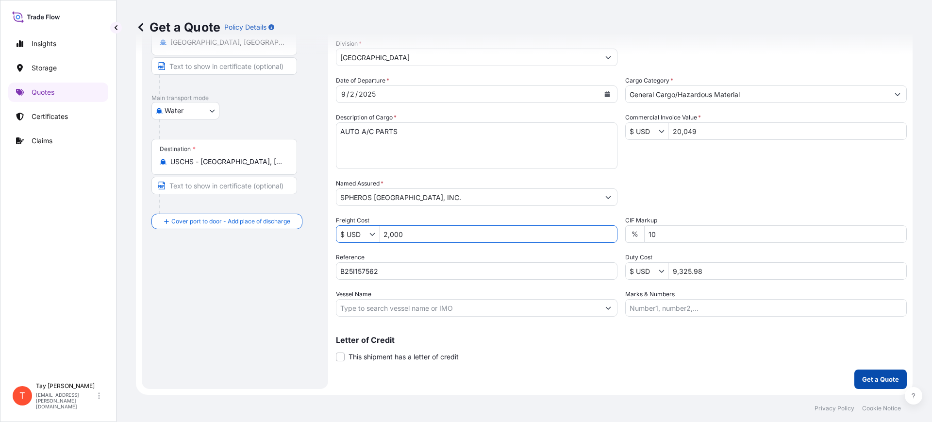
click at [854, 370] on button "Get a Quote" at bounding box center [880, 378] width 52 height 19
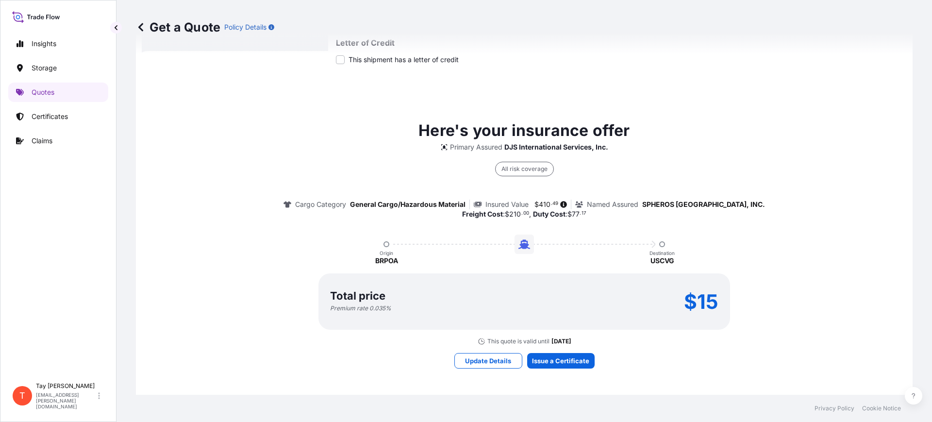
scroll to position [410, 0]
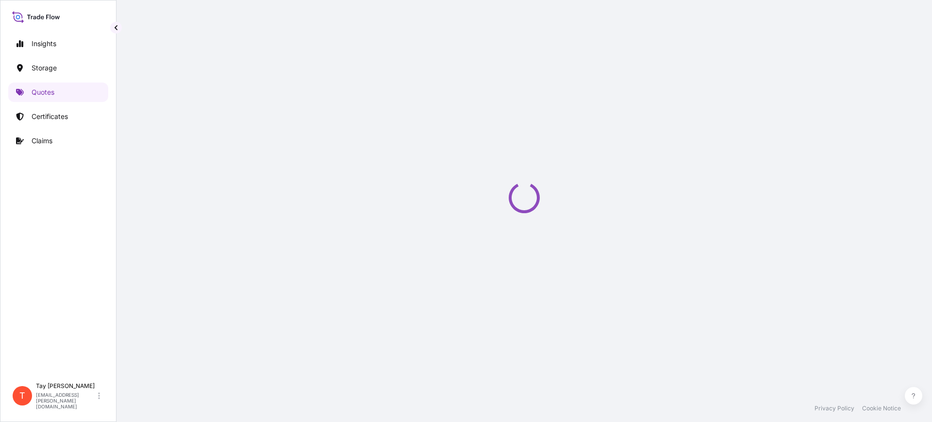
select select "Water"
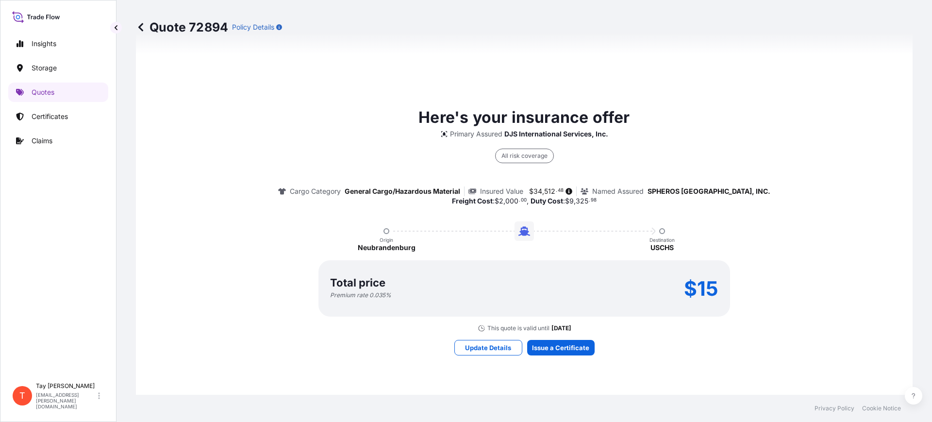
drag, startPoint x: 541, startPoint y: 297, endPoint x: 553, endPoint y: 321, distance: 26.3
click at [542, 298] on div "Total price Premium rate 0.035 % $15" at bounding box center [523, 288] width 411 height 56
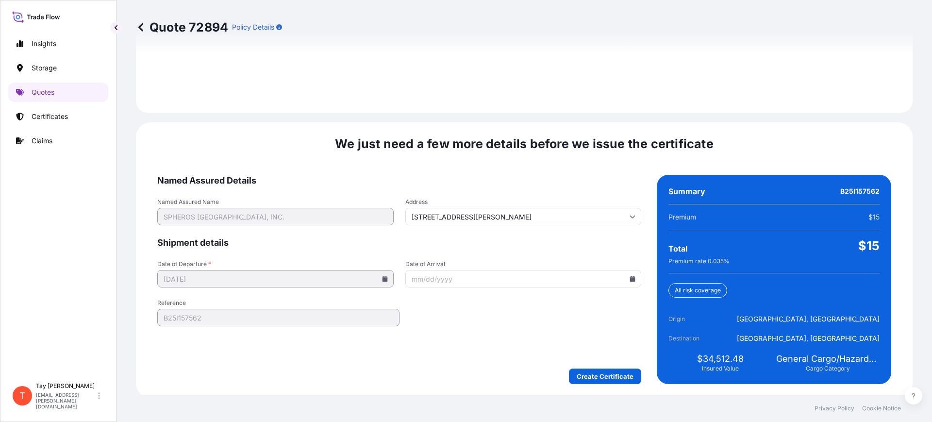
scroll to position [1417, 0]
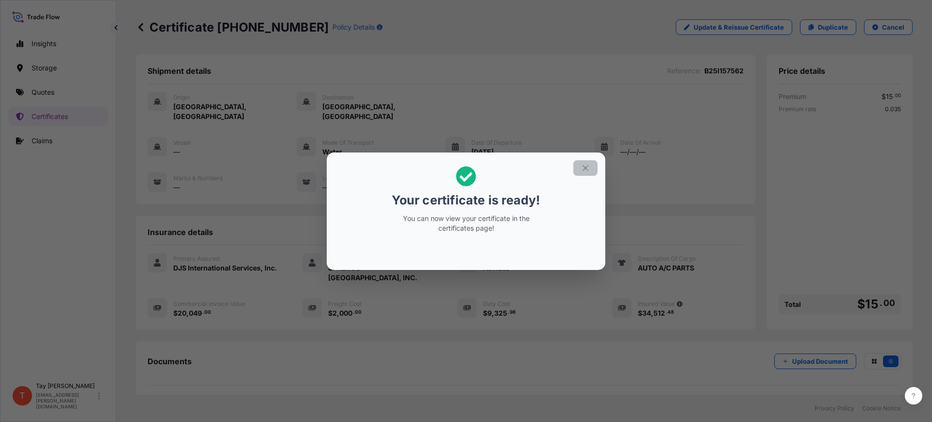
click at [579, 169] on button "button" at bounding box center [585, 168] width 24 height 16
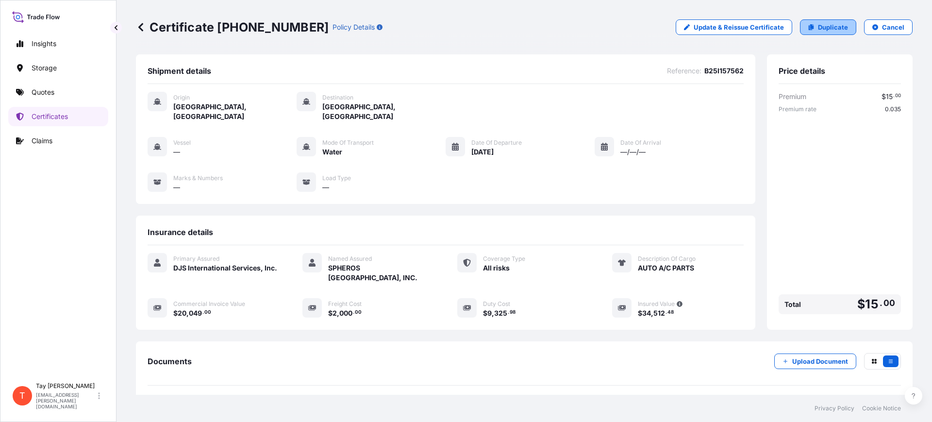
click at [818, 29] on p "Duplicate" at bounding box center [833, 27] width 30 height 10
select select "Water"
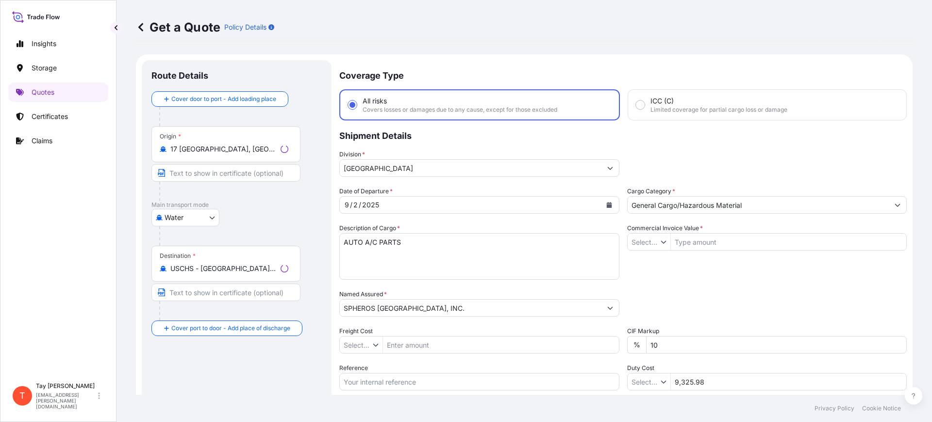
type input "$ USD"
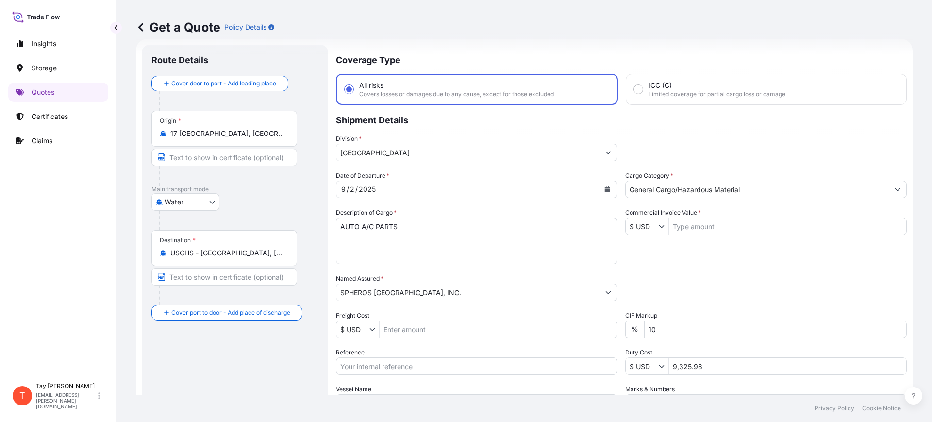
click at [683, 227] on input "Commercial Invoice Value *" at bounding box center [787, 225] width 237 height 17
type input "89,836"
click at [440, 325] on input "Freight Cost" at bounding box center [497, 328] width 237 height 17
type input "2,000"
click at [424, 368] on input "Reference" at bounding box center [476, 365] width 281 height 17
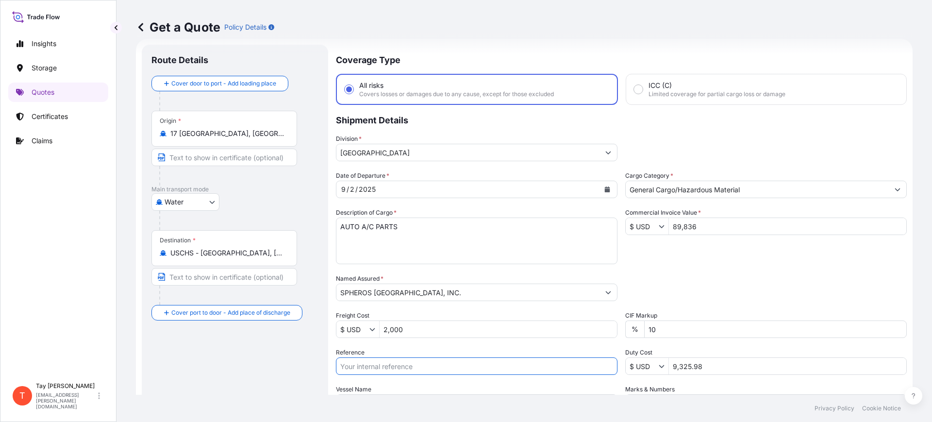
paste input "B25I157566"
type input "B25I157566"
drag, startPoint x: 719, startPoint y: 362, endPoint x: 631, endPoint y: 363, distance: 87.8
click at [636, 362] on div "$ USD 9,325.98" at bounding box center [765, 365] width 281 height 17
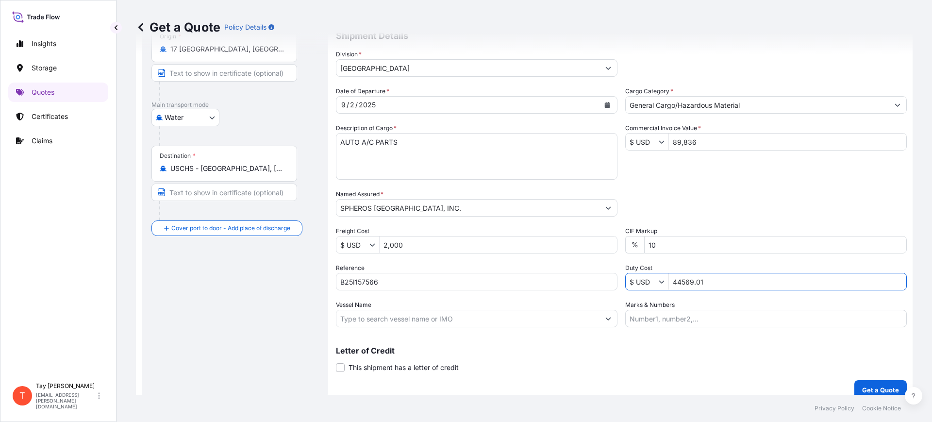
scroll to position [111, 0]
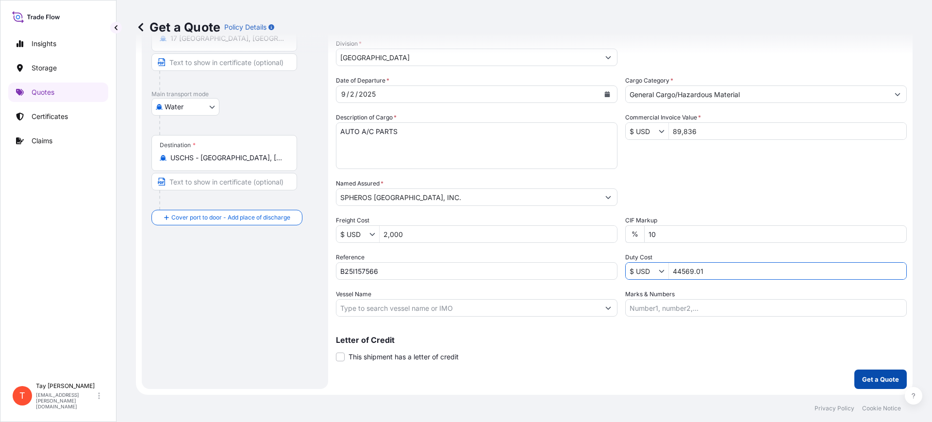
type input "44,569.01"
click at [880, 384] on button "Get a Quote" at bounding box center [880, 378] width 52 height 19
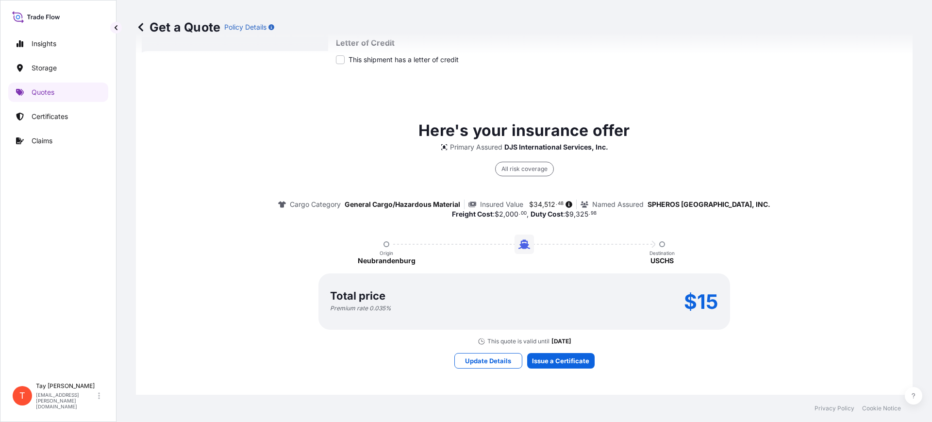
scroll to position [410, 0]
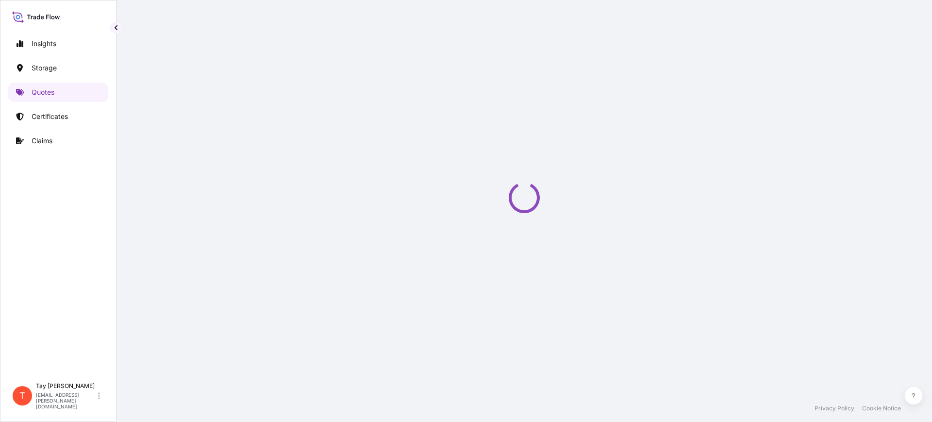
click at [545, 358] on div "Loading" at bounding box center [524, 197] width 776 height 394
select select "Water"
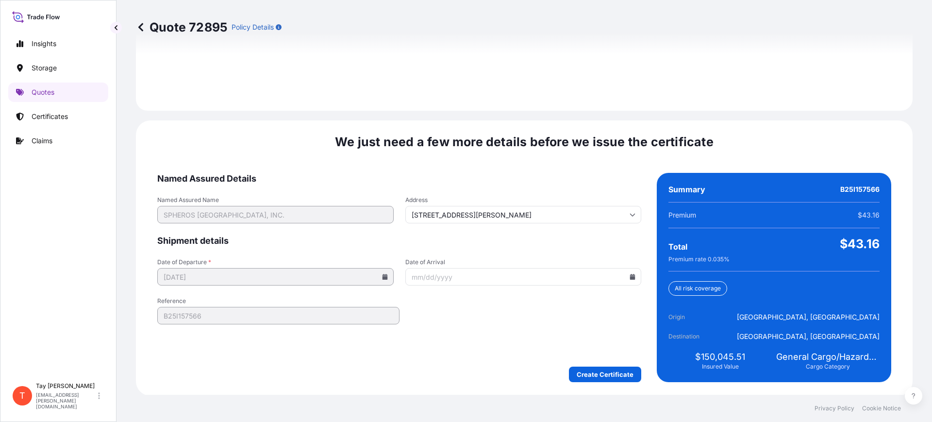
scroll to position [1417, 0]
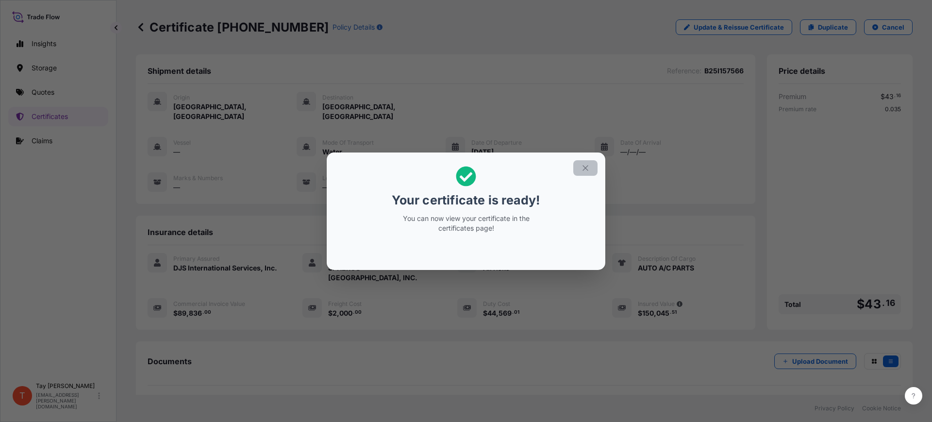
click at [586, 168] on icon "button" at bounding box center [584, 167] width 5 height 5
